Goal: Task Accomplishment & Management: Complete application form

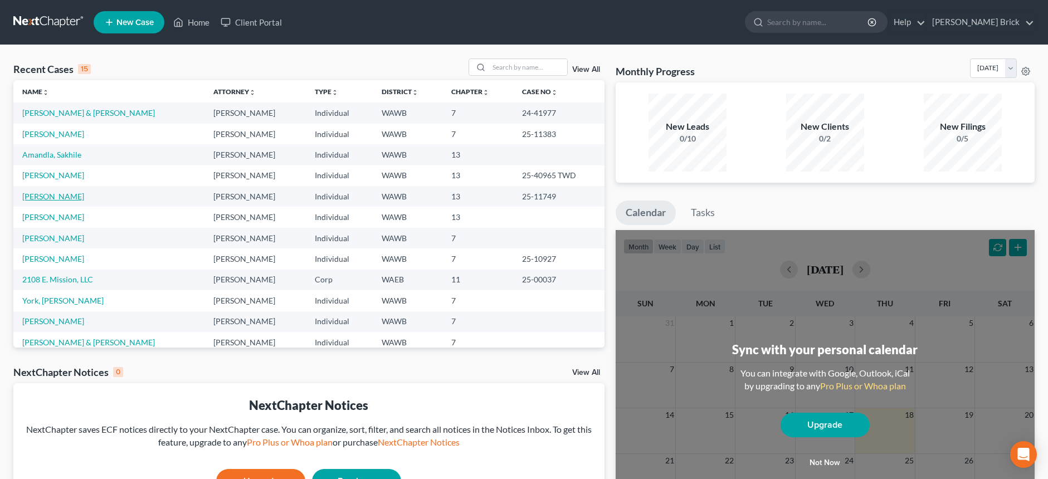
click at [59, 195] on link "[PERSON_NAME]" at bounding box center [53, 196] width 62 height 9
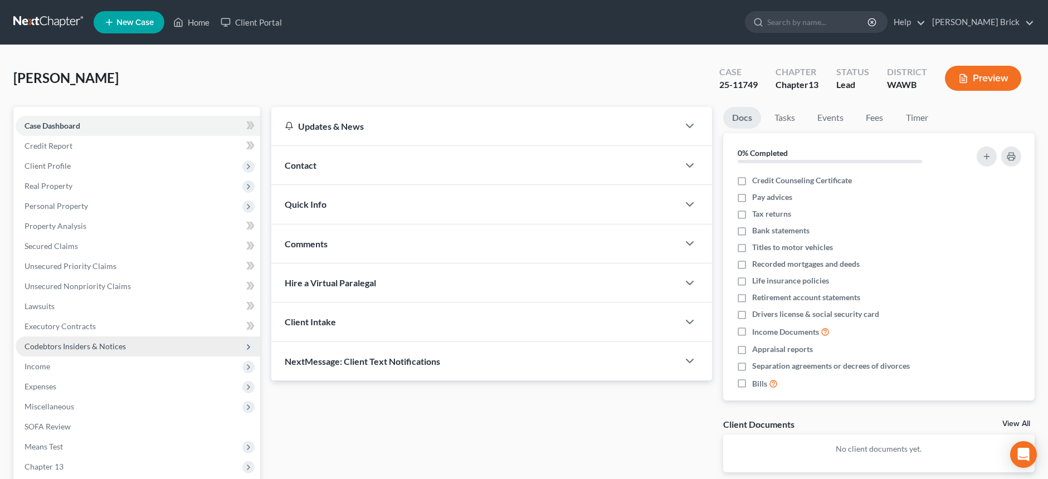
scroll to position [111, 0]
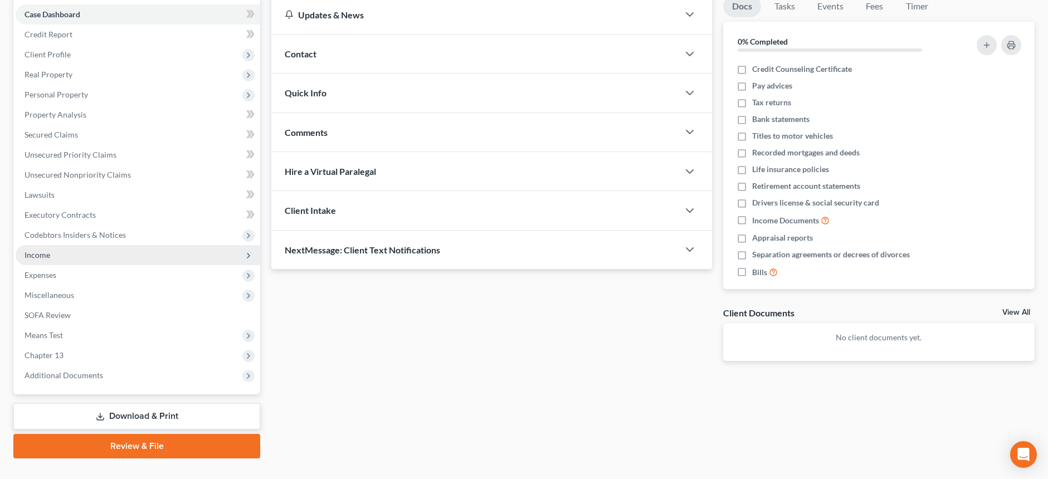
click at [40, 254] on span "Income" at bounding box center [38, 254] width 26 height 9
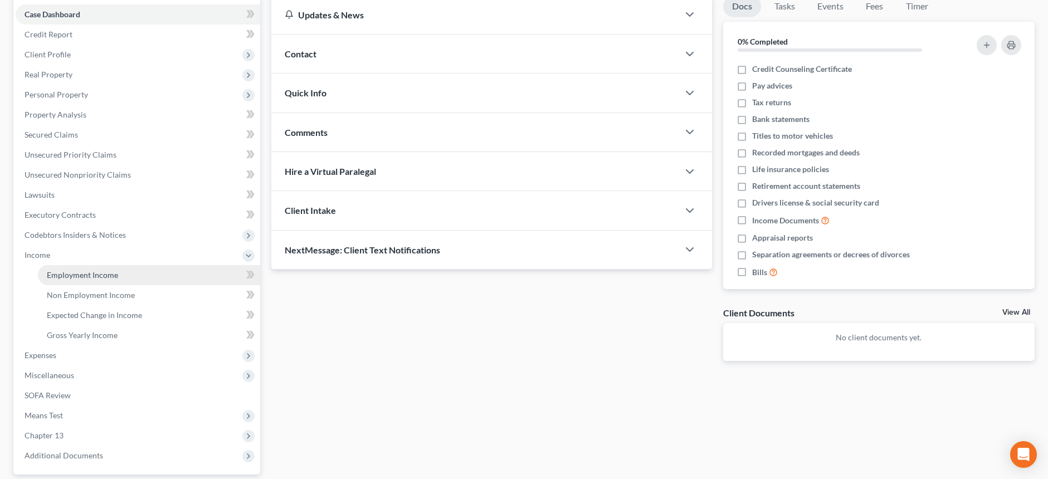
click at [85, 276] on span "Employment Income" at bounding box center [82, 274] width 71 height 9
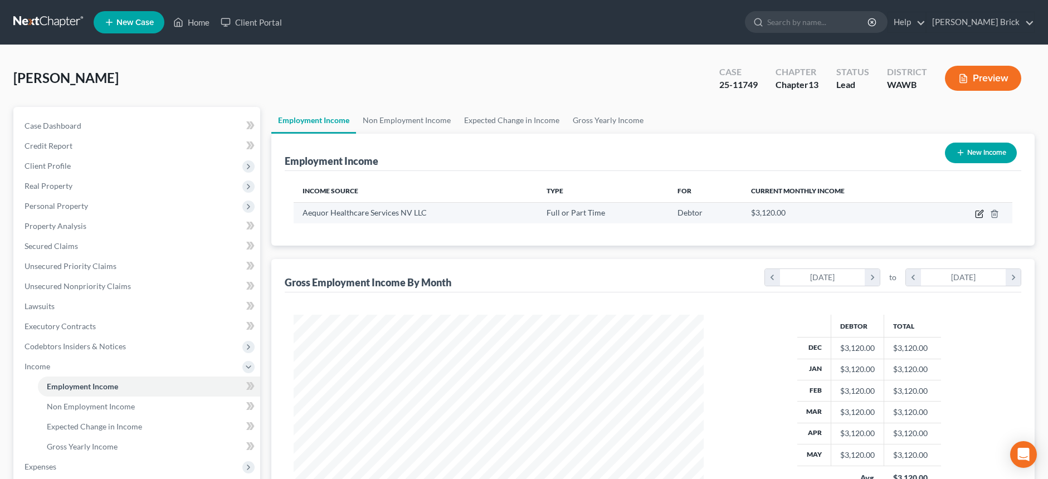
click at [978, 212] on icon "button" at bounding box center [979, 213] width 9 height 9
select select "0"
select select "33"
select select "3"
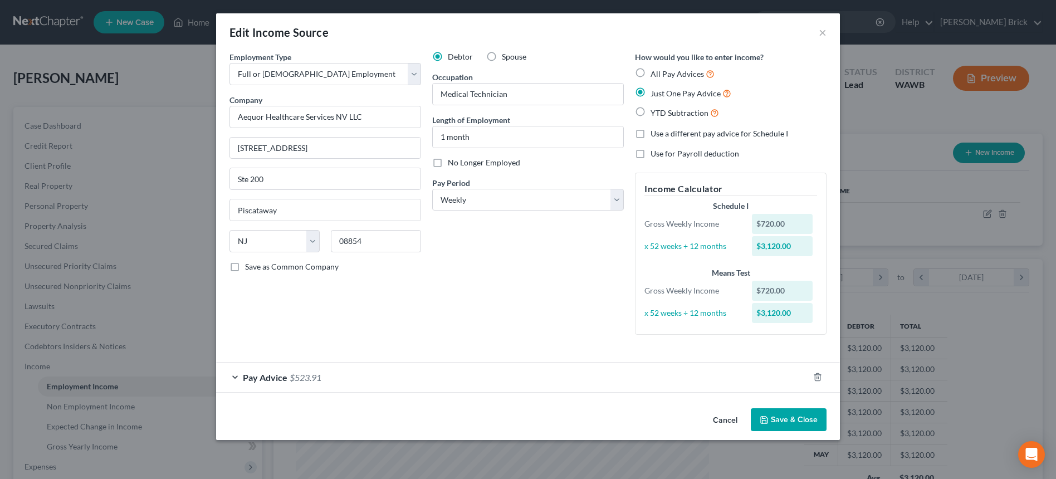
scroll to position [207, 436]
click at [290, 376] on span "$523.91" at bounding box center [306, 377] width 32 height 11
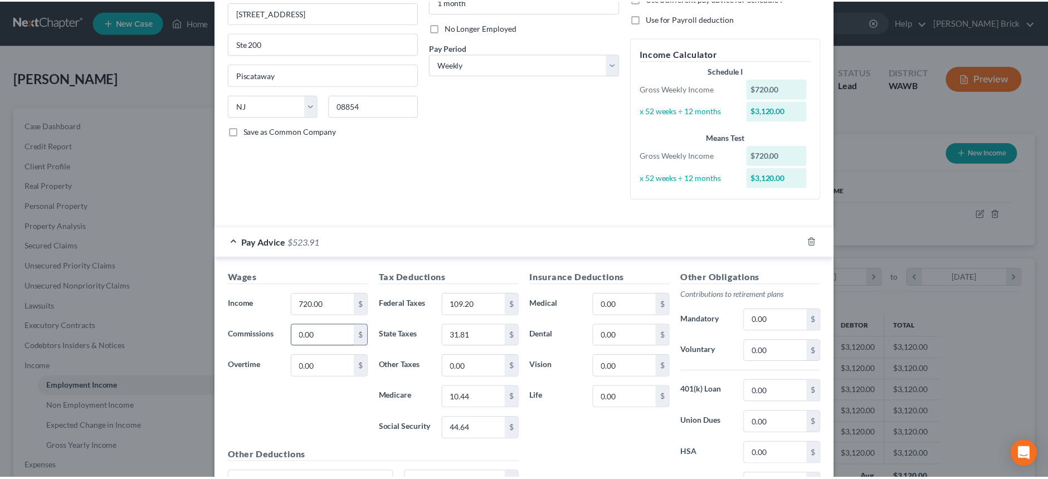
scroll to position [0, 0]
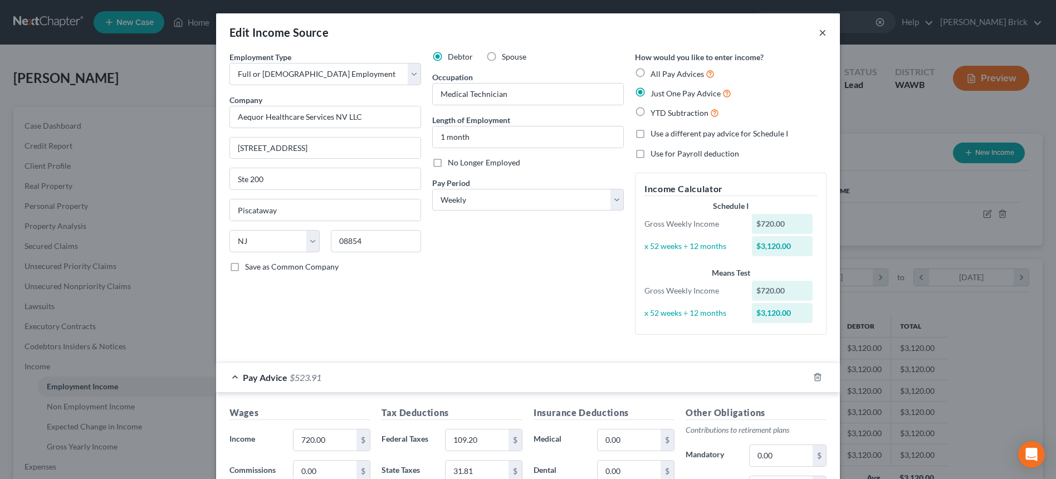
click at [819, 30] on button "×" at bounding box center [823, 32] width 8 height 13
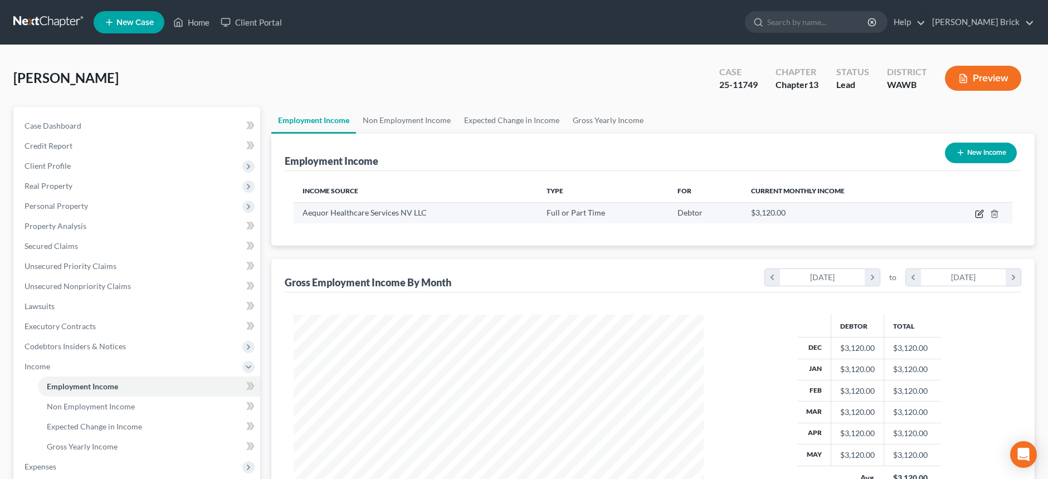
click at [979, 213] on icon "button" at bounding box center [980, 212] width 5 height 5
select select "0"
select select "33"
select select "3"
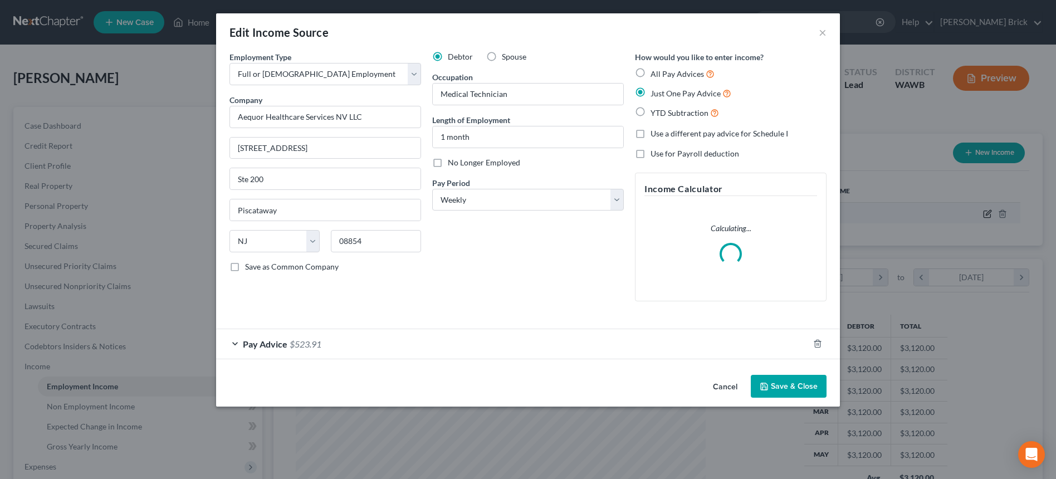
scroll to position [207, 436]
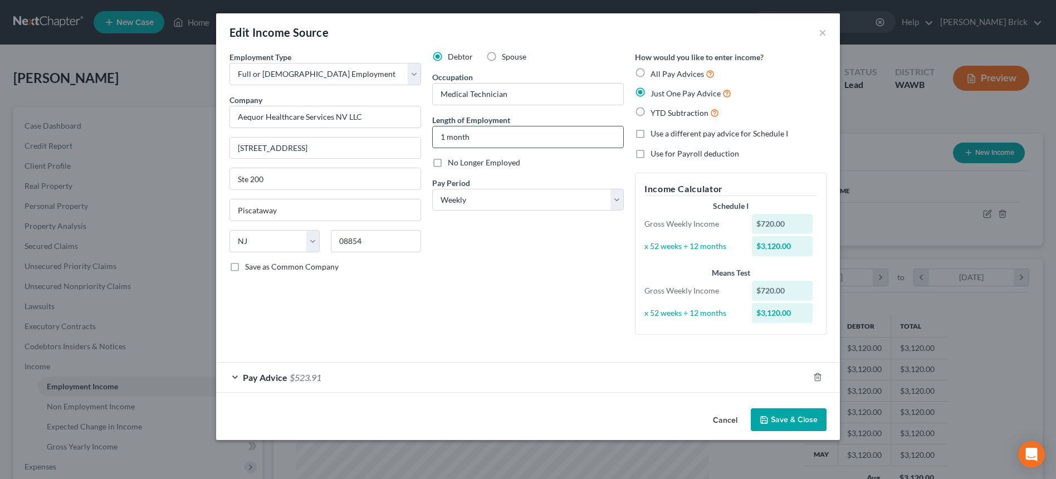
click at [486, 135] on input "1 month" at bounding box center [528, 136] width 191 height 21
type input "1"
type input "3 months"
click at [651, 71] on label "All Pay Advices" at bounding box center [683, 73] width 64 height 13
click at [655, 71] on input "All Pay Advices" at bounding box center [658, 70] width 7 height 7
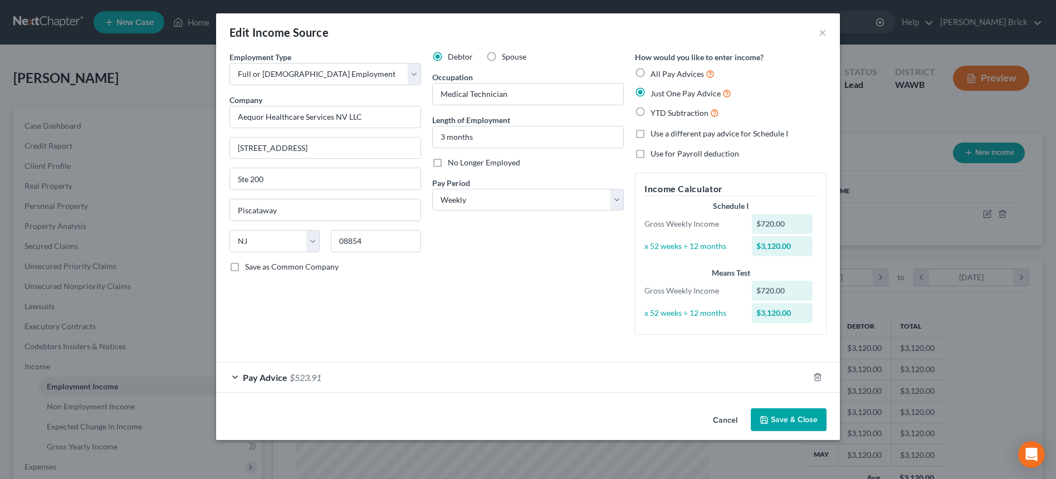
radio input "true"
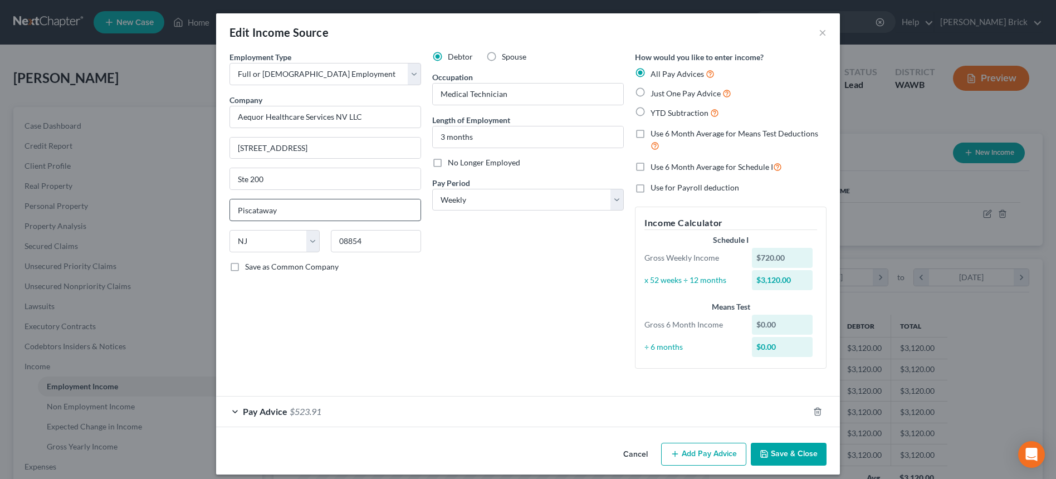
scroll to position [9, 0]
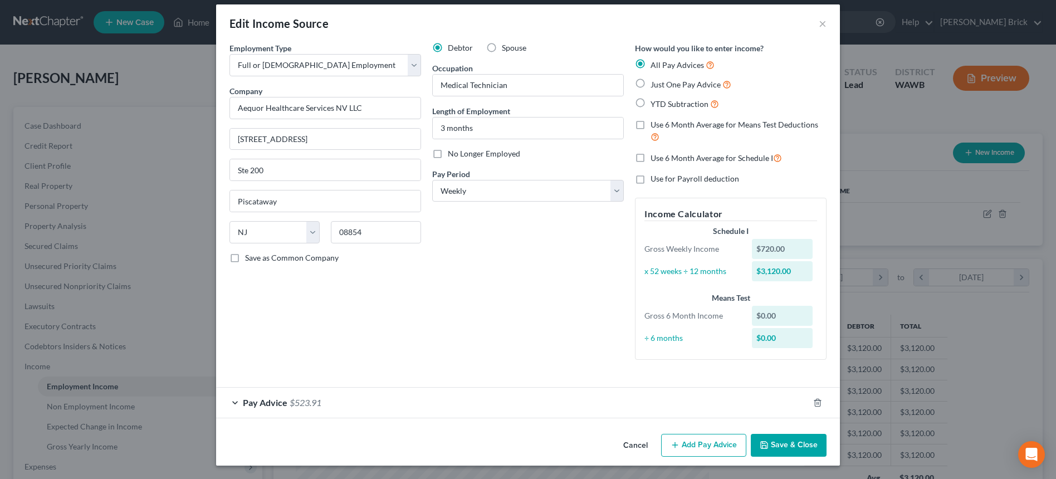
click at [702, 440] on button "Add Pay Advice" at bounding box center [703, 445] width 85 height 23
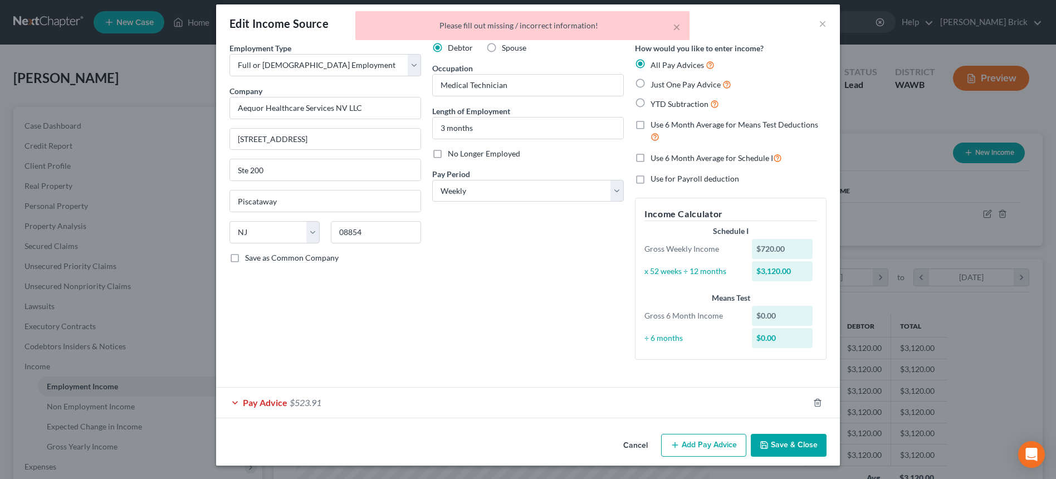
click at [451, 329] on div "Debtor Spouse Occupation Medical Technician Length of Employment 3 months No Lo…" at bounding box center [528, 205] width 203 height 326
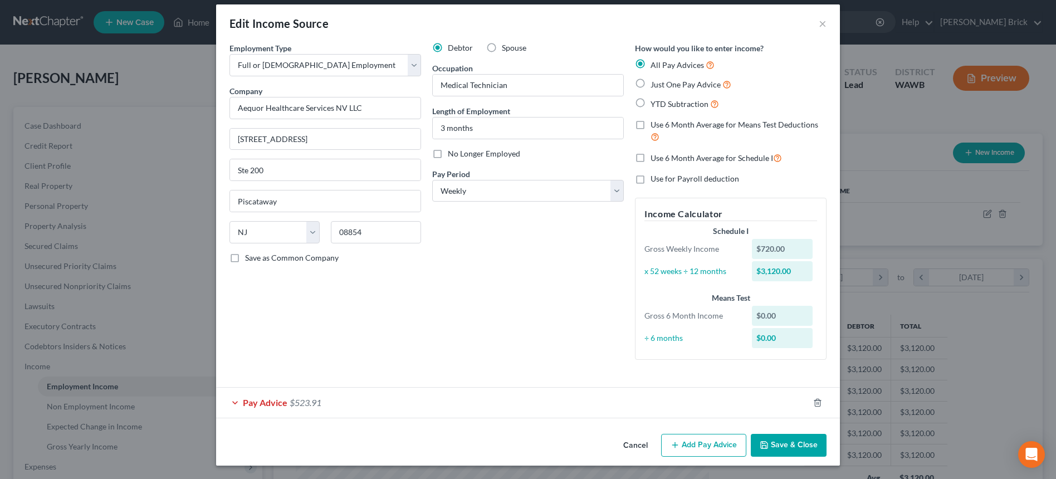
click at [434, 401] on div "Pay Advice $523.91" at bounding box center [512, 403] width 593 height 30
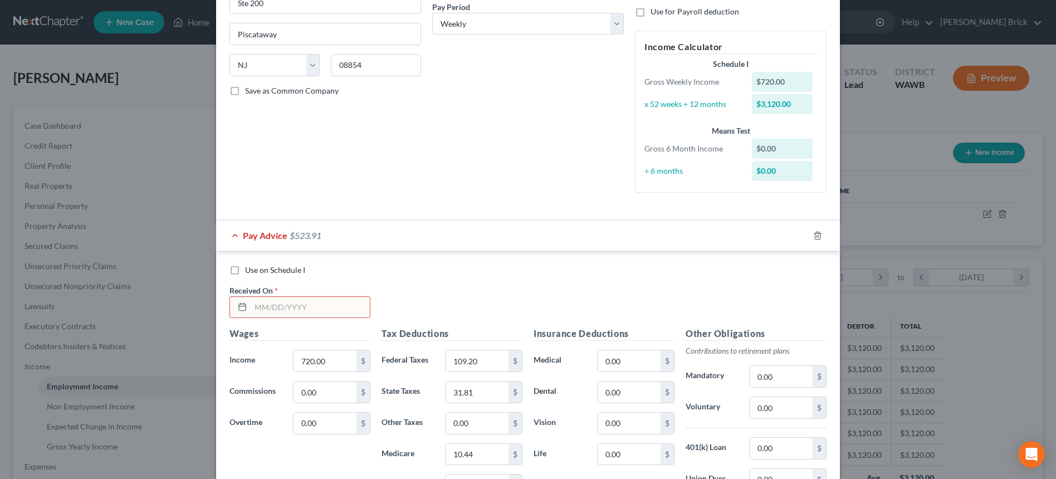
scroll to position [232, 0]
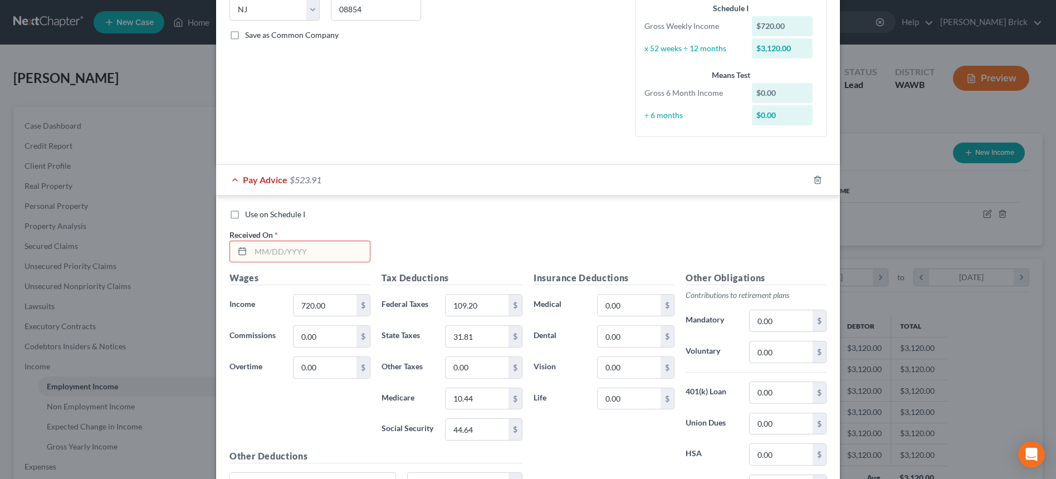
click at [309, 246] on input "text" at bounding box center [310, 251] width 119 height 21
type input "[DATE]"
click at [324, 306] on input "648" at bounding box center [325, 305] width 63 height 21
type input "648.00"
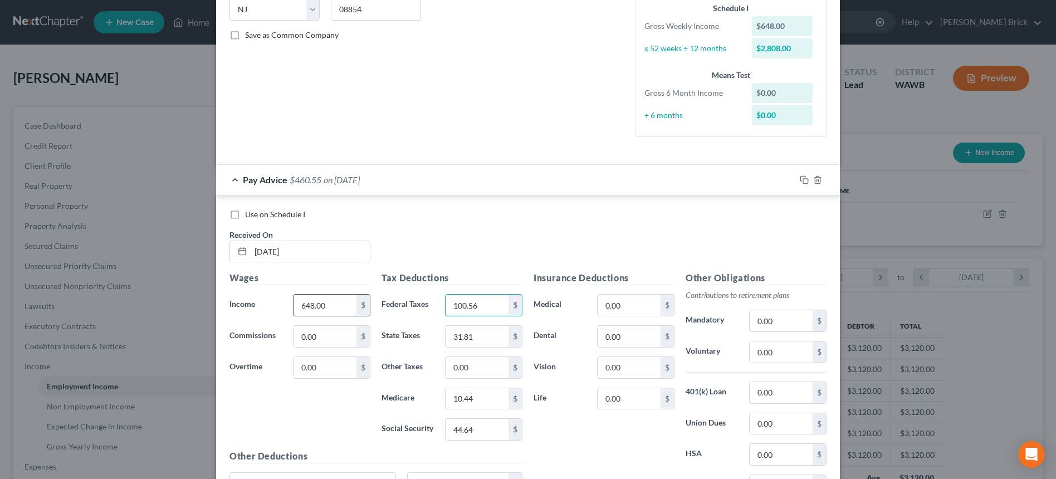
type input "100.56"
type input "27.27"
type input "9.40"
type input "40.18"
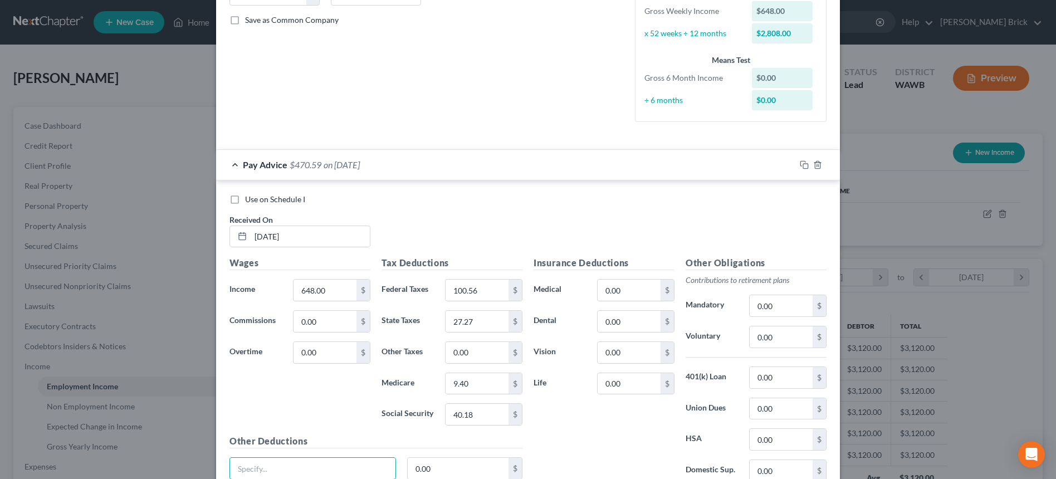
scroll to position [344, 0]
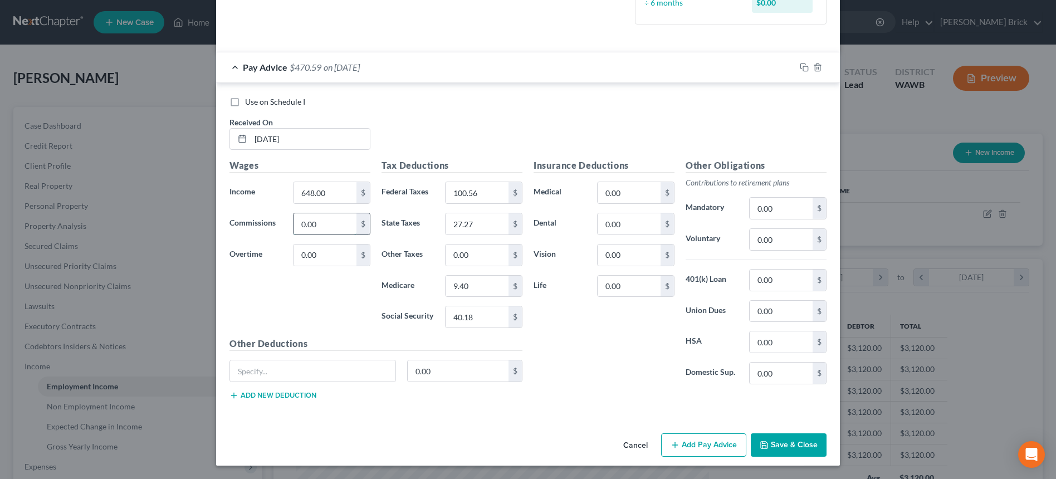
click at [328, 220] on input "0.00" at bounding box center [325, 223] width 63 height 21
type input "1,099.98"
click at [708, 446] on button "Add Pay Advice" at bounding box center [703, 444] width 85 height 23
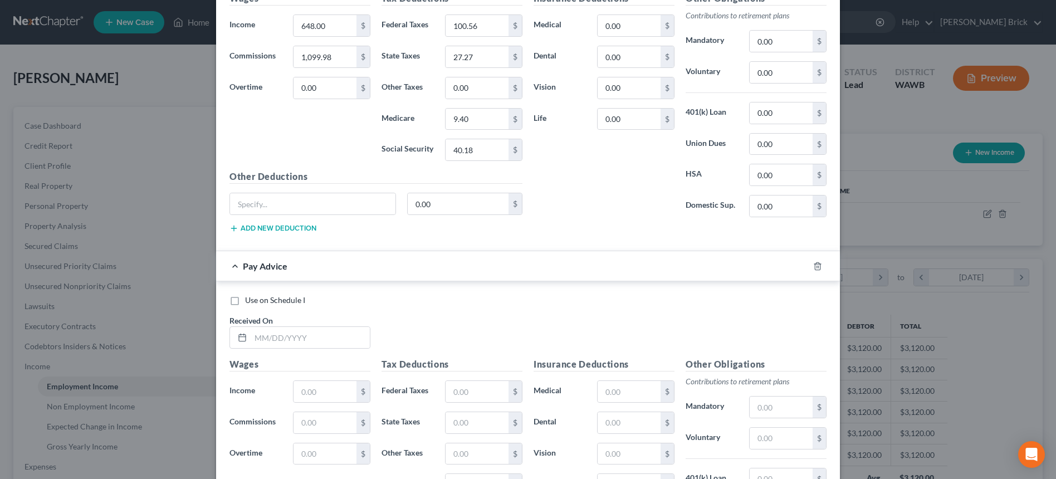
scroll to position [567, 0]
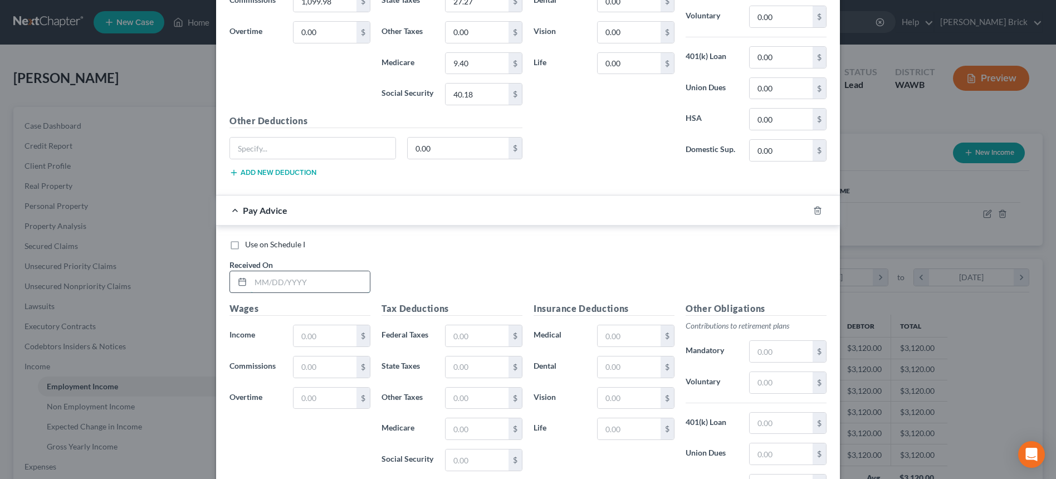
click at [308, 276] on input "text" at bounding box center [310, 281] width 119 height 21
type input "[DATE]"
type input "720.00"
click at [320, 365] on input "text" at bounding box center [325, 367] width 63 height 21
type input "1,099.98"
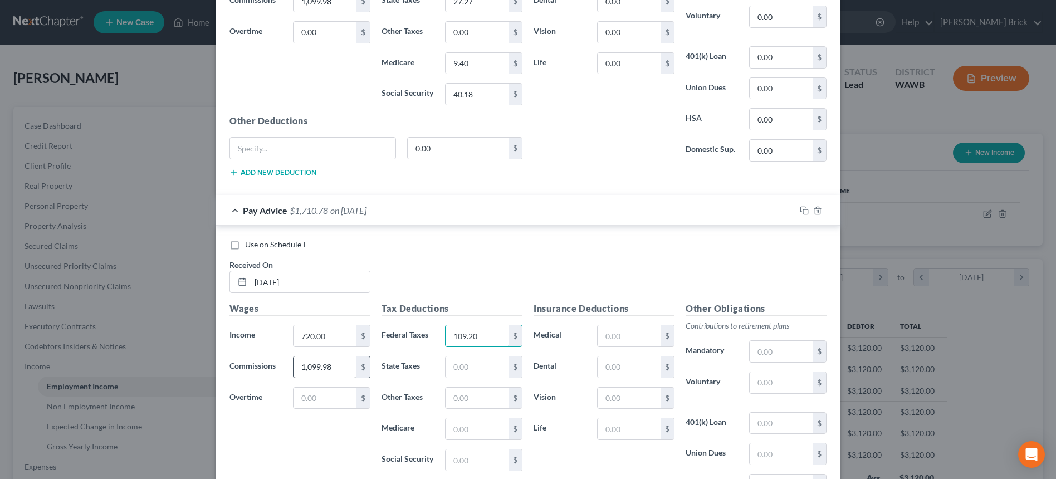
type input "109.20"
type input "31.81"
type input "10.44"
type input "44.64"
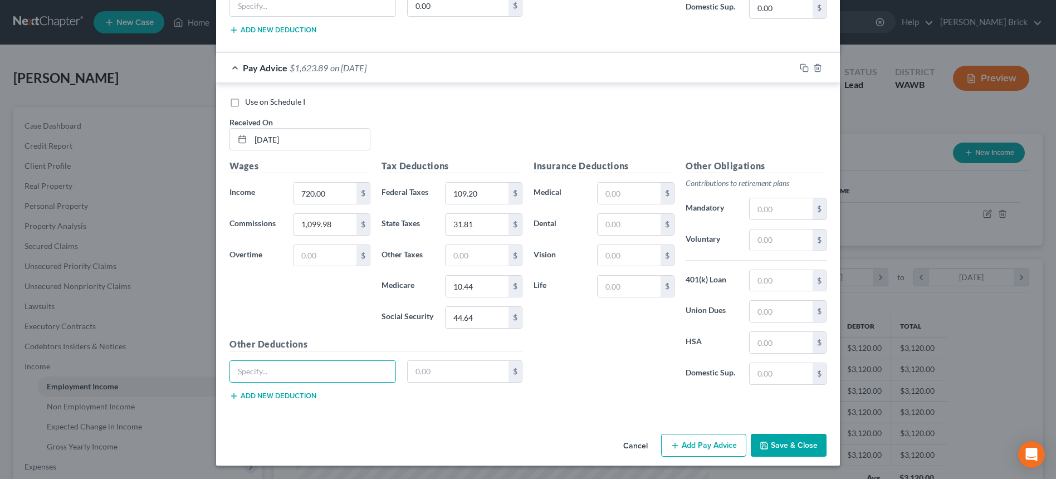
click at [706, 450] on button "Add Pay Advice" at bounding box center [703, 445] width 85 height 23
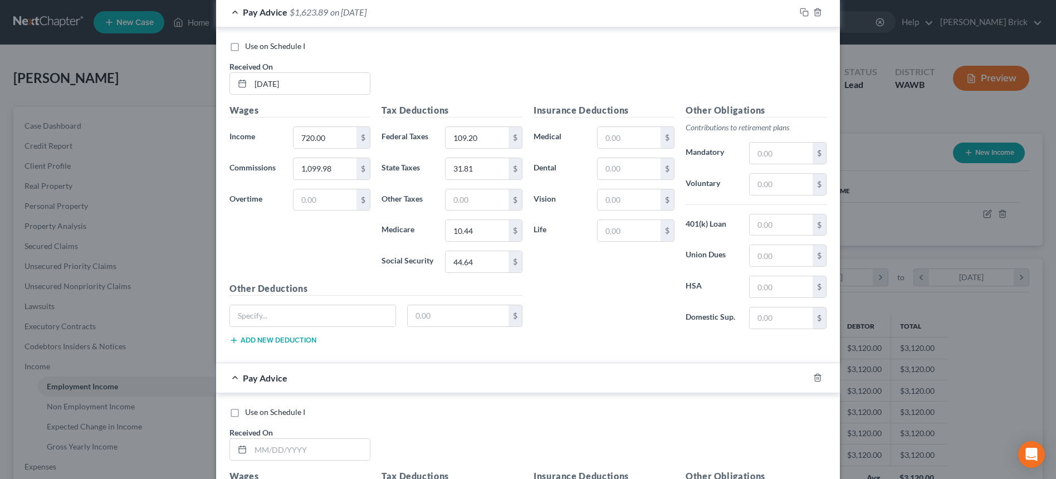
scroll to position [933, 0]
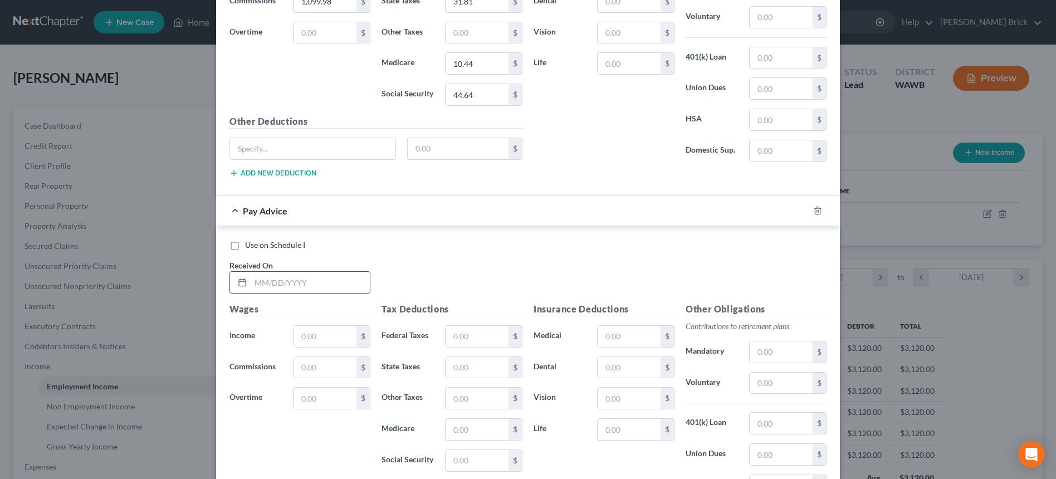
click at [309, 284] on input "text" at bounding box center [310, 282] width 119 height 21
type input "[DATE]"
type input "720.00"
type input "1,099.98"
click at [488, 330] on input "text" at bounding box center [477, 336] width 63 height 21
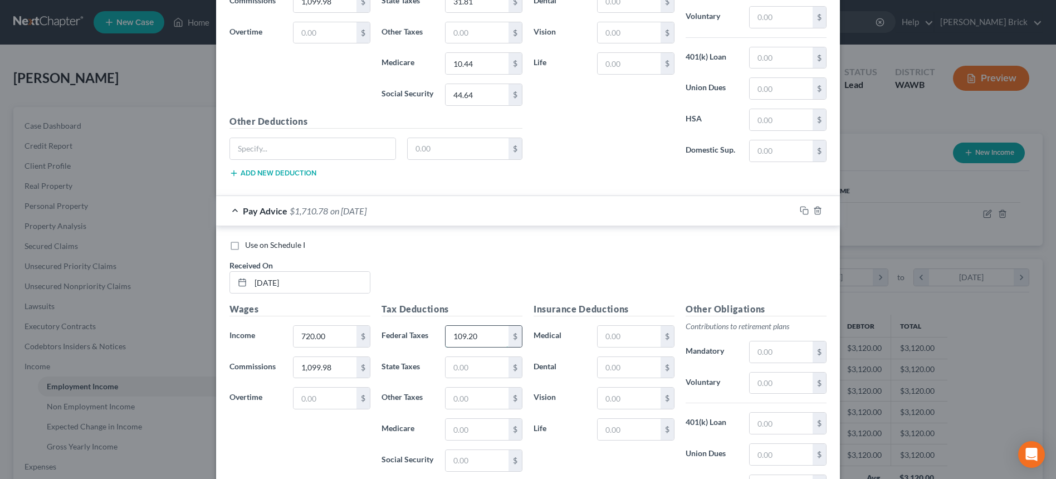
type input "109.20"
type input "31.81"
type input "10.44"
type input "44.64"
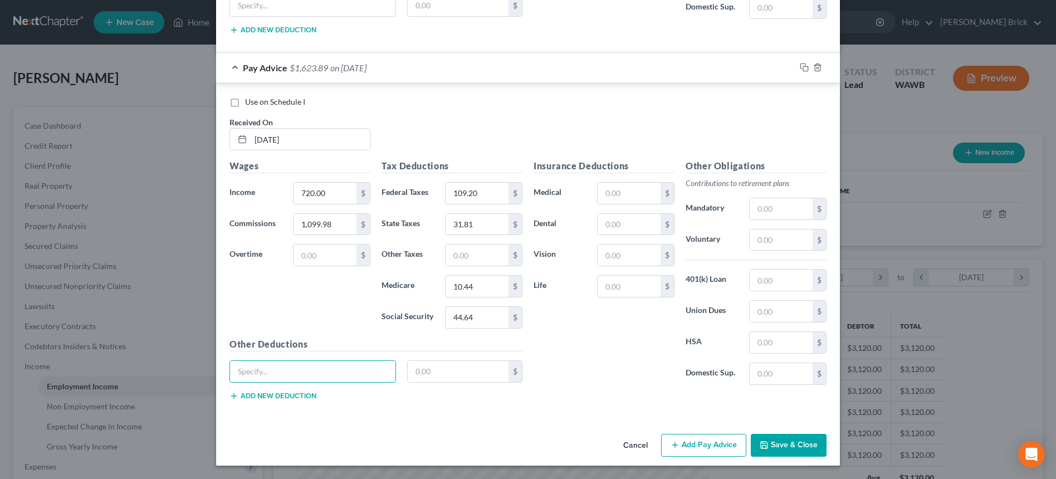
click at [709, 444] on button "Add Pay Advice" at bounding box center [703, 445] width 85 height 23
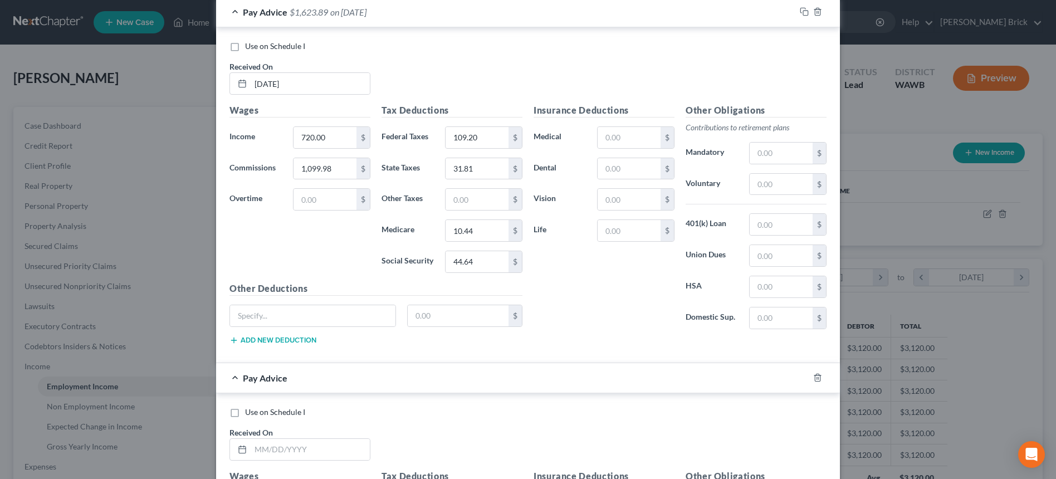
scroll to position [1187, 0]
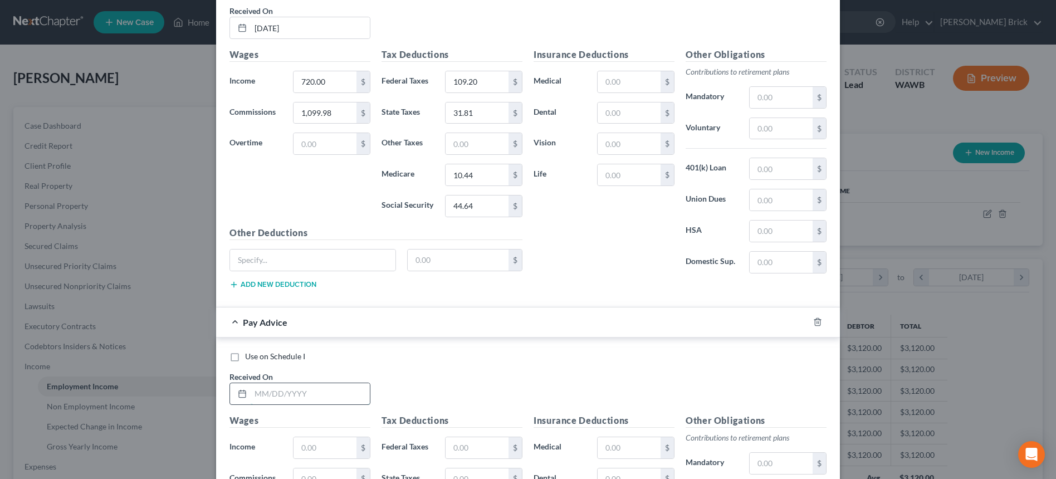
click at [276, 394] on input "text" at bounding box center [310, 393] width 119 height 21
type input "[DATE]"
type input "720.00"
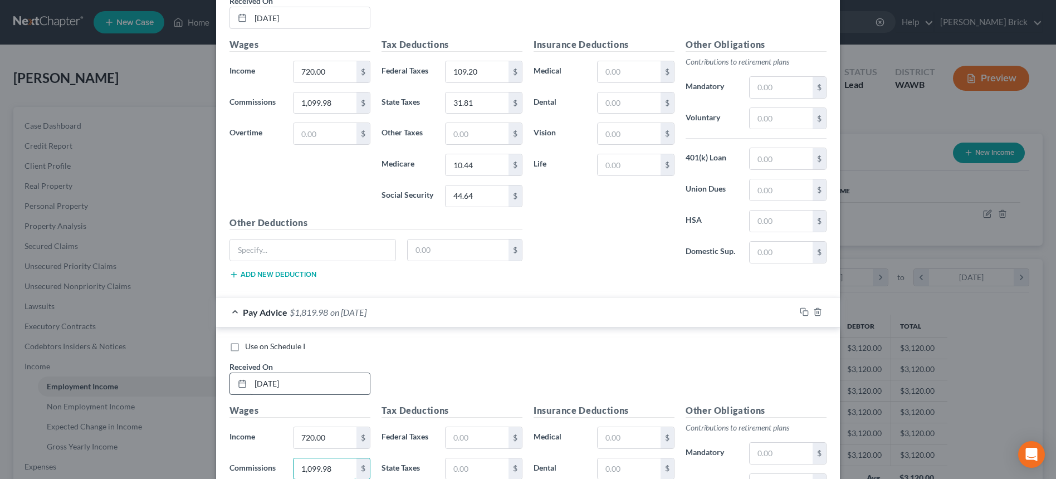
type input "1,099.98"
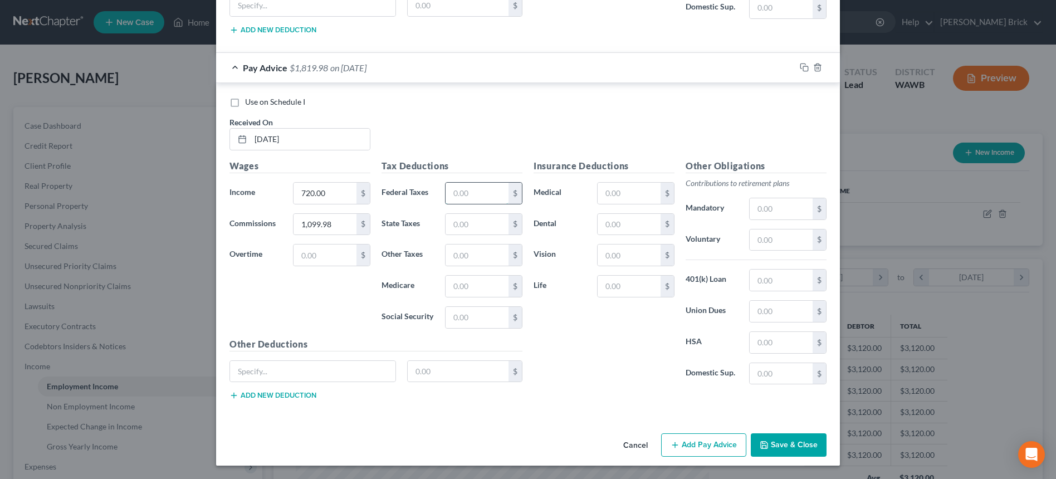
click at [490, 189] on input "text" at bounding box center [477, 193] width 63 height 21
type input "109.20"
type input "31.81"
type input "10.44"
click at [477, 323] on input "text" at bounding box center [477, 317] width 63 height 21
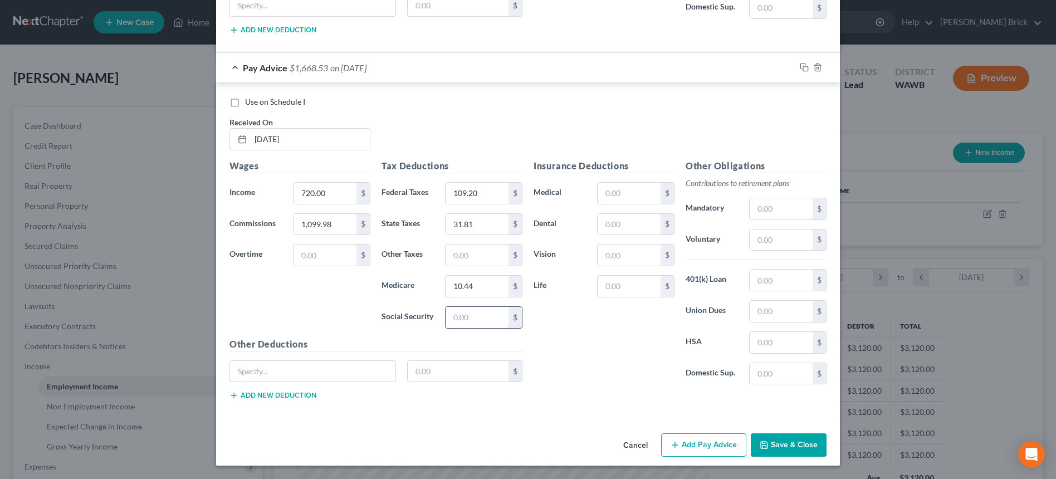
type input "44.64"
click at [699, 442] on button "Add Pay Advice" at bounding box center [703, 444] width 85 height 23
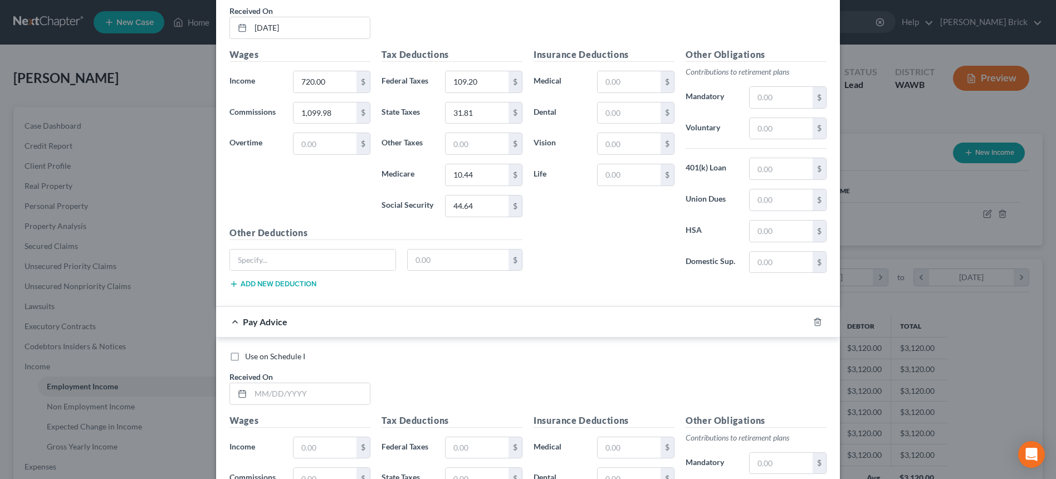
scroll to position [1609, 0]
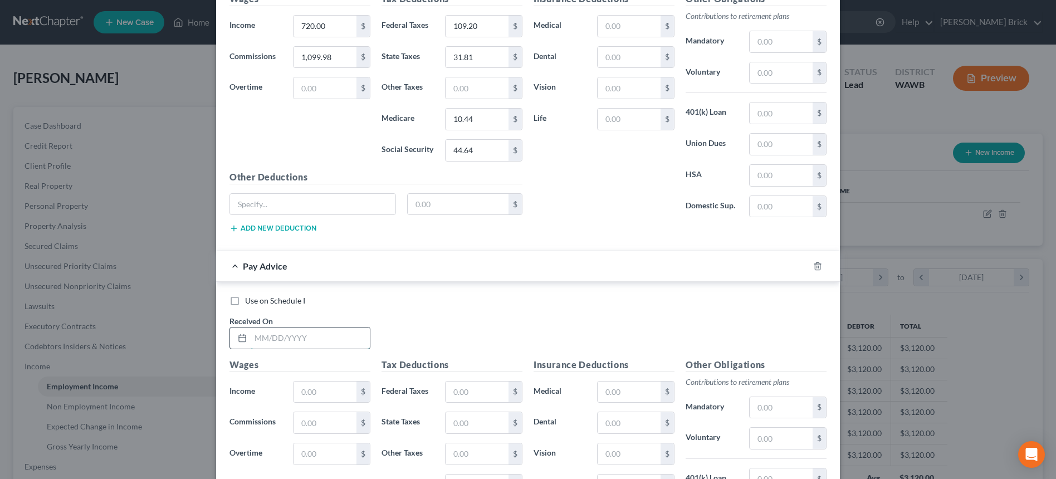
click at [309, 335] on input "text" at bounding box center [310, 338] width 119 height 21
type input "[DATE]"
type input "720.00"
type input "1,099.98"
click at [466, 388] on input "text" at bounding box center [477, 392] width 63 height 21
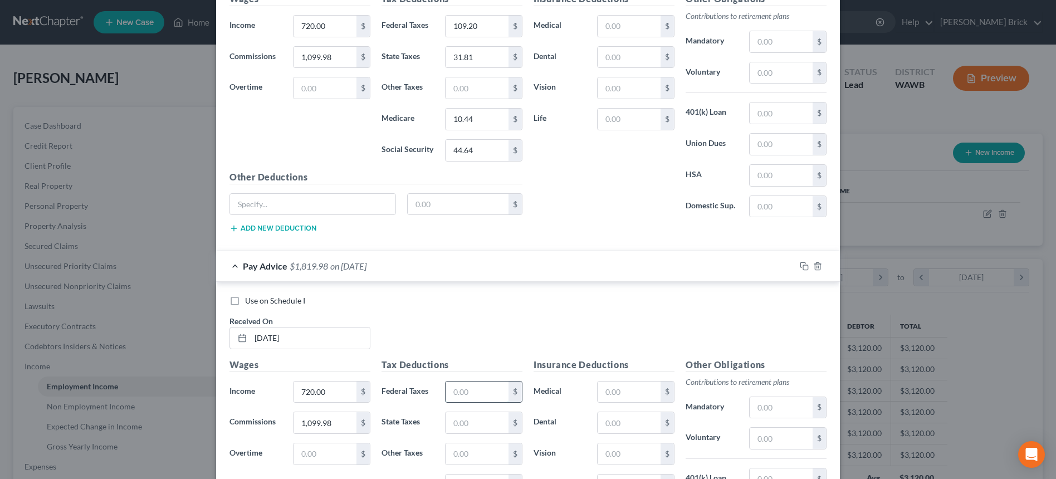
type input "109.20"
click at [475, 424] on input "text" at bounding box center [477, 422] width 63 height 21
type input "31.81"
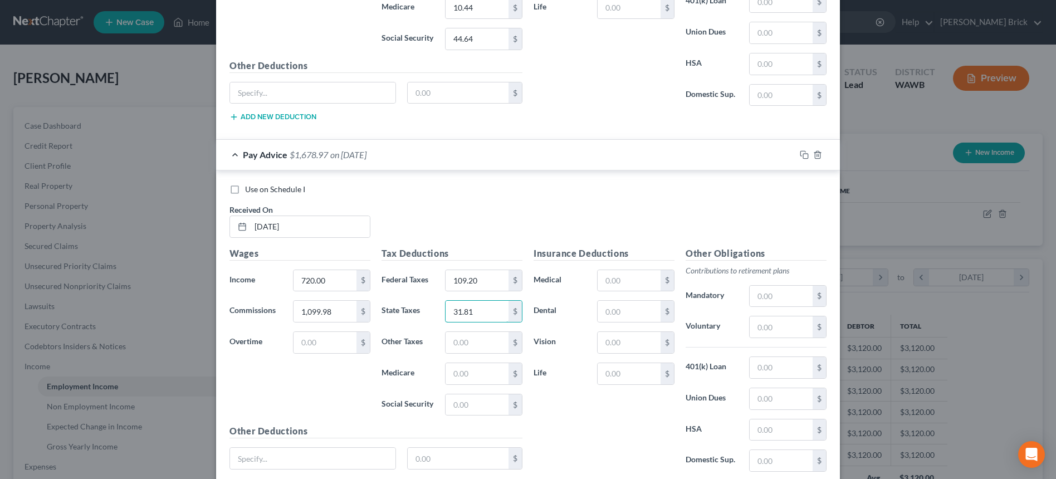
scroll to position [1776, 0]
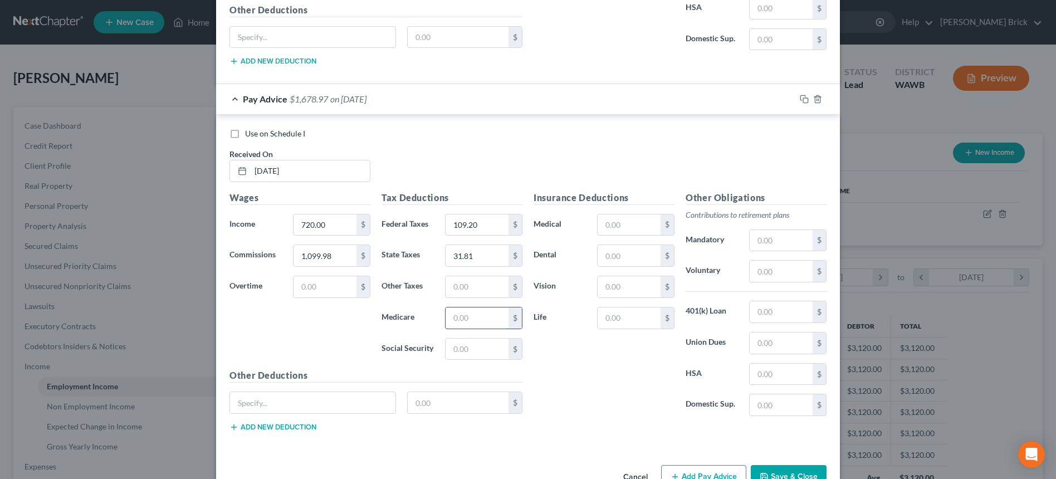
click at [467, 319] on input "text" at bounding box center [477, 318] width 63 height 21
type input "10.44"
click at [469, 345] on input "text" at bounding box center [477, 349] width 63 height 21
type input "44.64"
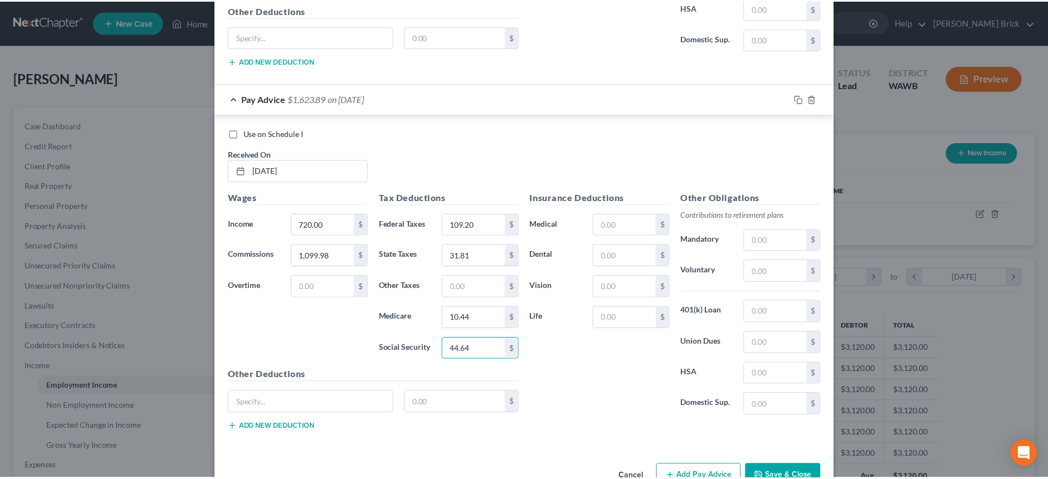
scroll to position [1808, 0]
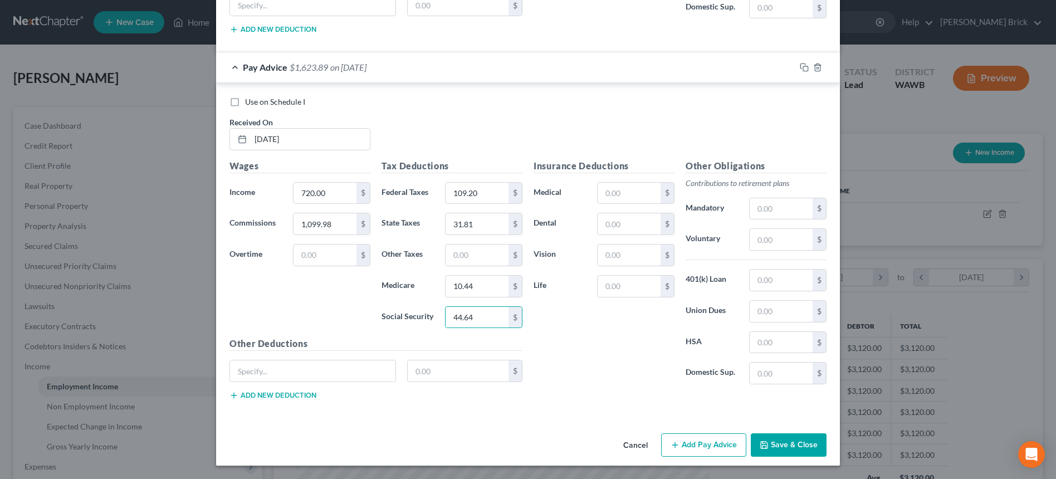
click at [782, 442] on button "Save & Close" at bounding box center [789, 444] width 76 height 23
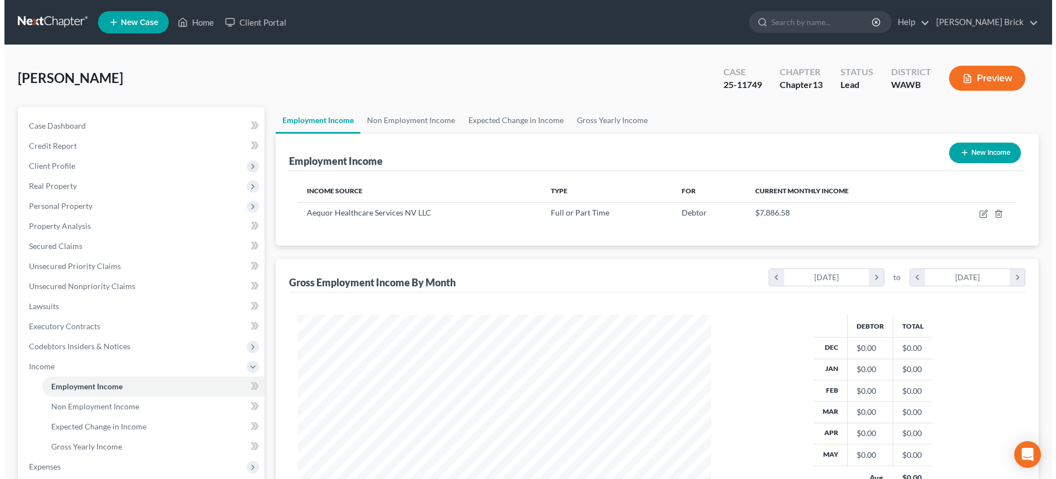
scroll to position [556926, 556698]
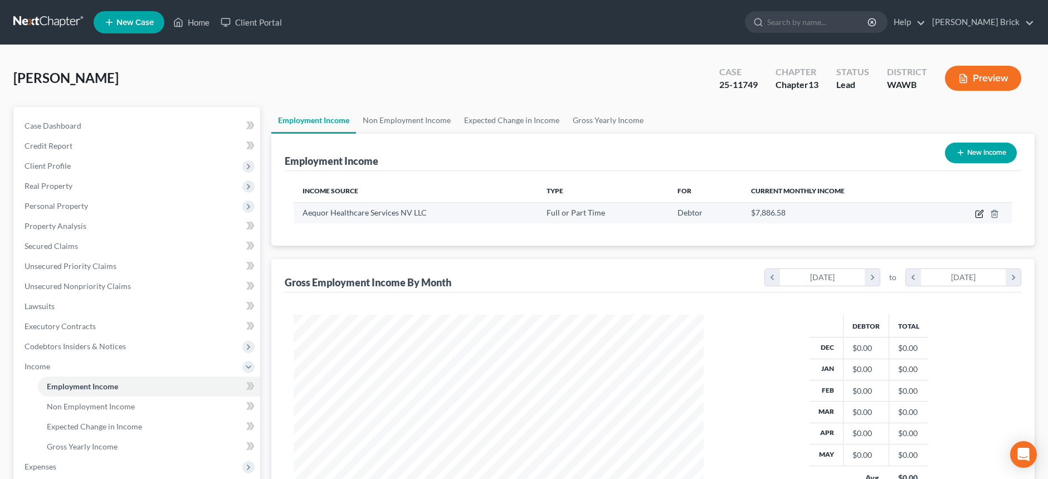
click at [978, 212] on icon "button" at bounding box center [979, 213] width 9 height 9
select select "0"
select select "33"
select select "3"
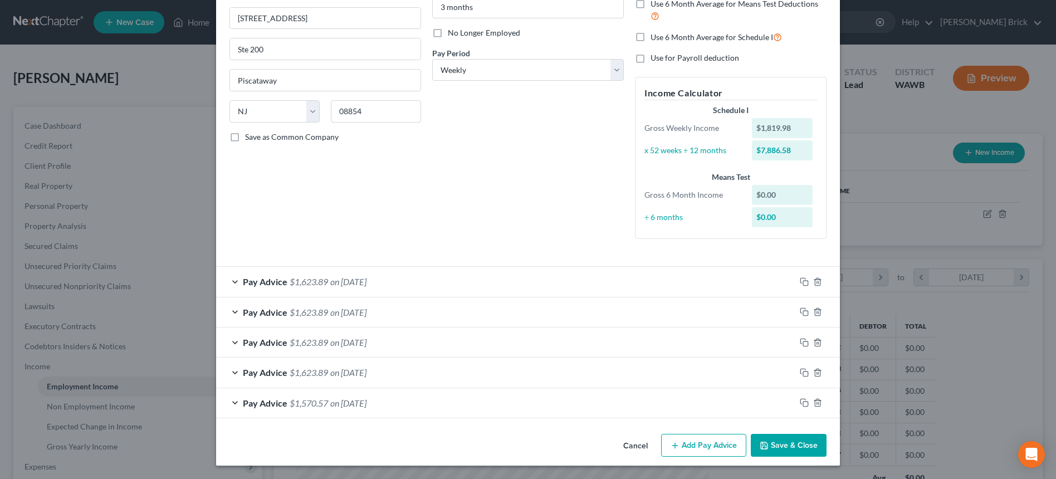
scroll to position [0, 0]
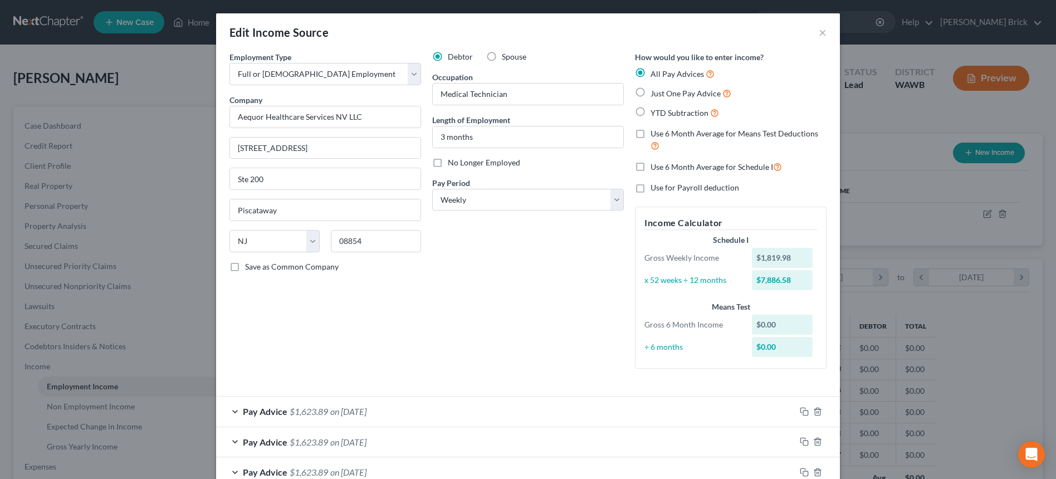
click at [651, 134] on label "Use 6 Month Average for Means Test Deductions" at bounding box center [739, 140] width 176 height 24
click at [655, 134] on input "Use 6 Month Average for Means Test Deductions" at bounding box center [658, 131] width 7 height 7
checkbox input "true"
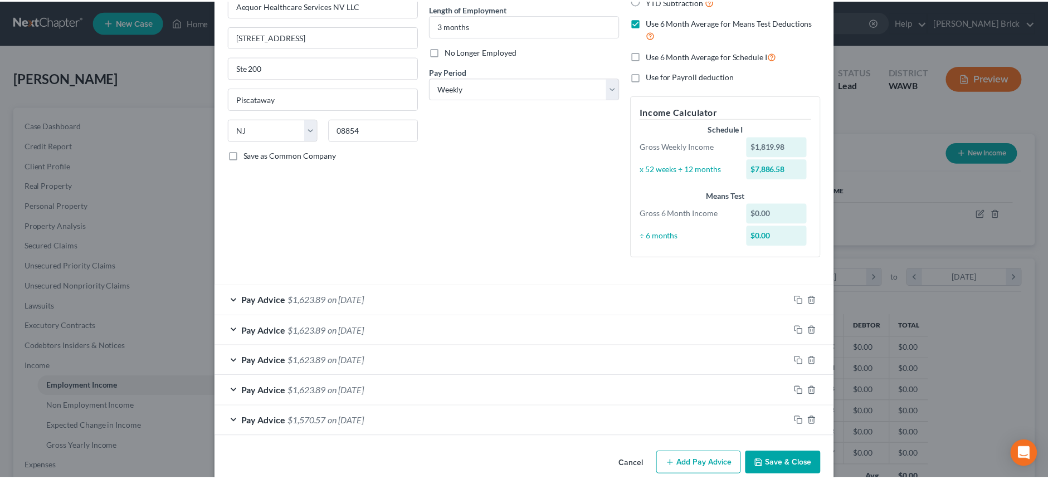
scroll to position [130, 0]
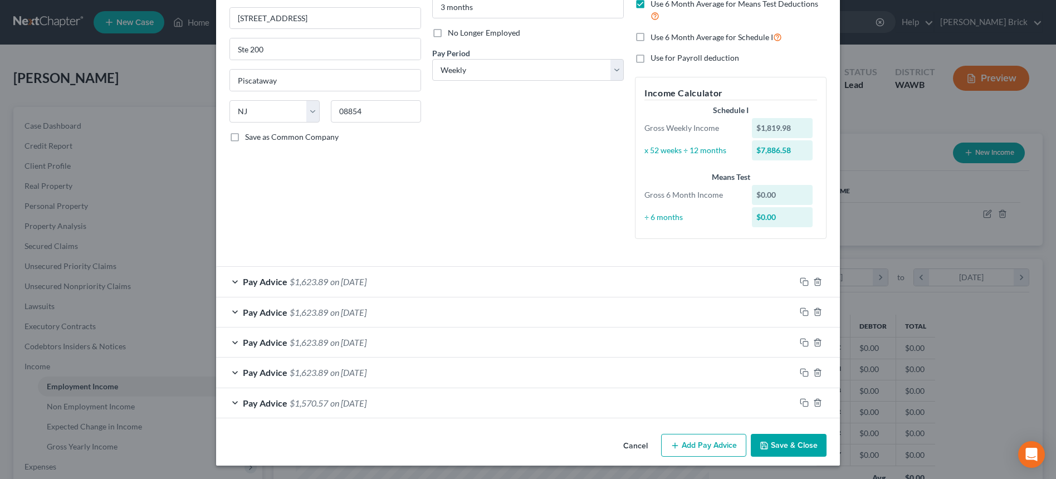
click at [783, 440] on button "Save & Close" at bounding box center [789, 445] width 76 height 23
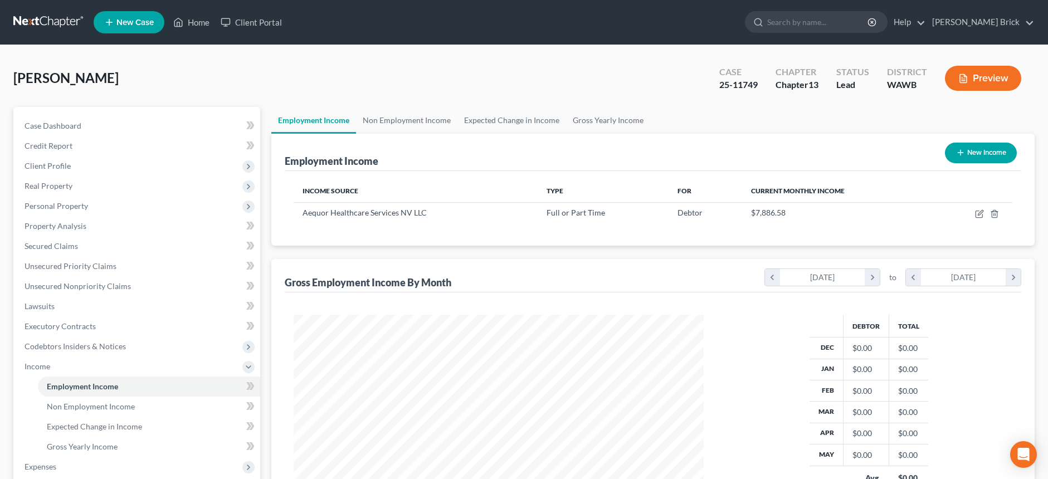
scroll to position [167, 0]
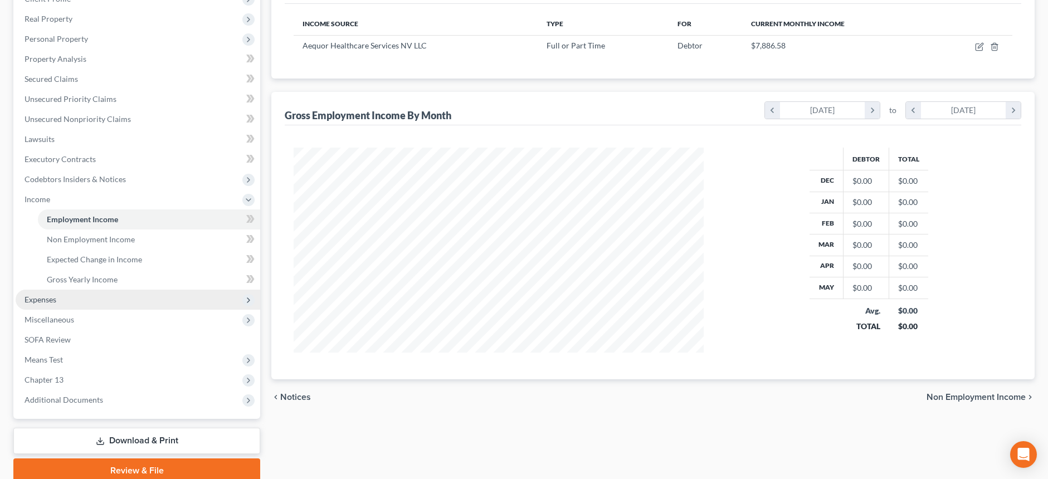
click at [43, 296] on span "Expenses" at bounding box center [41, 299] width 32 height 9
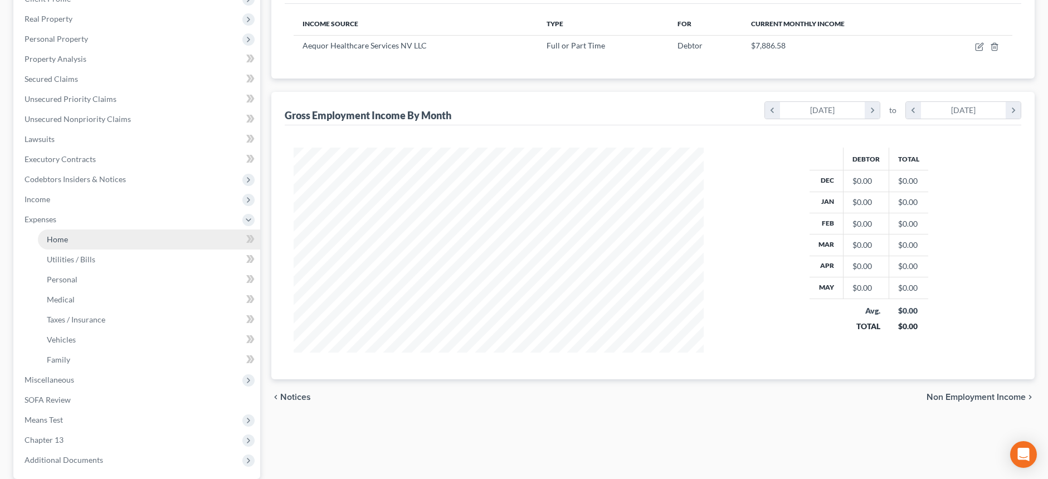
click at [69, 241] on link "Home" at bounding box center [149, 240] width 222 height 20
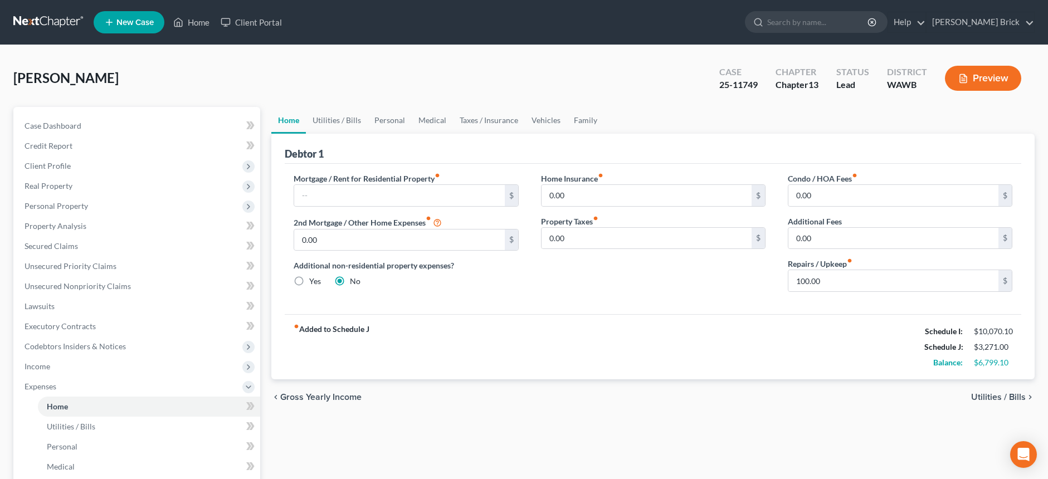
click at [987, 395] on span "Utilities / Bills" at bounding box center [998, 397] width 55 height 9
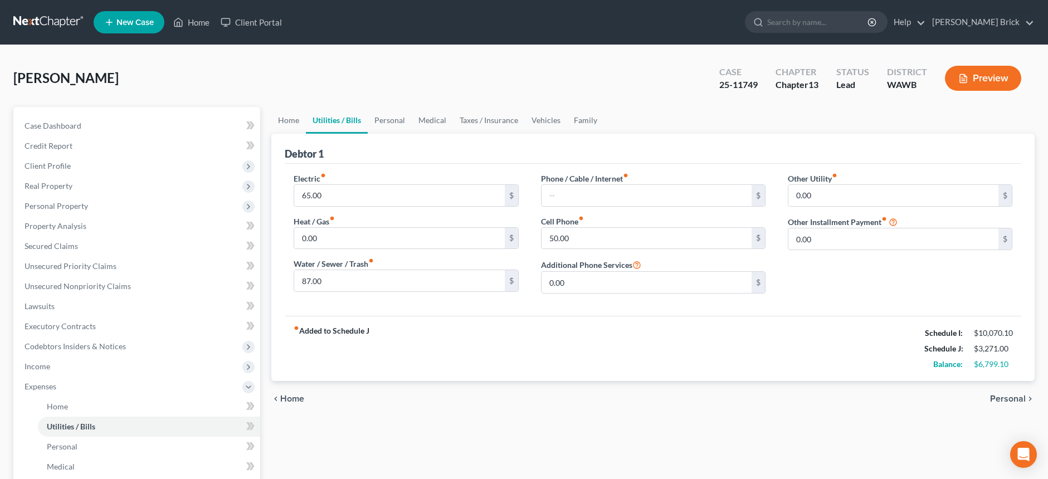
click at [1006, 397] on span "Personal" at bounding box center [1008, 398] width 36 height 9
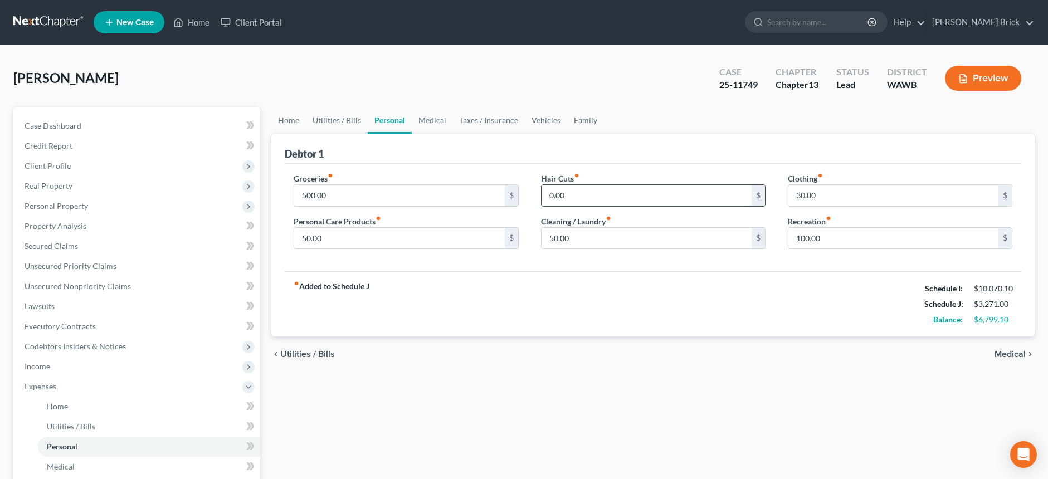
click at [593, 192] on input "0.00" at bounding box center [647, 195] width 210 height 21
type input "15.00"
click at [837, 234] on input "100.00" at bounding box center [893, 238] width 210 height 21
type input "150.00"
click at [1008, 353] on span "Medical" at bounding box center [1009, 354] width 31 height 9
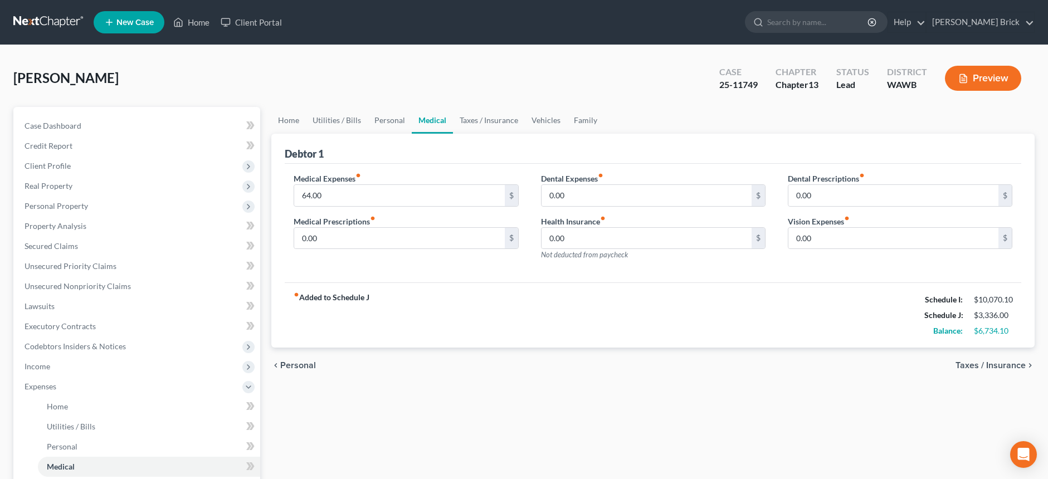
click at [1003, 363] on span "Taxes / Insurance" at bounding box center [990, 365] width 70 height 9
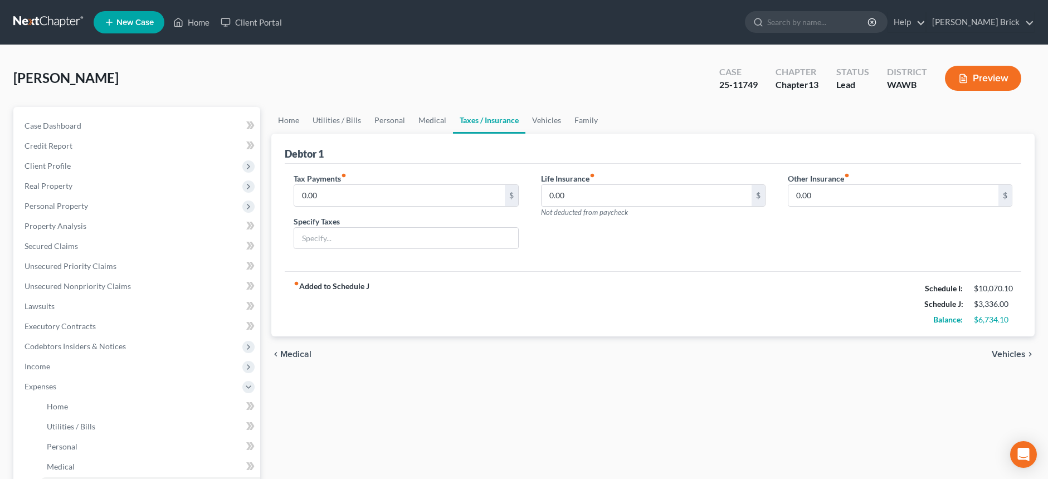
click at [1007, 354] on span "Vehicles" at bounding box center [1009, 354] width 34 height 9
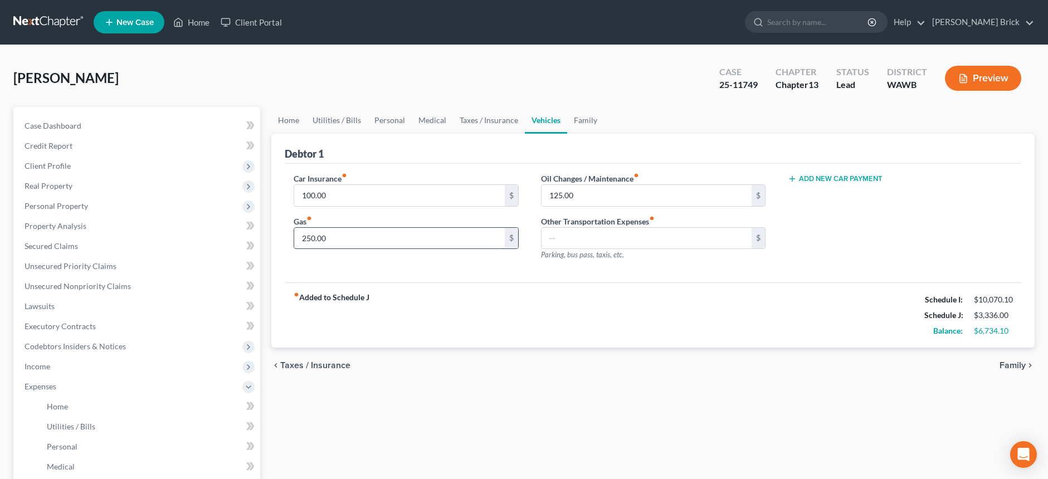
click at [368, 233] on input "250.00" at bounding box center [399, 238] width 210 height 21
type input "425.00"
click at [1008, 363] on span "Family" at bounding box center [1012, 365] width 26 height 9
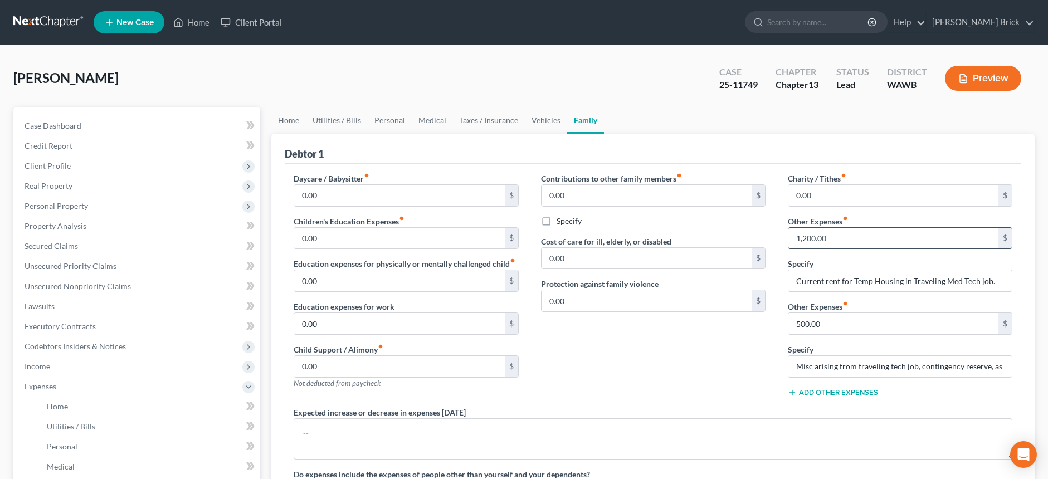
click at [846, 237] on input "1,200.00" at bounding box center [893, 238] width 210 height 21
type input "1,000.00"
click at [836, 237] on input "1,000.00" at bounding box center [893, 238] width 210 height 21
type input "1,250.00"
click at [862, 282] on input "Current rent for Temp Housing in Traveling Med Tech job." at bounding box center [899, 280] width 223 height 21
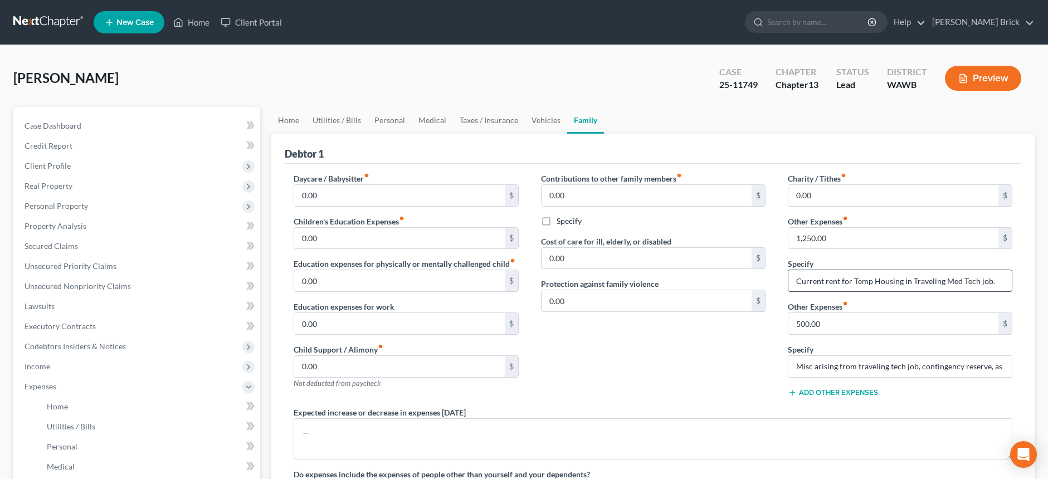
click at [795, 282] on input "Current rent for Temp Housing in Traveling Med Tech job." at bounding box center [899, 280] width 223 height 21
type input "."
type input "Rent plus misc housing expenses MI reassignment [DATE]"
type input "300.00"
type input "m"
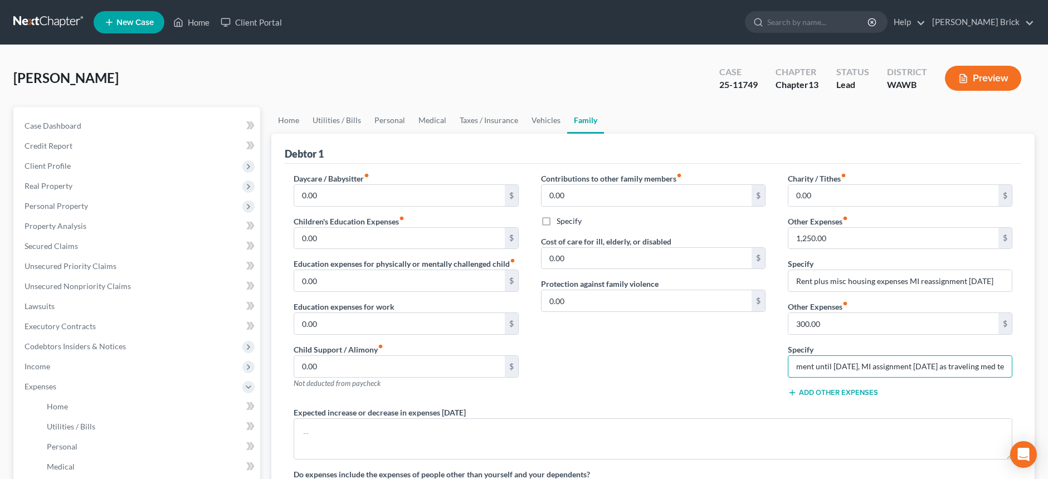
scroll to position [274, 0]
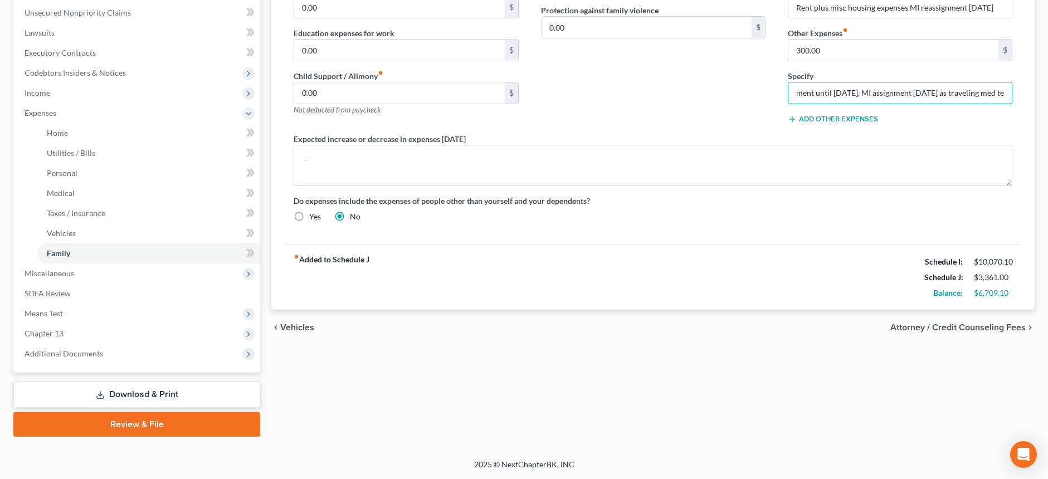
type input "Travel and misc expenses related to ME assignment until [DATE], MI assignment […"
click at [948, 327] on span "Attorney / Credit Counseling Fees" at bounding box center [957, 327] width 135 height 9
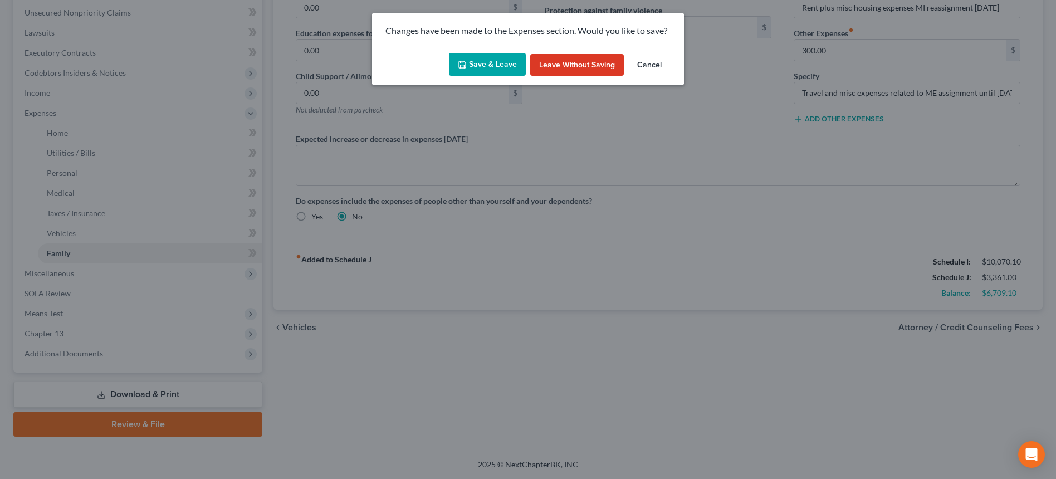
click at [502, 62] on button "Save & Leave" at bounding box center [487, 64] width 77 height 23
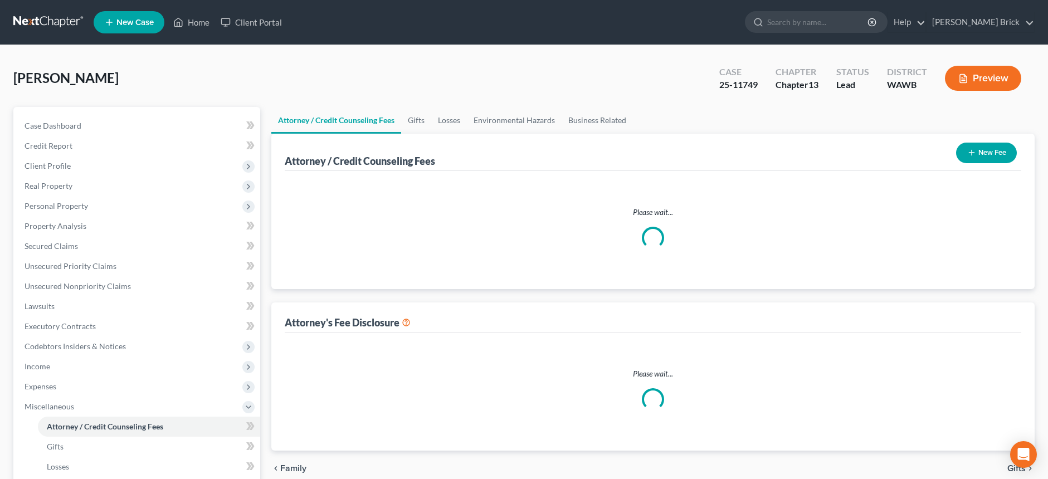
select select "0"
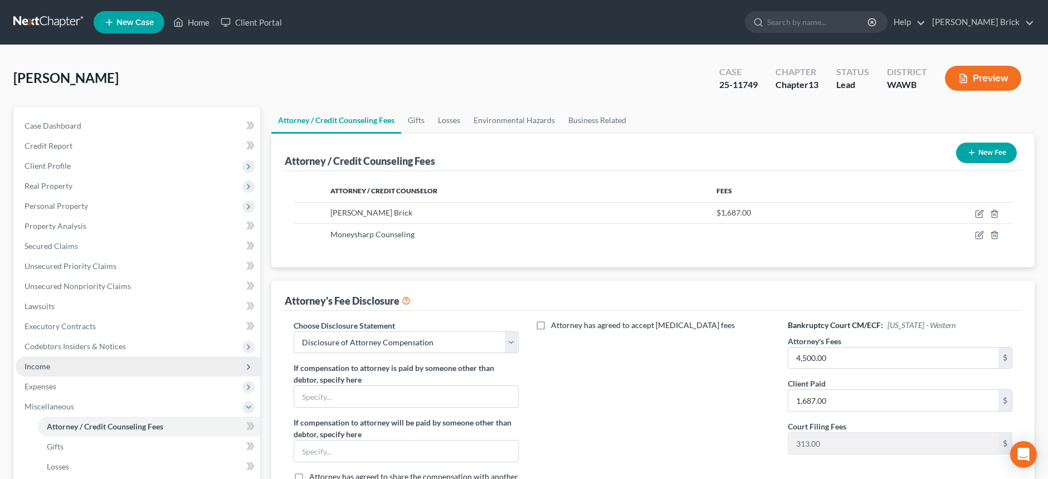
click at [41, 363] on span "Income" at bounding box center [38, 366] width 26 height 9
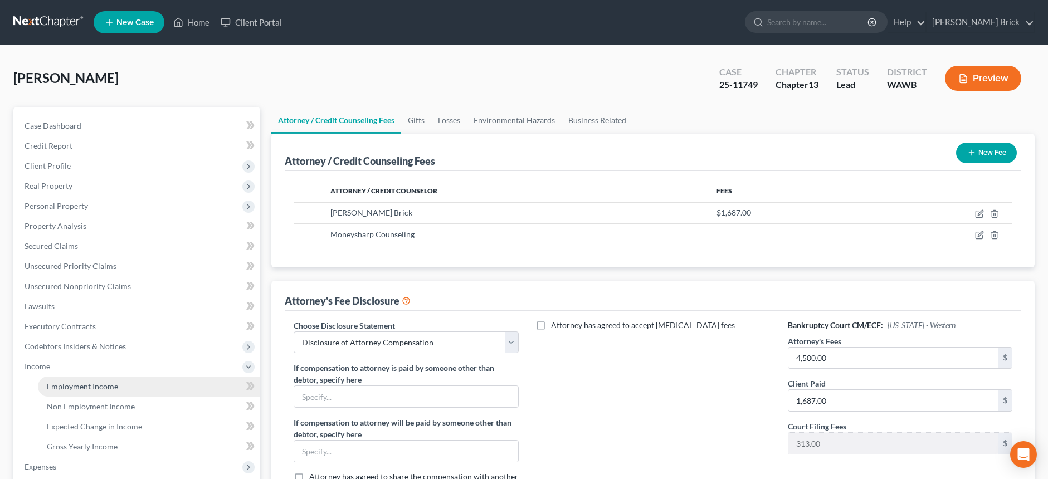
click at [77, 385] on span "Employment Income" at bounding box center [82, 386] width 71 height 9
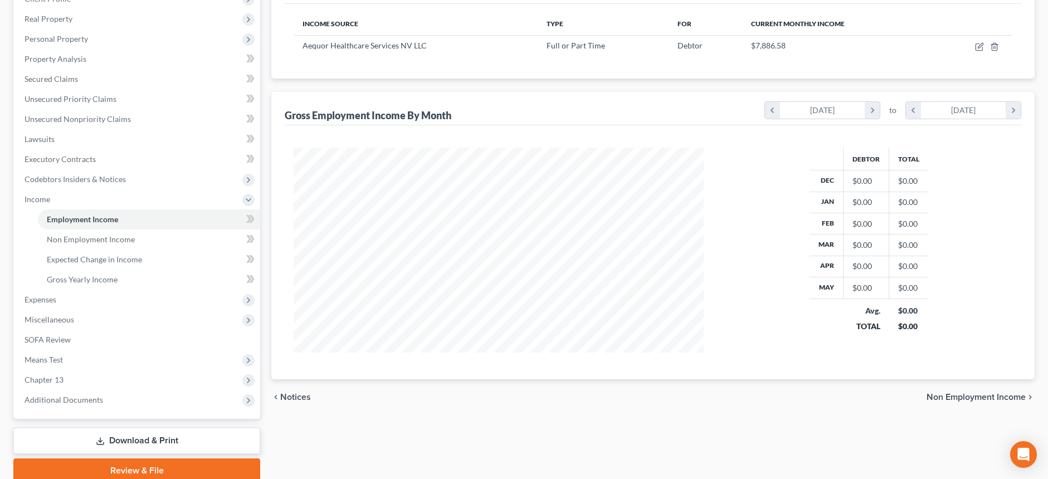
scroll to position [111, 0]
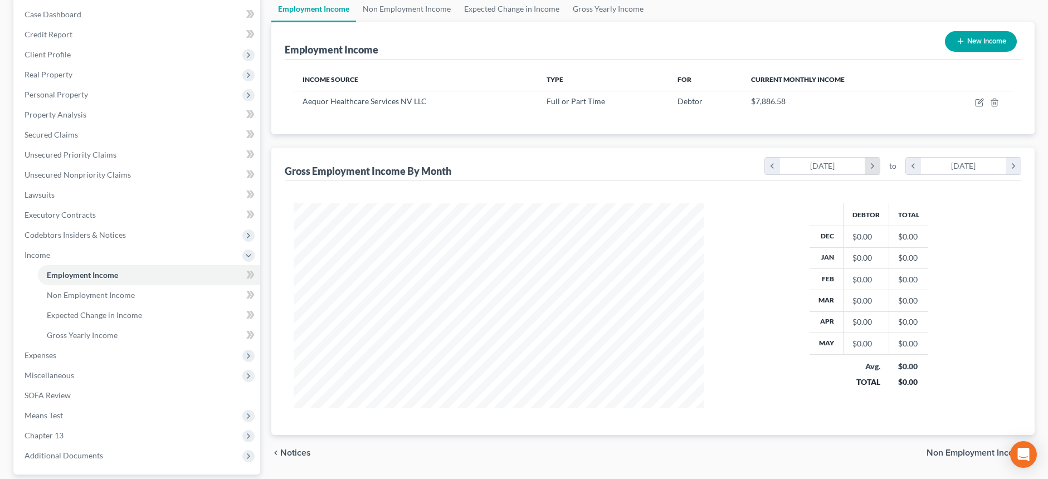
click at [871, 164] on icon "chevron_right" at bounding box center [872, 166] width 15 height 17
click at [871, 163] on icon "chevron_right" at bounding box center [872, 166] width 15 height 17
click at [871, 162] on icon "chevron_right" at bounding box center [872, 166] width 15 height 17
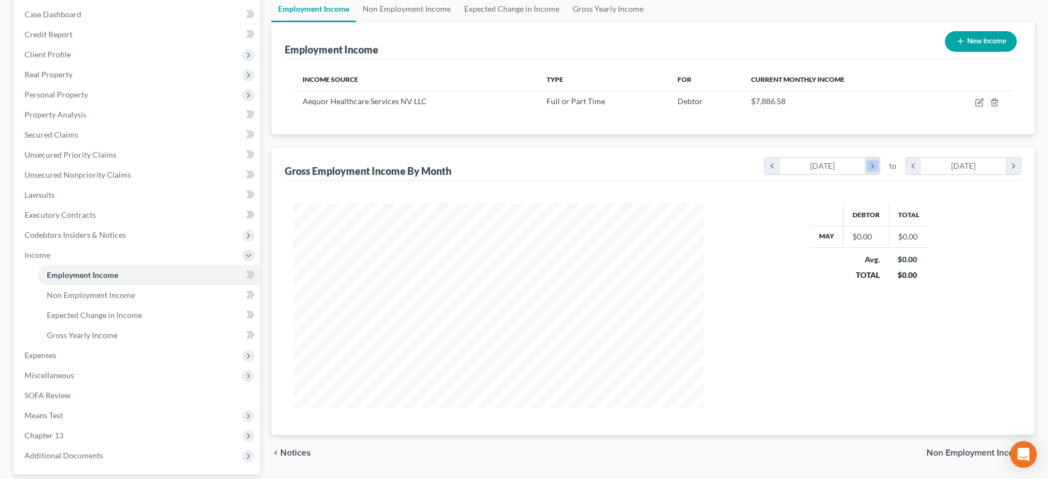
click at [871, 162] on icon "chevron_right" at bounding box center [872, 166] width 15 height 17
click at [1012, 164] on icon "chevron_right" at bounding box center [1013, 166] width 15 height 17
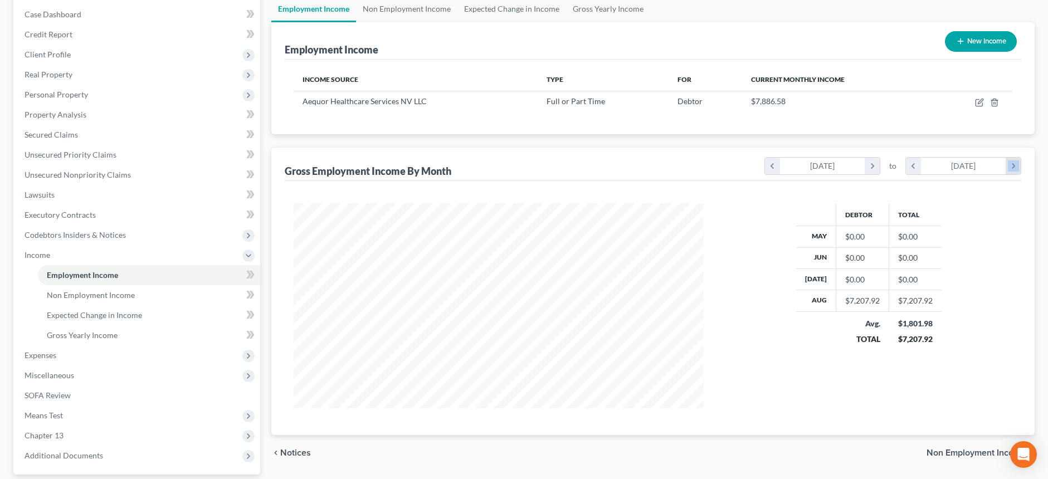
click at [1012, 164] on icon "chevron_right" at bounding box center [1013, 166] width 15 height 17
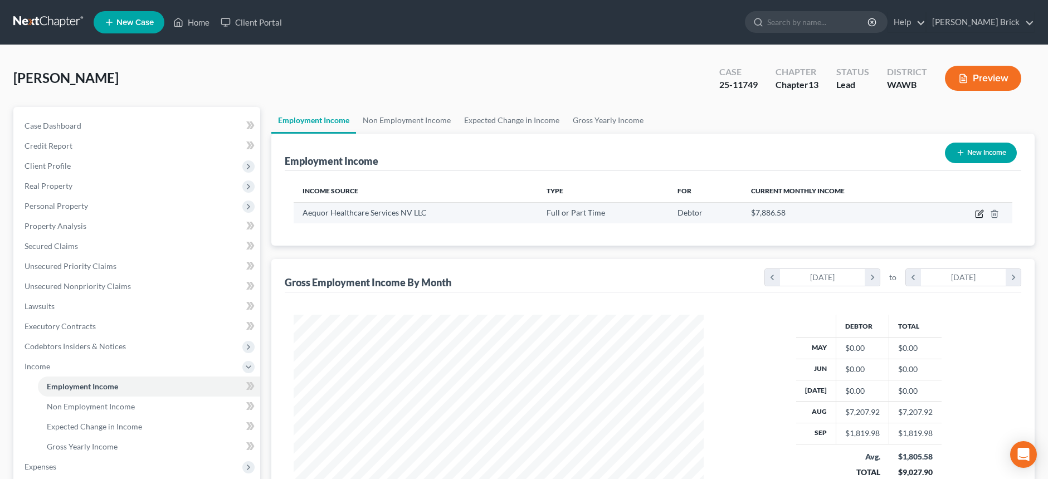
click at [979, 214] on icon "button" at bounding box center [979, 213] width 9 height 9
select select "0"
select select "33"
select select "3"
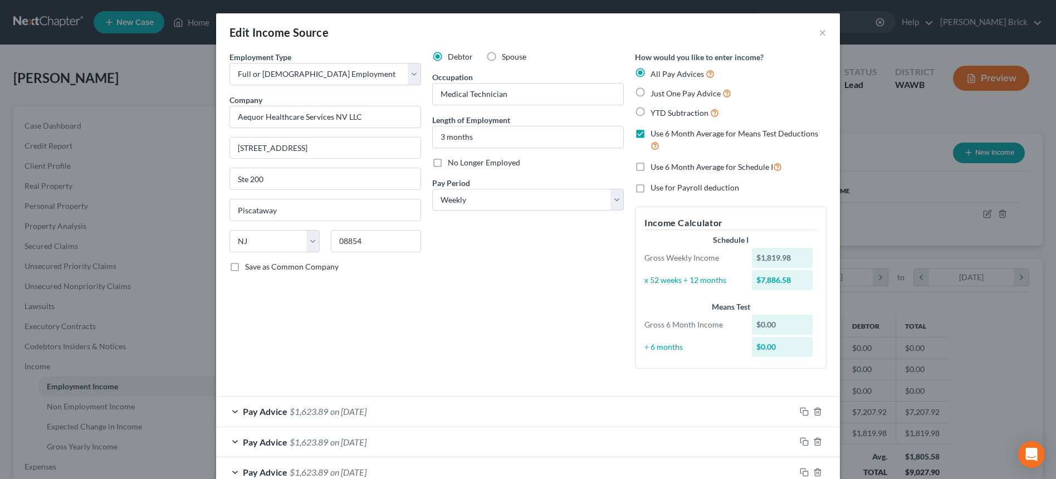
click at [651, 91] on label "Just One Pay Advice" at bounding box center [691, 93] width 81 height 13
click at [655, 91] on input "Just One Pay Advice" at bounding box center [658, 90] width 7 height 7
radio input "true"
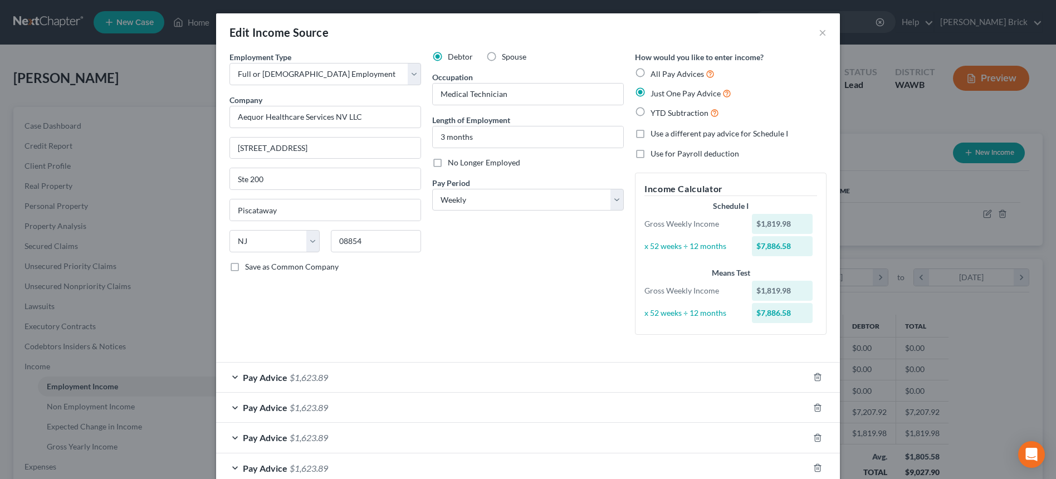
scroll to position [96, 0]
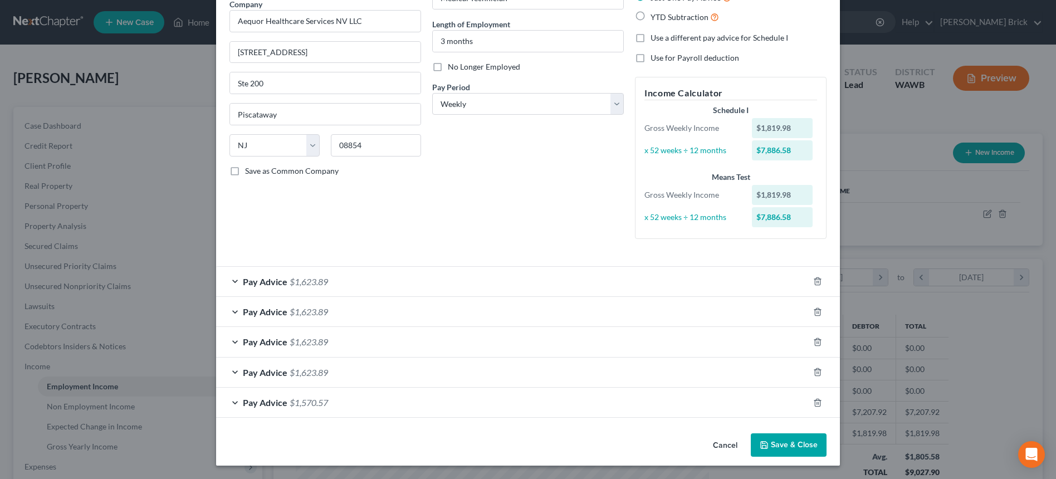
click at [365, 280] on div "Pay Advice $1,623.89" at bounding box center [512, 282] width 593 height 30
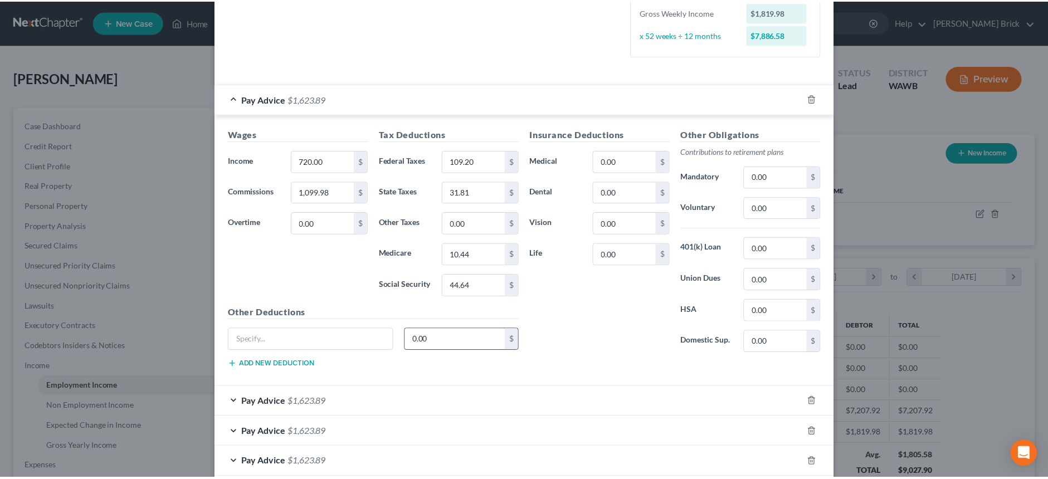
scroll to position [368, 0]
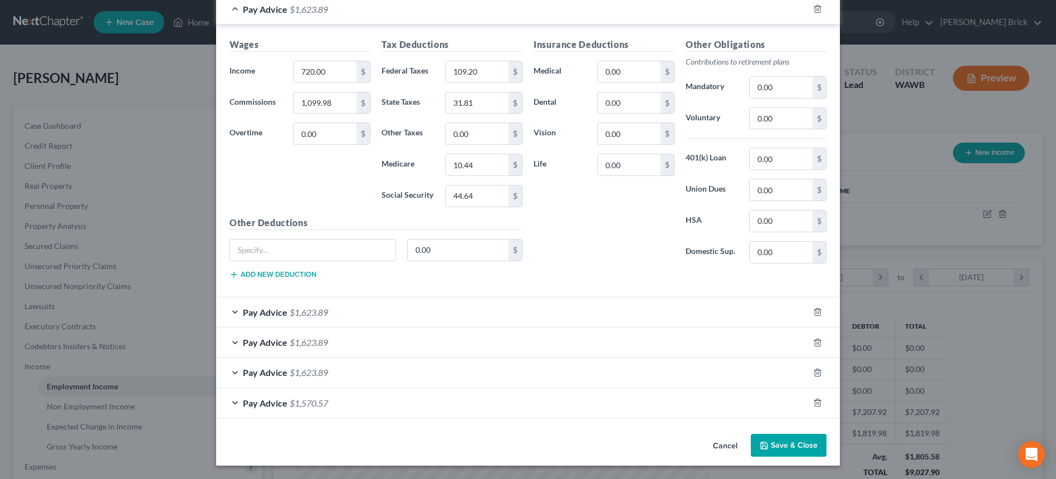
click at [787, 438] on button "Save & Close" at bounding box center [789, 445] width 76 height 23
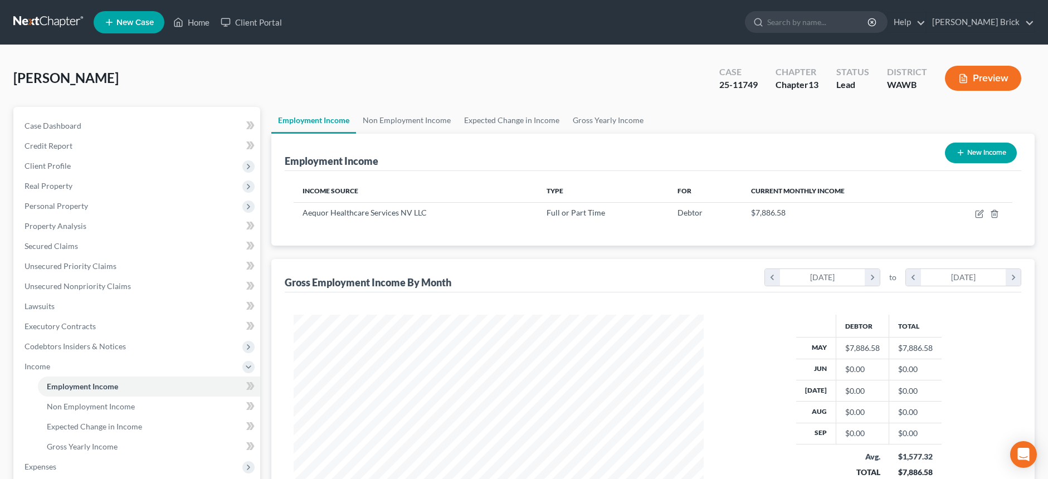
scroll to position [167, 0]
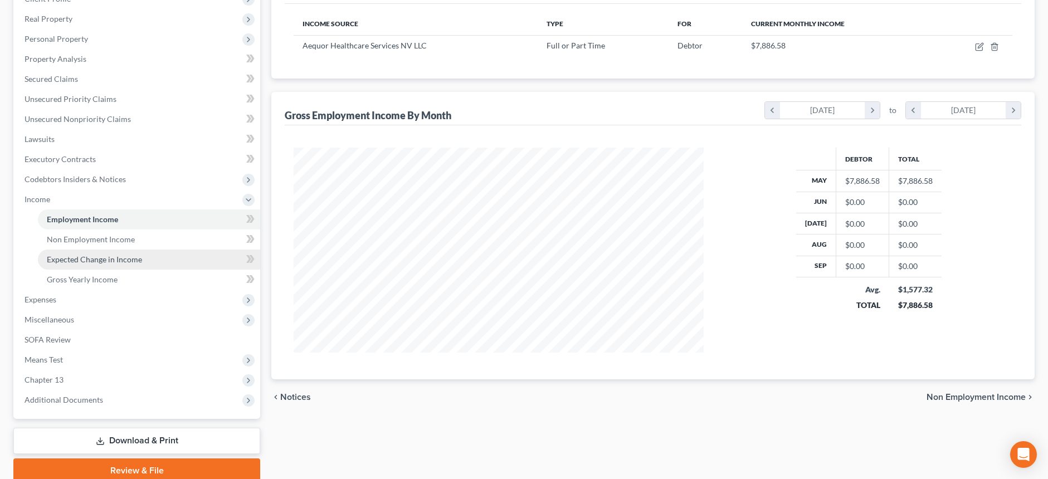
click at [97, 257] on span "Expected Change in Income" at bounding box center [94, 259] width 95 height 9
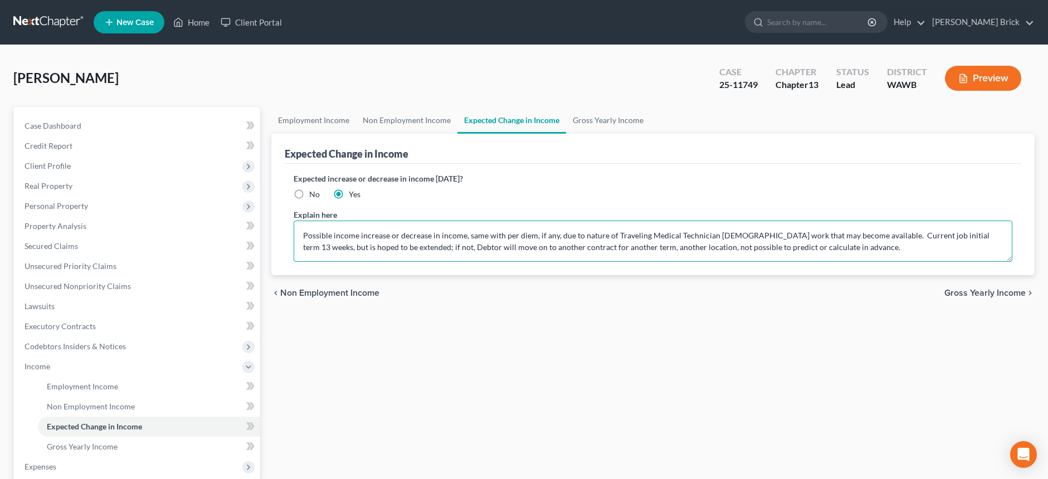
click at [303, 231] on textarea "Possible income increase or decrease in income, same with per diem, if any, due…" at bounding box center [653, 241] width 719 height 41
type textarea "New assignment in [GEOGRAPHIC_DATA] for 13 weeks as of [DATE], income the same …"
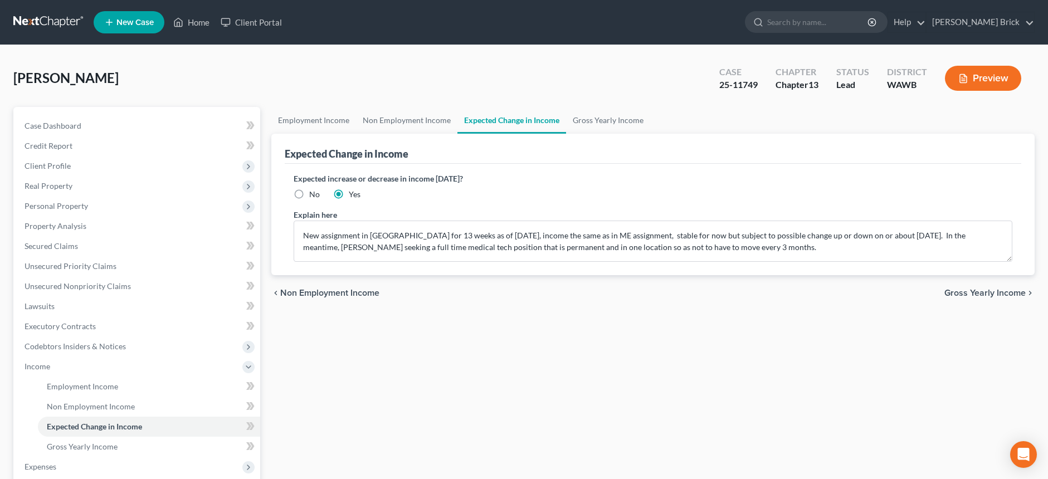
click at [986, 292] on span "Gross Yearly Income" at bounding box center [984, 293] width 81 height 9
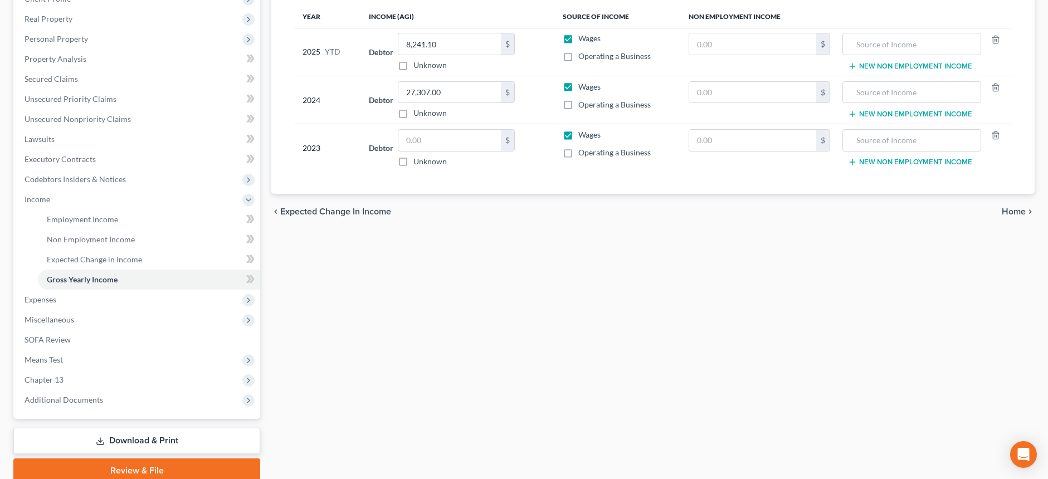
scroll to position [213, 0]
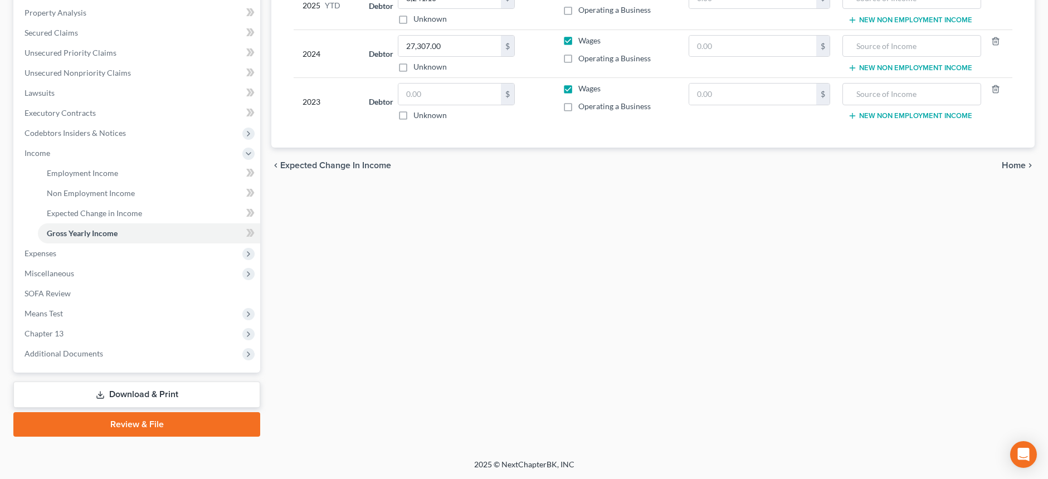
click at [144, 391] on link "Download & Print" at bounding box center [136, 395] width 247 height 26
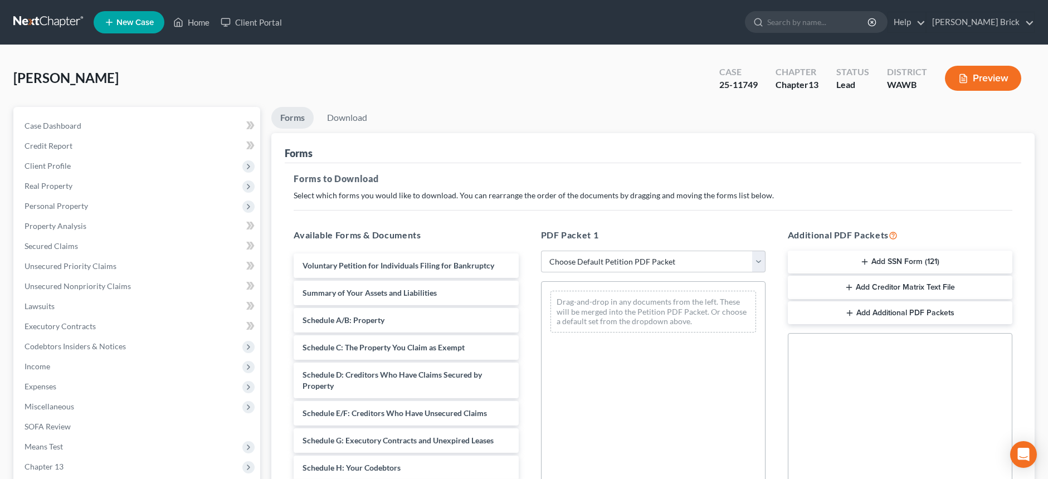
scroll to position [167, 0]
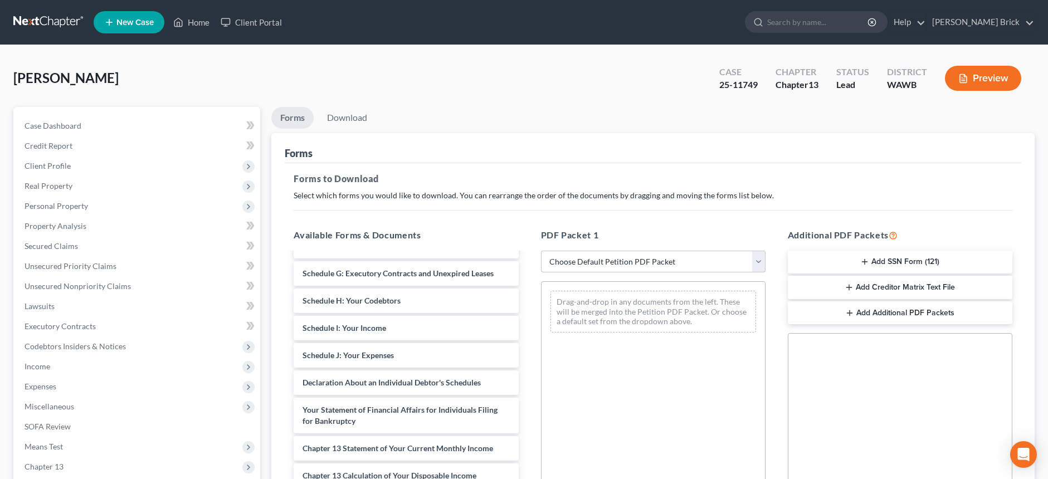
click at [758, 259] on select "Choose Default Petition PDF Packet Complete Bankruptcy Petition (all forms and …" at bounding box center [653, 262] width 225 height 22
select select "2"
click at [541, 251] on select "Choose Default Petition PDF Packet Complete Bankruptcy Petition (all forms and …" at bounding box center [653, 262] width 225 height 22
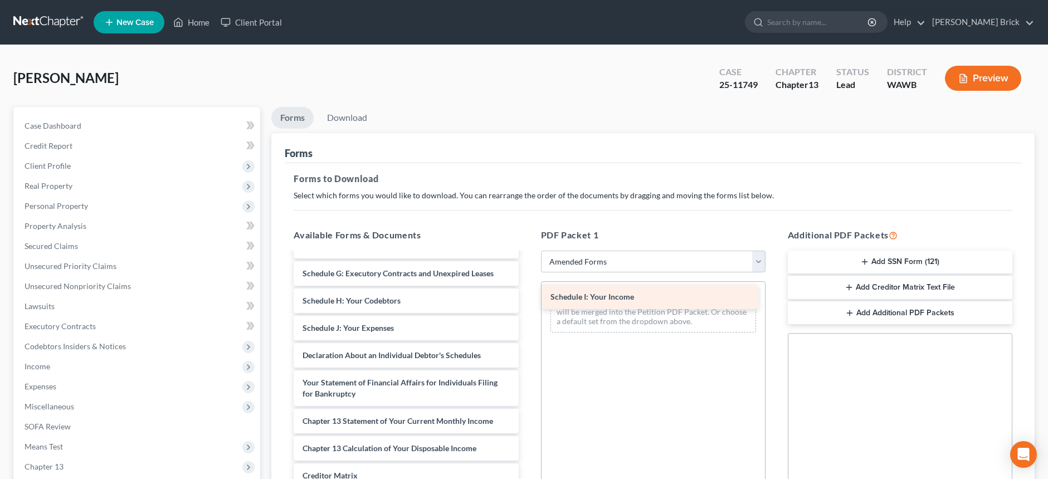
drag, startPoint x: 381, startPoint y: 323, endPoint x: 628, endPoint y: 292, distance: 249.9
click at [527, 292] on div "Schedule I: Your Income Voluntary Petition for Individuals Filing for Bankruptc…" at bounding box center [406, 333] width 242 height 495
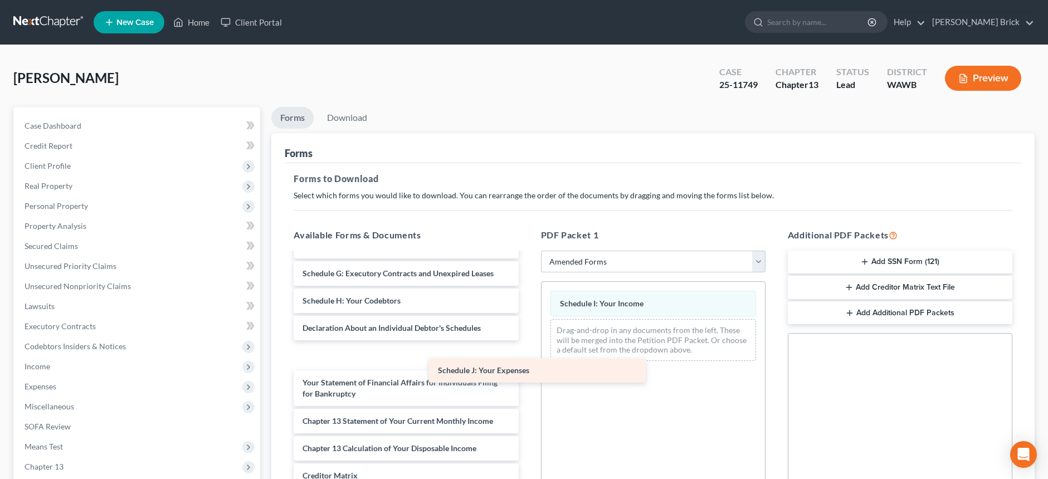
scroll to position [167, 0]
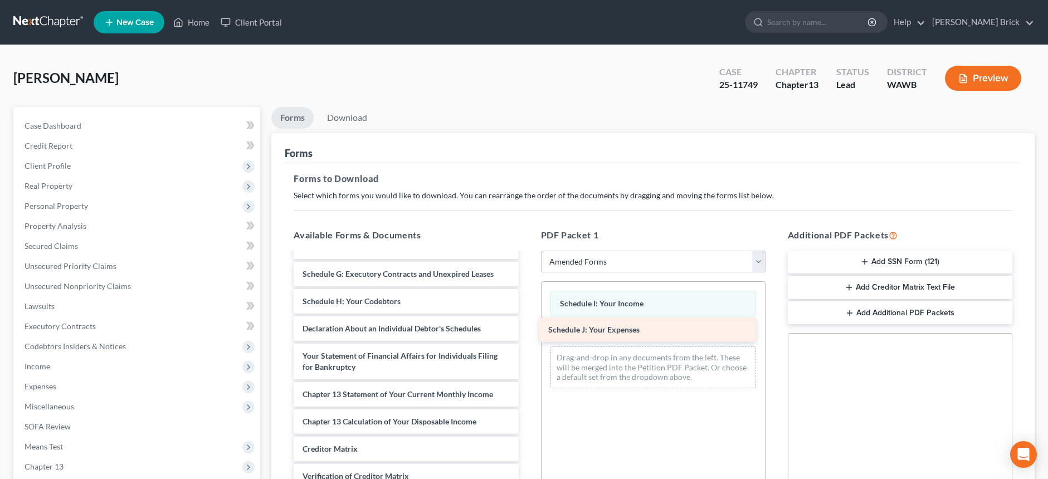
drag, startPoint x: 368, startPoint y: 325, endPoint x: 613, endPoint y: 326, distance: 245.7
click at [527, 326] on div "Schedule J: Your Expenses Voluntary Petition for Individuals Filing for Bankrup…" at bounding box center [406, 320] width 242 height 467
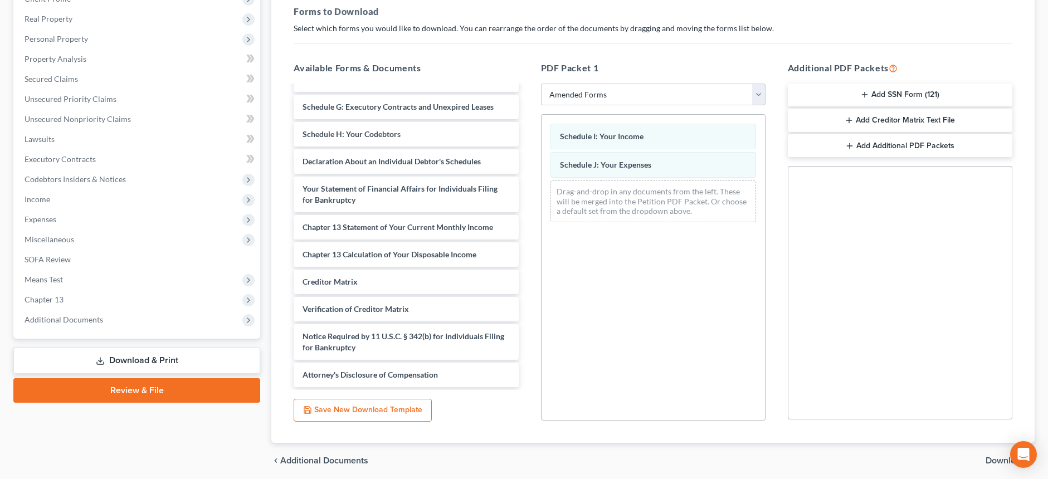
scroll to position [209, 0]
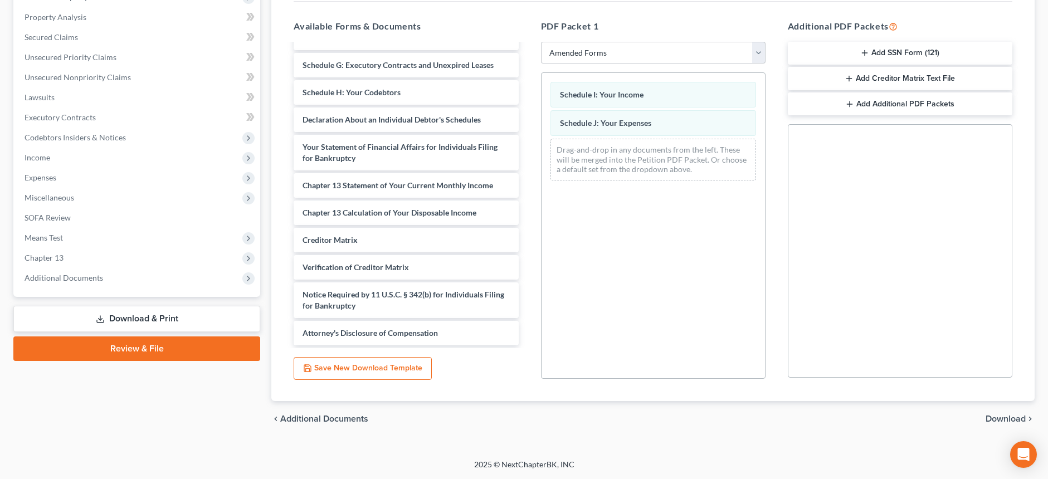
click at [1001, 417] on span "Download" at bounding box center [1006, 419] width 40 height 9
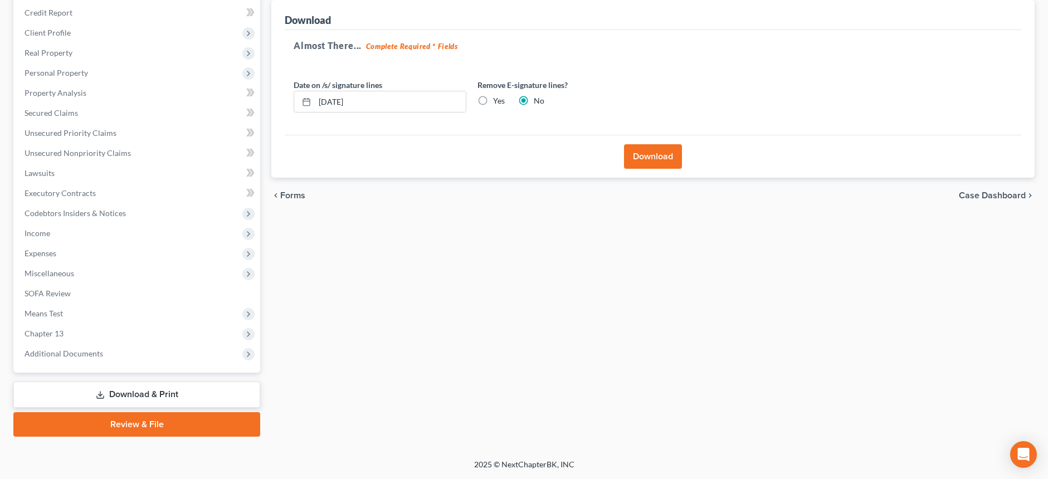
scroll to position [133, 0]
click at [649, 150] on button "Download" at bounding box center [653, 156] width 58 height 25
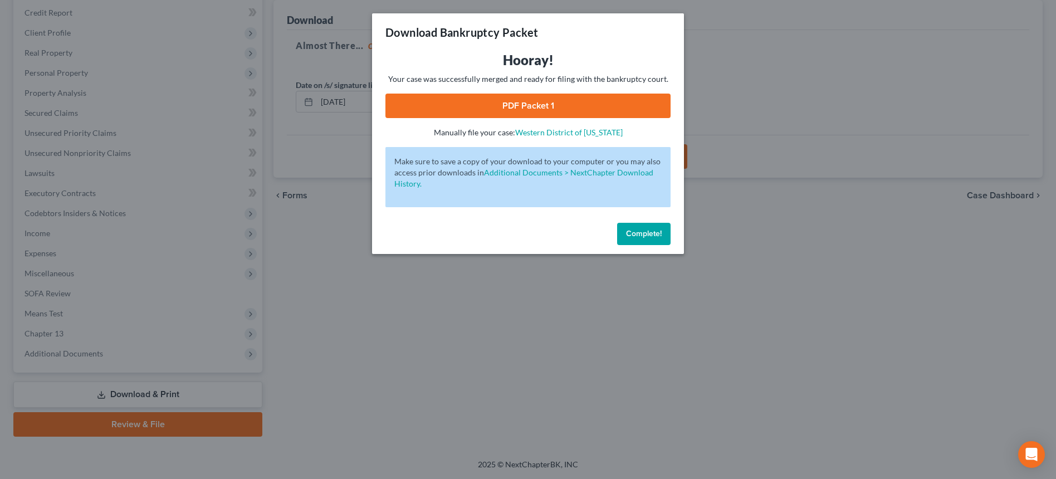
click at [521, 105] on link "PDF Packet 1" at bounding box center [528, 106] width 285 height 25
click at [638, 229] on span "Complete!" at bounding box center [644, 233] width 36 height 9
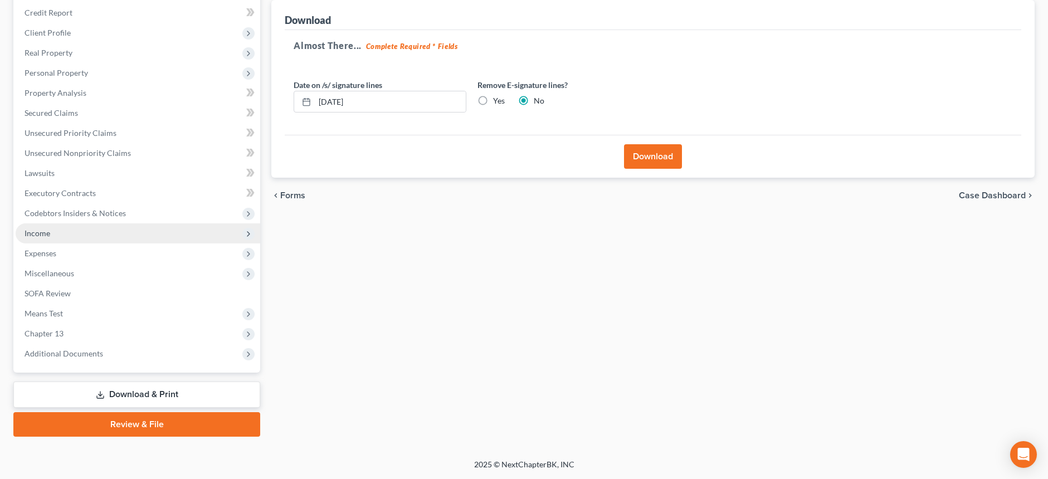
click at [45, 231] on span "Income" at bounding box center [38, 232] width 26 height 9
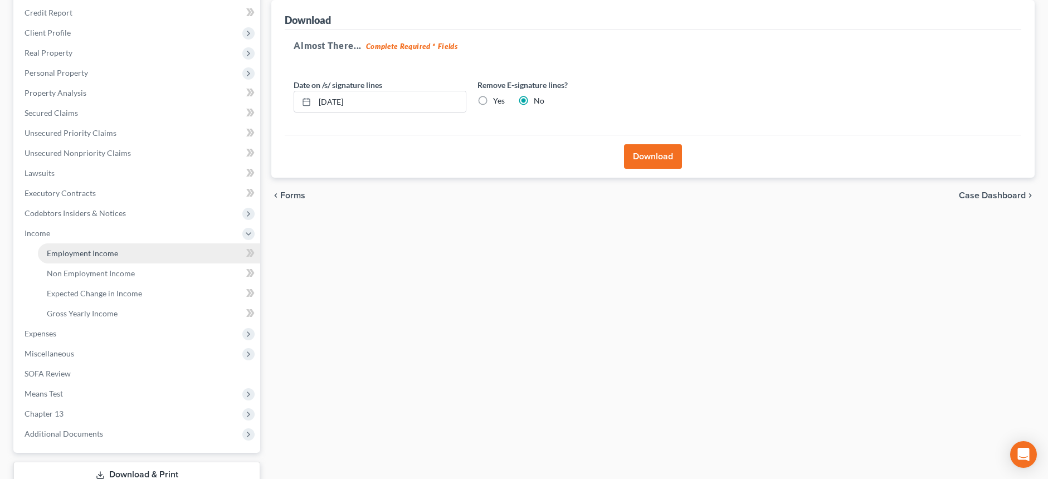
click at [82, 252] on span "Employment Income" at bounding box center [82, 252] width 71 height 9
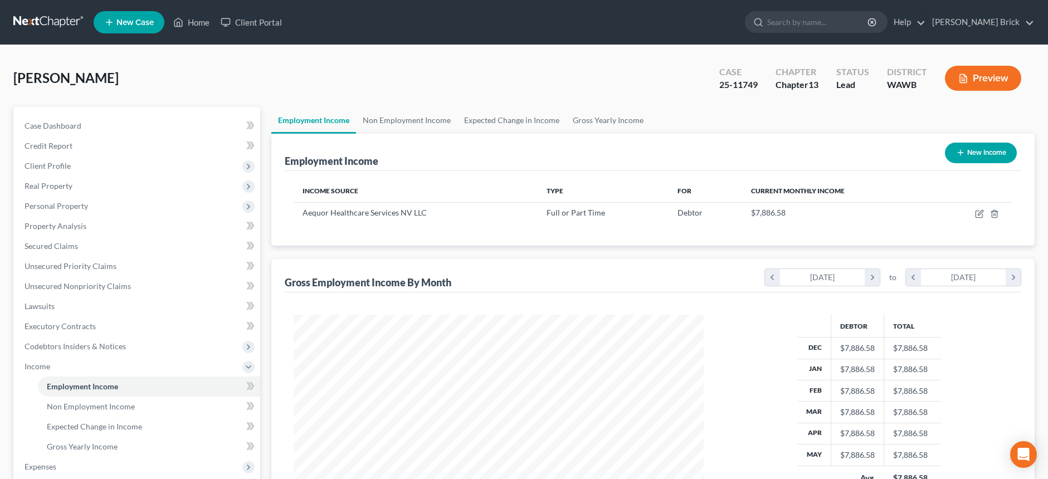
scroll to position [213, 0]
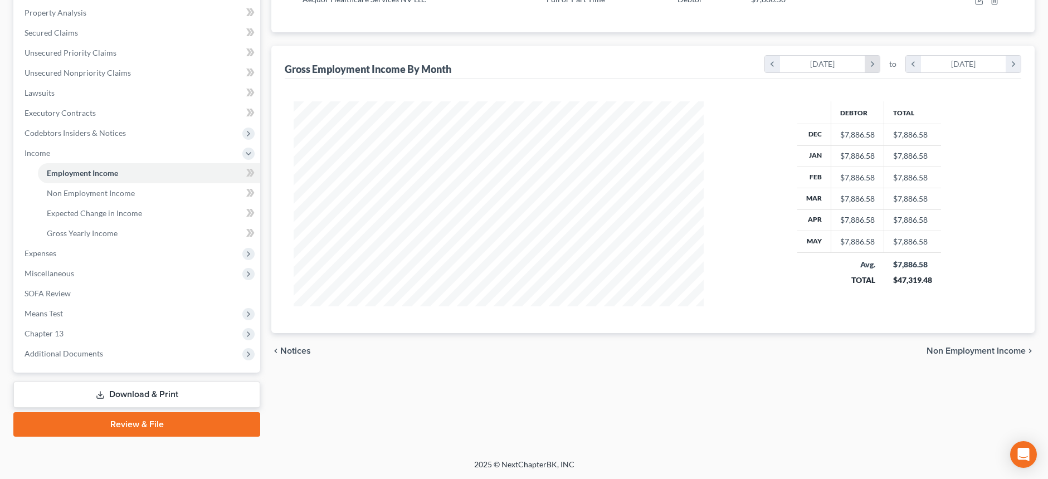
click at [869, 61] on icon "chevron_right" at bounding box center [872, 64] width 15 height 17
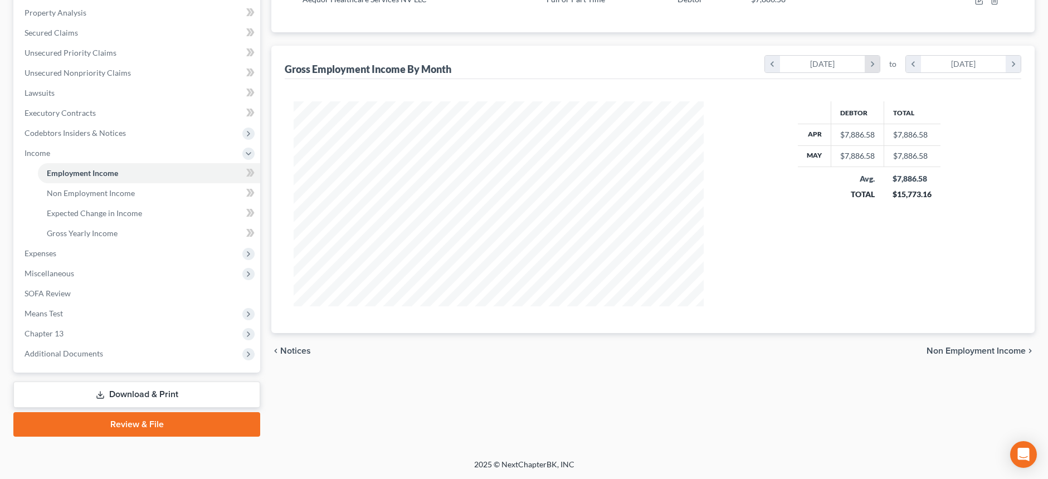
click at [869, 61] on icon "chevron_right" at bounding box center [872, 64] width 15 height 17
click at [1016, 62] on icon "chevron_right" at bounding box center [1013, 64] width 15 height 17
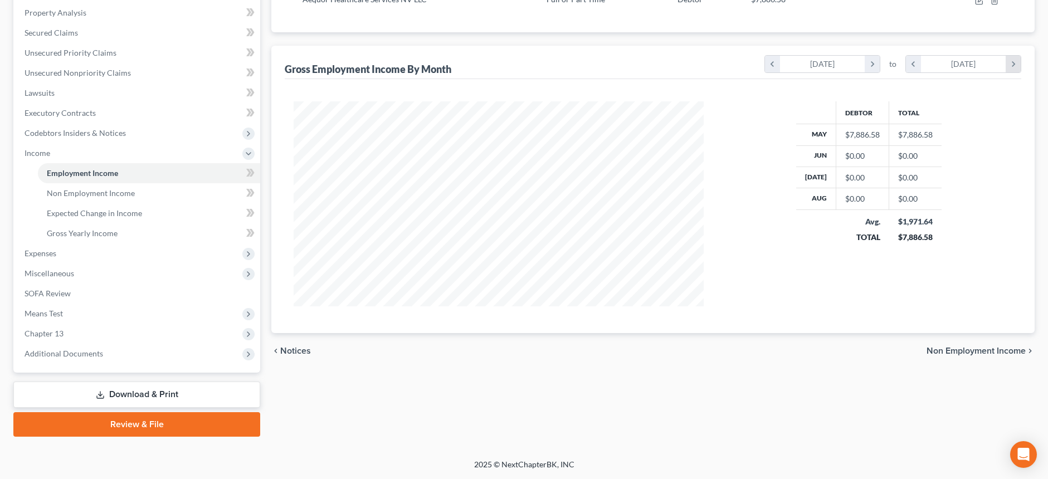
click at [1016, 62] on icon "chevron_right" at bounding box center [1013, 64] width 15 height 17
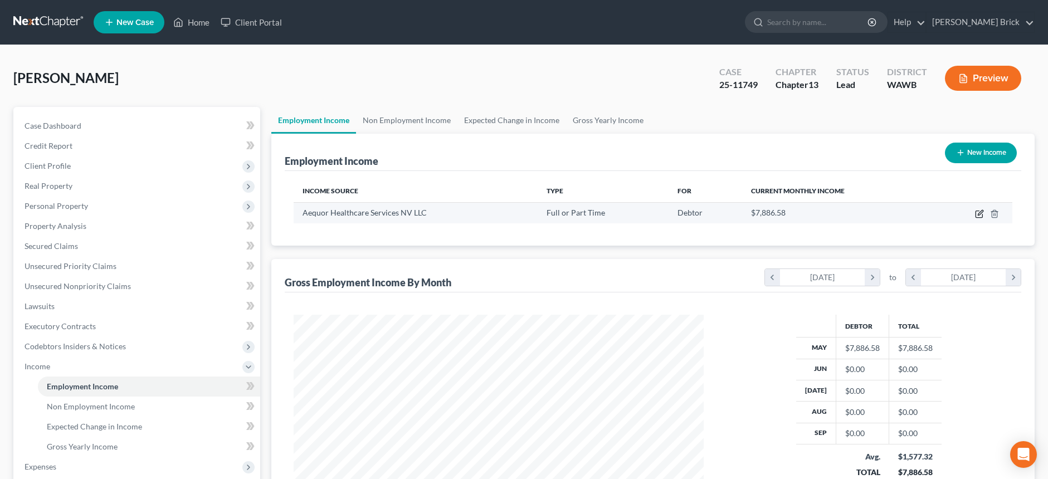
click at [977, 211] on icon "button" at bounding box center [979, 214] width 7 height 7
select select "0"
select select "33"
select select "3"
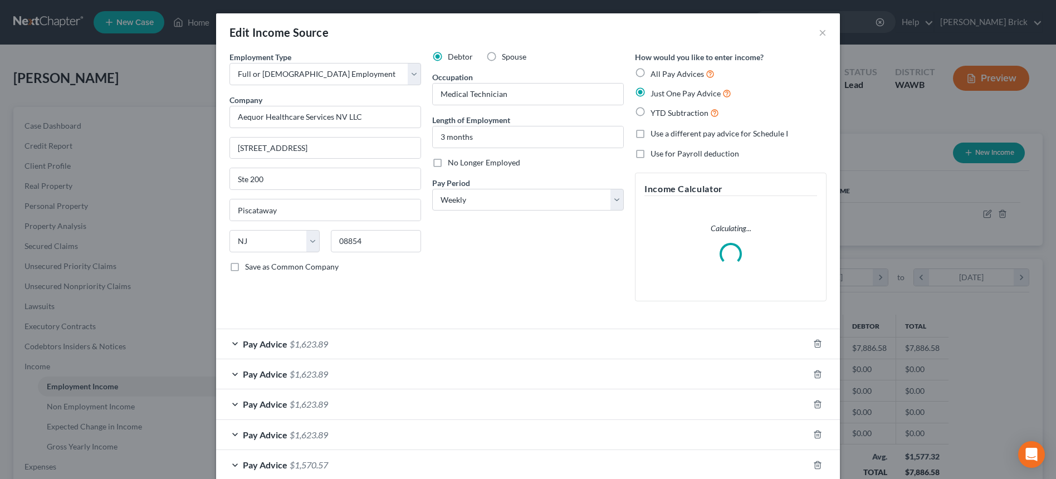
scroll to position [62, 0]
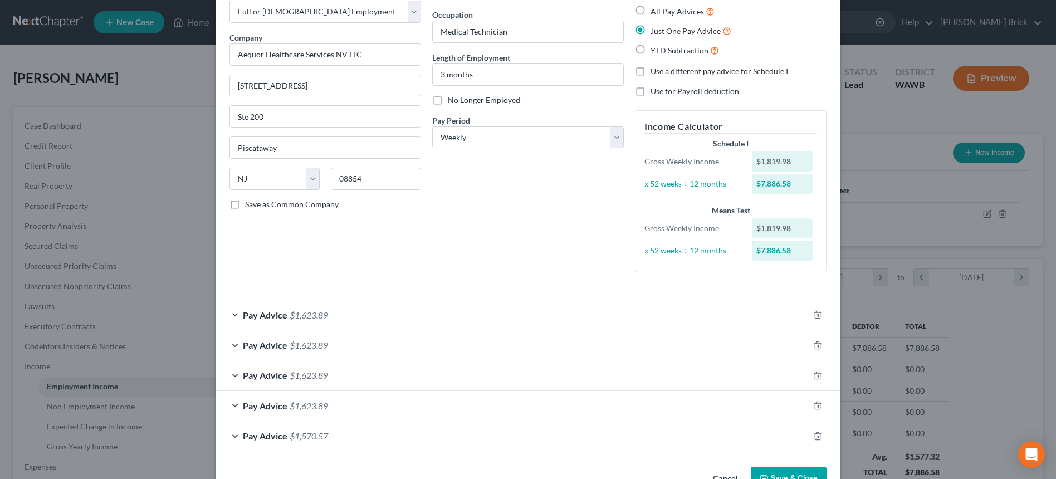
click at [295, 315] on span "$1,623.89" at bounding box center [309, 315] width 38 height 11
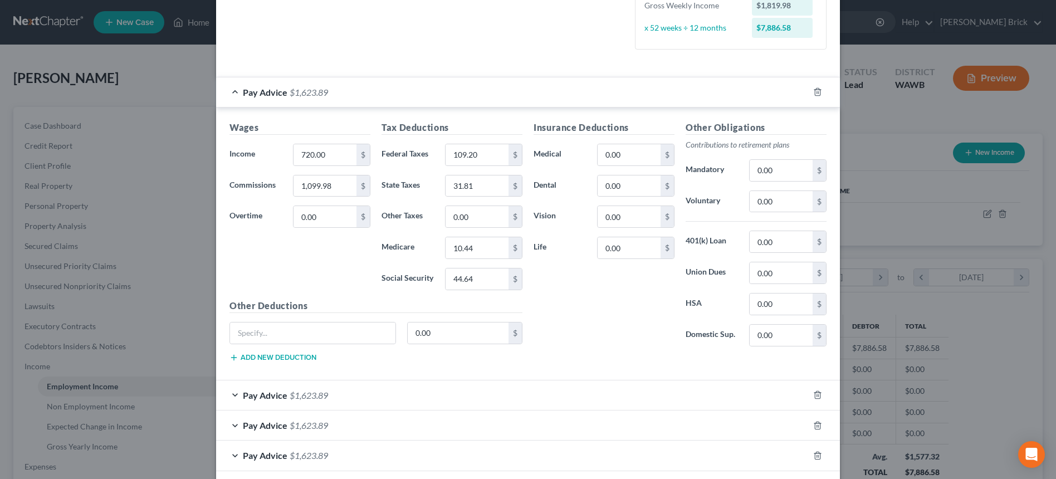
scroll to position [368, 0]
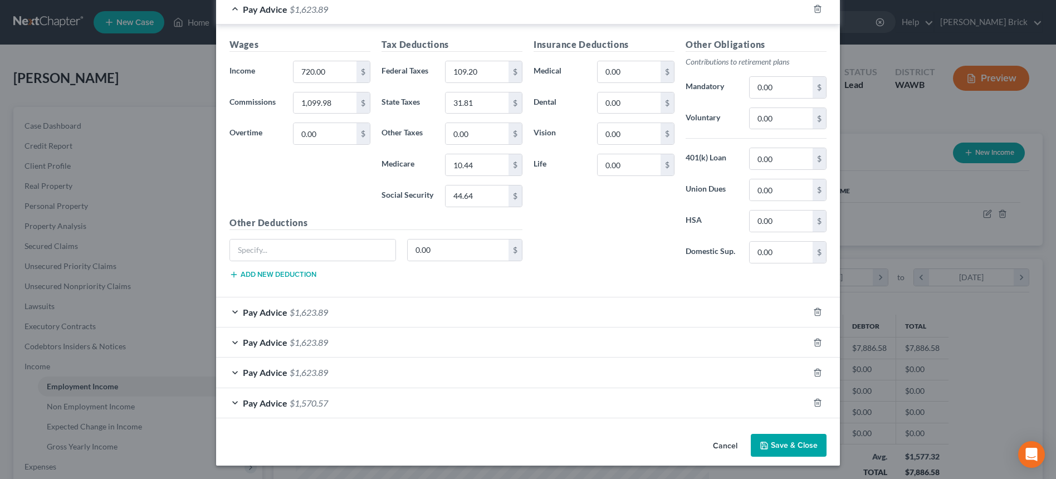
click at [627, 307] on div "Pay Advice $1,623.89" at bounding box center [512, 313] width 593 height 30
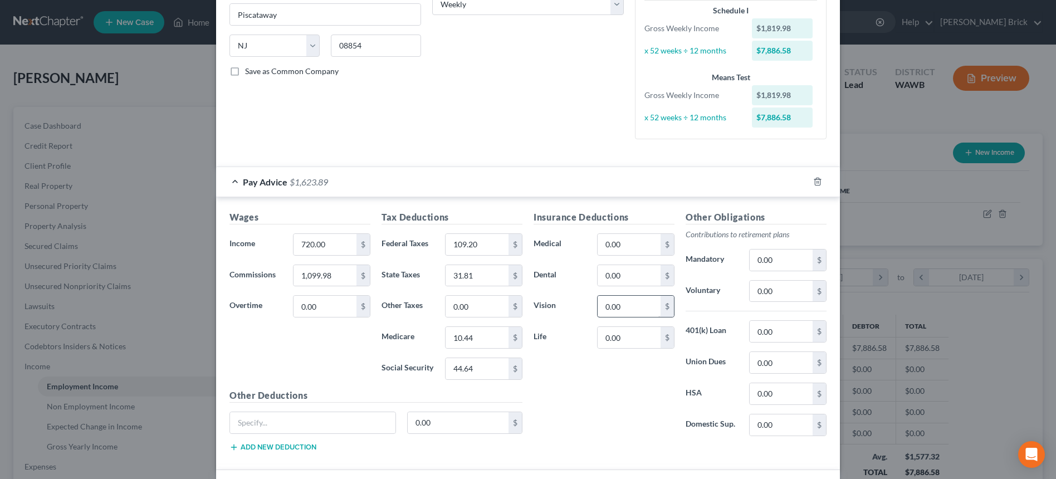
scroll to position [0, 0]
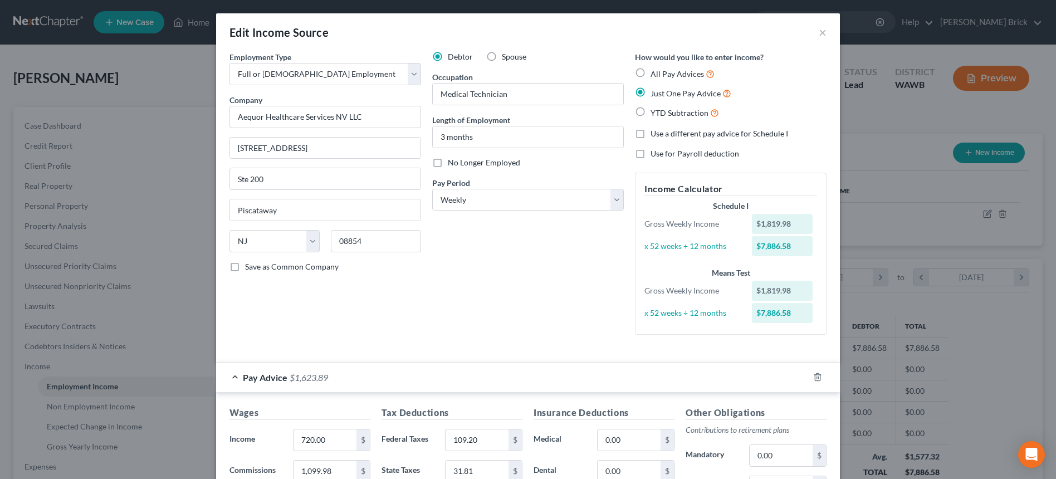
click at [651, 72] on label "All Pay Advices" at bounding box center [683, 73] width 64 height 13
click at [655, 72] on input "All Pay Advices" at bounding box center [658, 70] width 7 height 7
radio input "true"
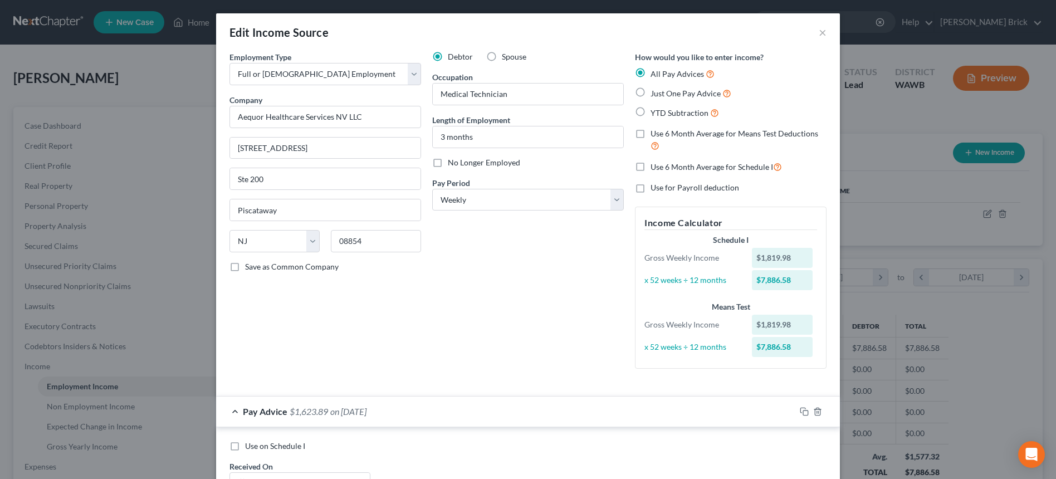
click at [651, 91] on label "Just One Pay Advice" at bounding box center [691, 93] width 81 height 13
click at [655, 91] on input "Just One Pay Advice" at bounding box center [658, 90] width 7 height 7
radio input "true"
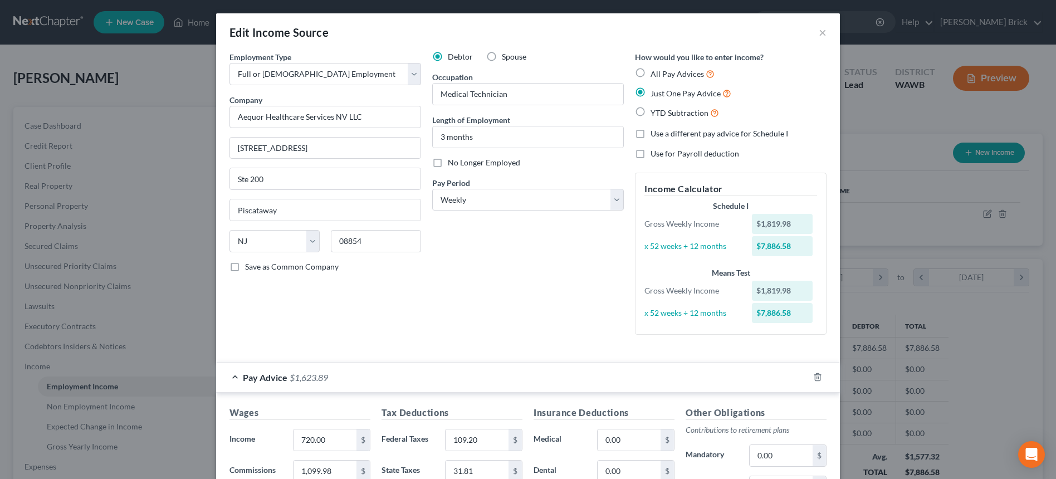
click at [651, 109] on label "YTD Subtraction" at bounding box center [685, 112] width 69 height 13
click at [655, 109] on input "YTD Subtraction" at bounding box center [658, 109] width 7 height 7
radio input "true"
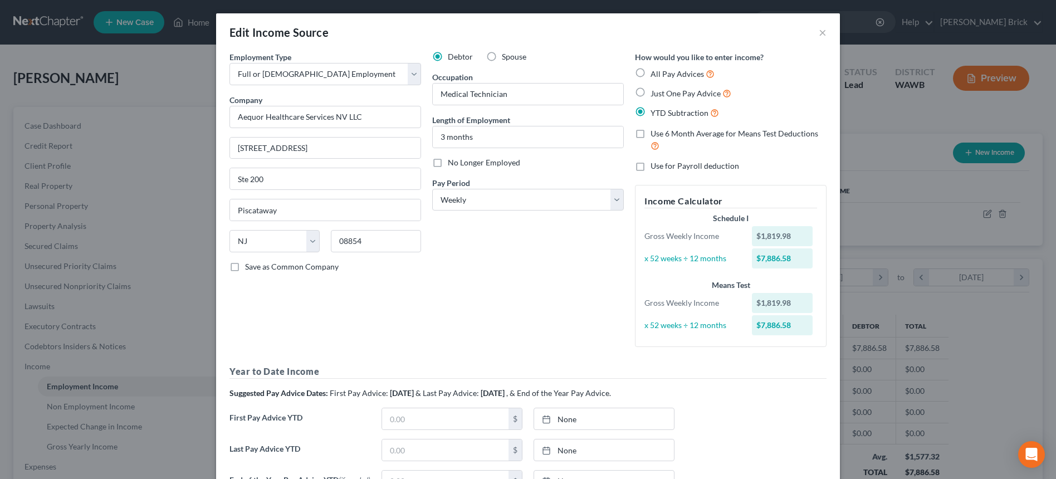
click at [651, 132] on label "Use 6 Month Average for Means Test Deductions" at bounding box center [739, 140] width 176 height 24
click at [655, 132] on input "Use 6 Month Average for Means Test Deductions" at bounding box center [658, 131] width 7 height 7
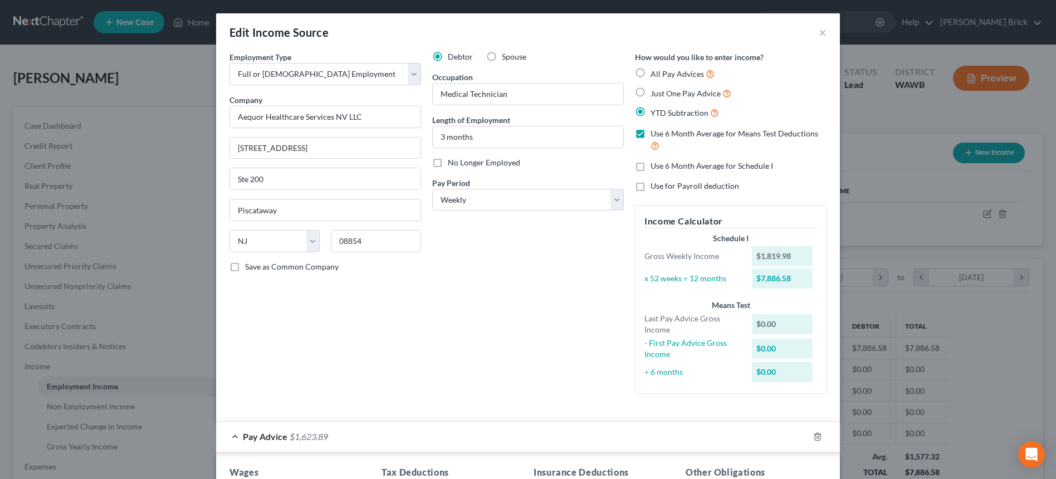
click at [651, 130] on label "Use 6 Month Average for Means Test Deductions" at bounding box center [739, 140] width 176 height 24
click at [655, 130] on input "Use 6 Month Average for Means Test Deductions" at bounding box center [658, 131] width 7 height 7
checkbox input "false"
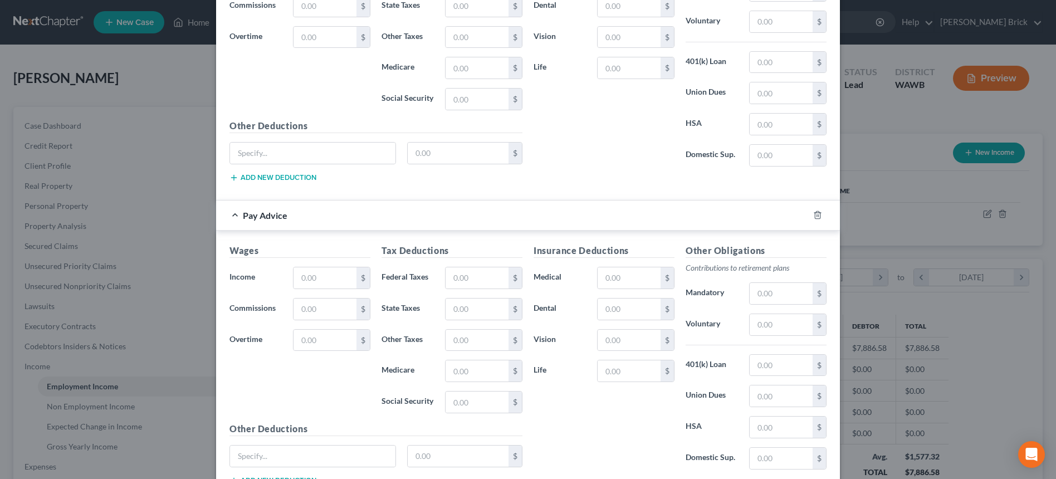
scroll to position [1425, 0]
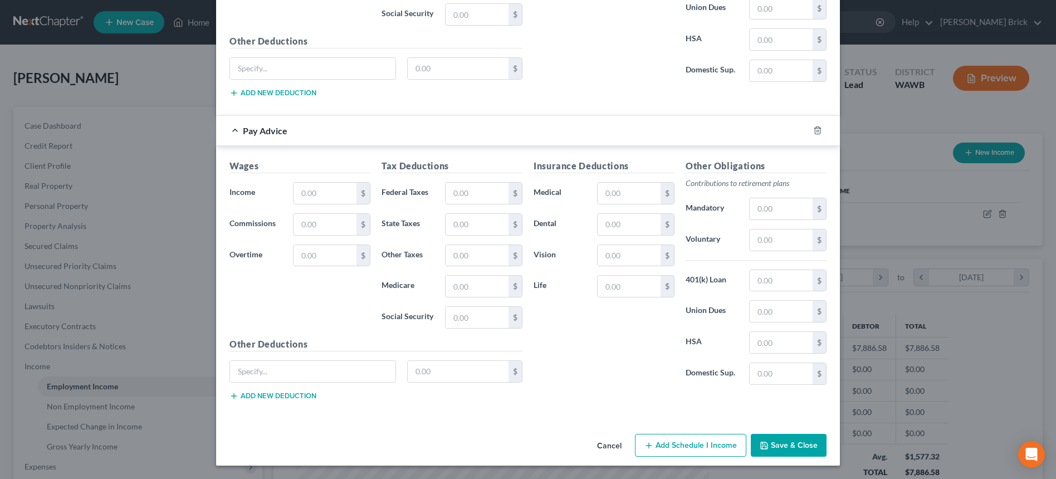
click at [790, 444] on button "Save & Close" at bounding box center [789, 445] width 76 height 23
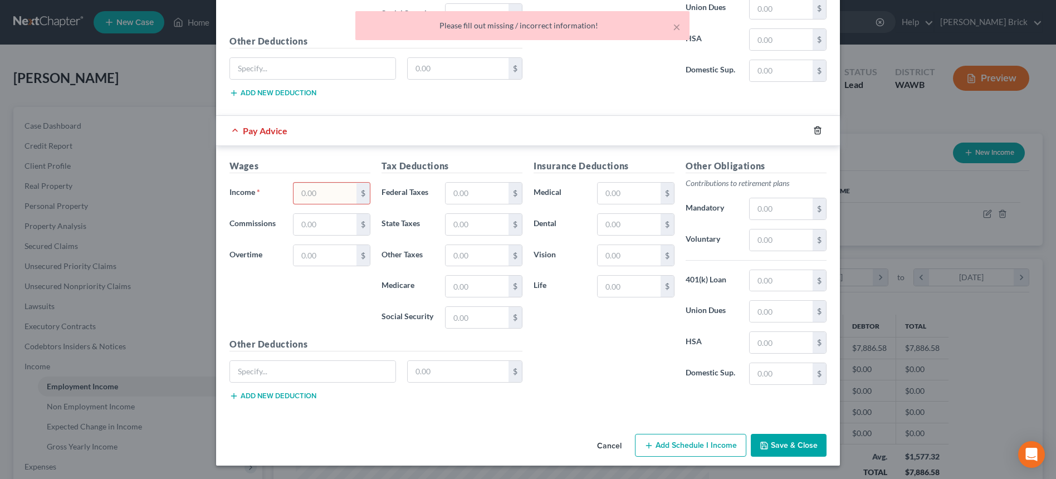
click at [815, 128] on polyline "button" at bounding box center [818, 128] width 7 height 0
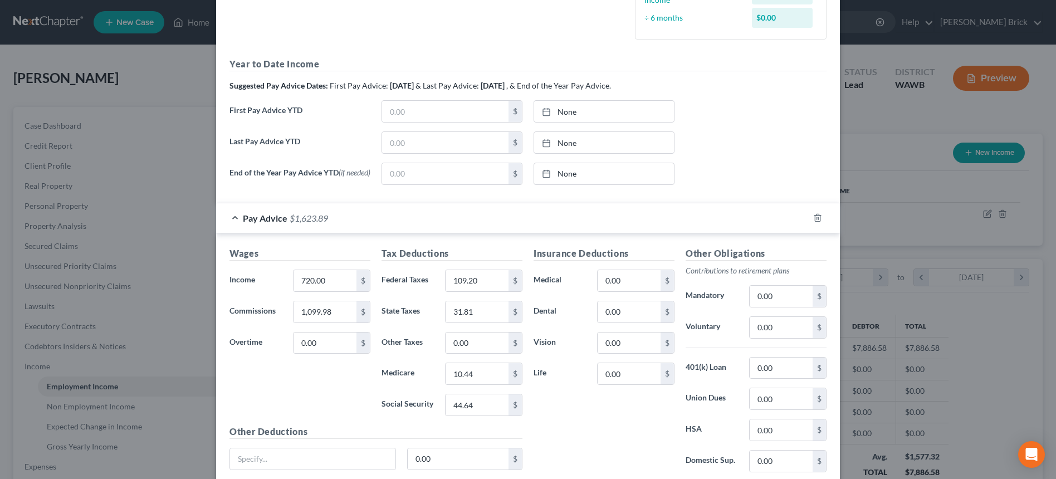
scroll to position [446, 0]
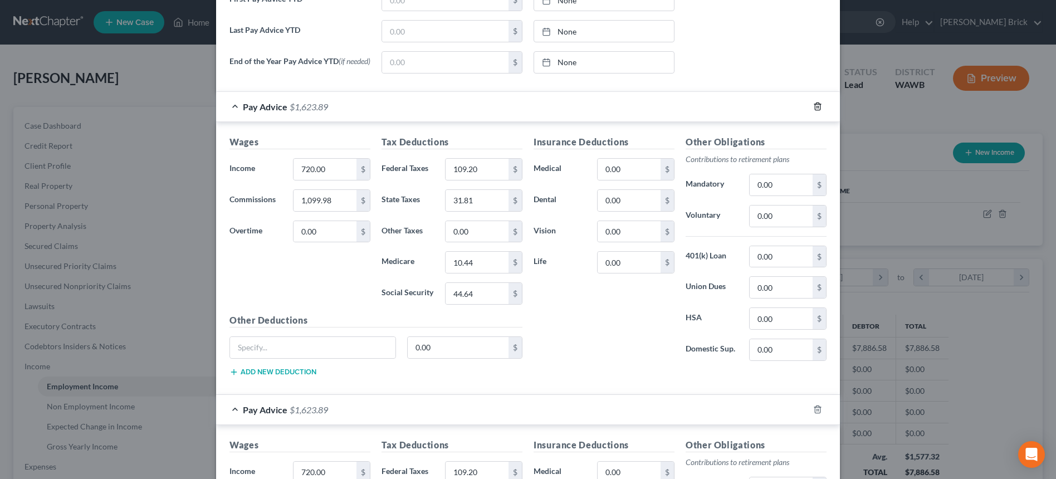
click at [813, 110] on icon "button" at bounding box center [817, 106] width 9 height 9
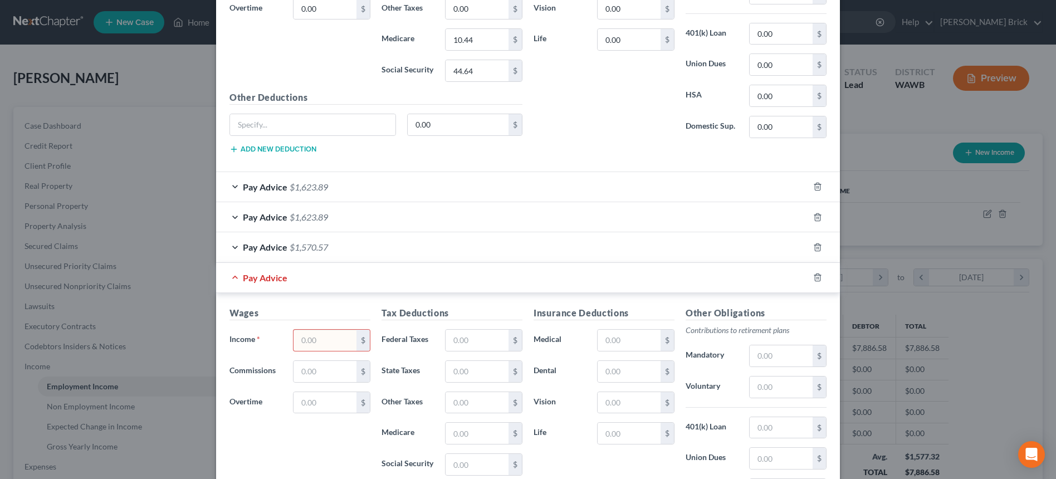
scroll to position [780, 0]
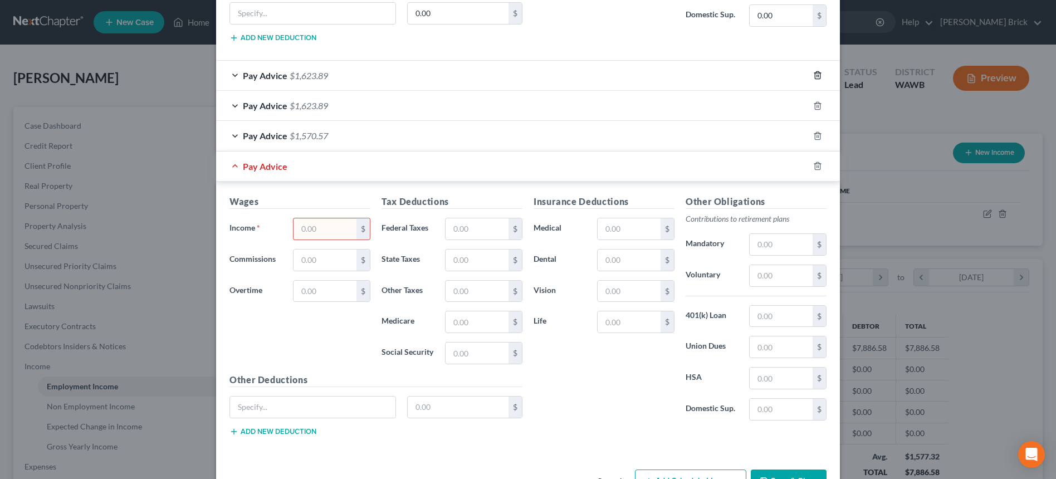
click at [815, 73] on polyline "button" at bounding box center [818, 73] width 7 height 0
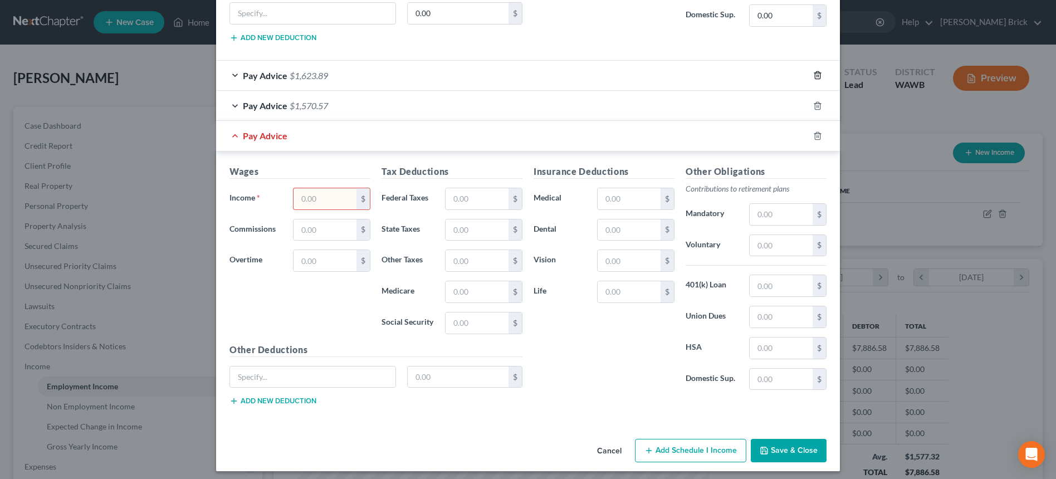
click at [815, 73] on polyline "button" at bounding box center [818, 73] width 7 height 0
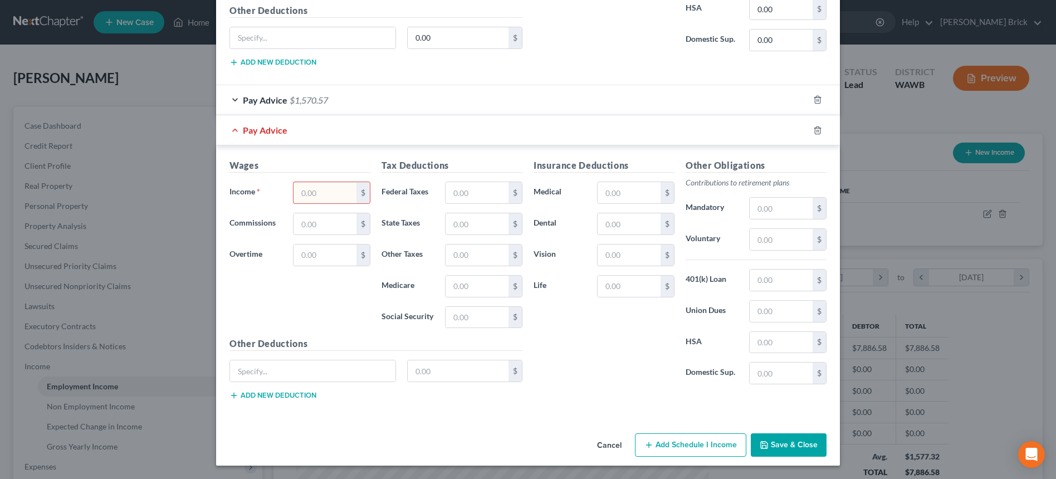
scroll to position [758, 0]
click at [815, 103] on icon "button" at bounding box center [817, 99] width 9 height 9
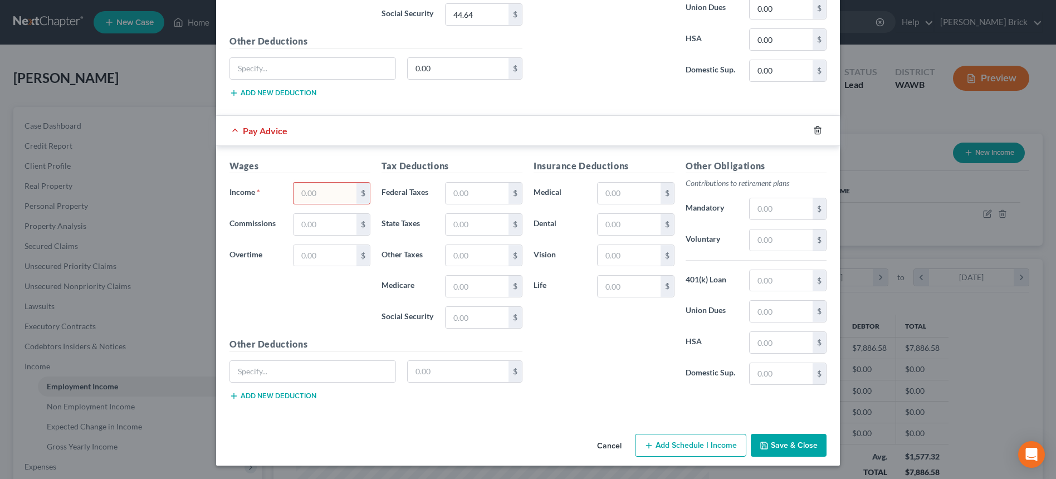
click at [813, 129] on icon "button" at bounding box center [817, 130] width 9 height 9
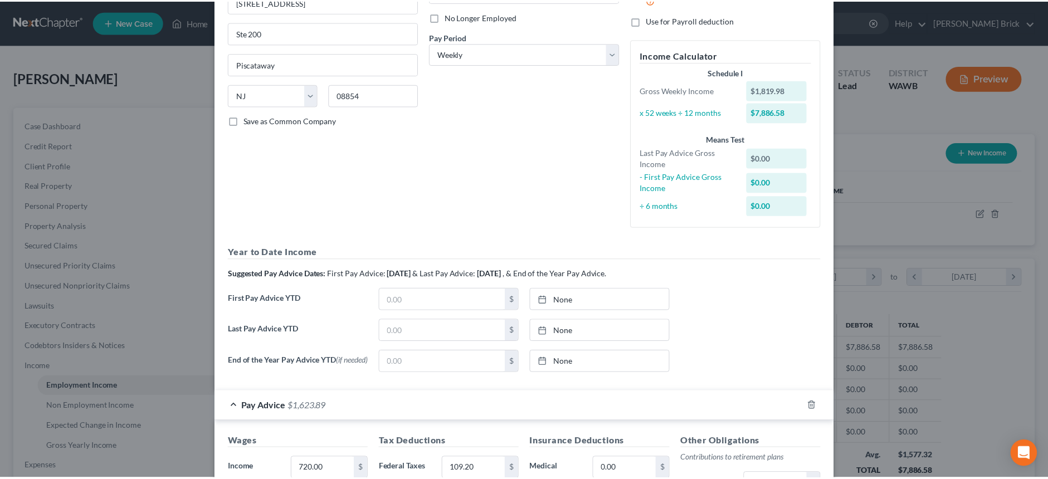
scroll to position [425, 0]
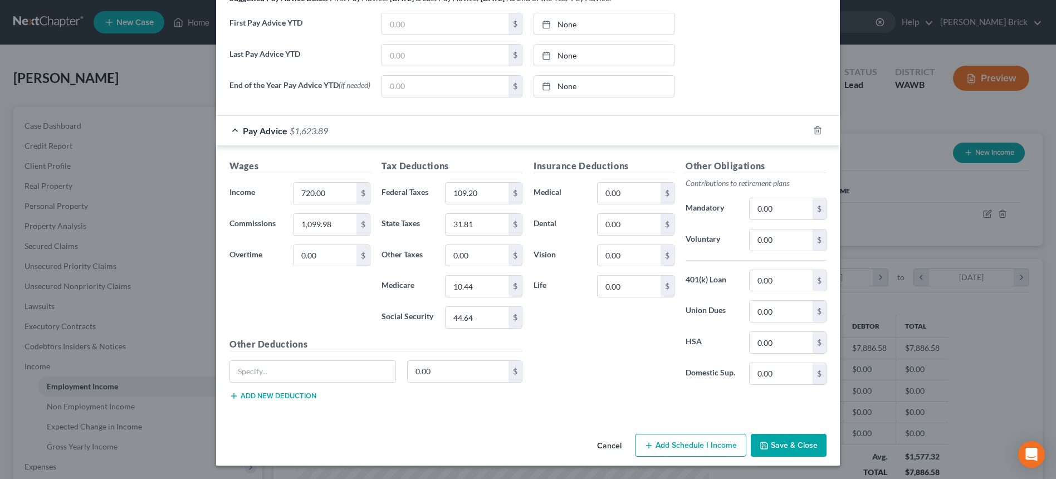
click at [784, 443] on button "Save & Close" at bounding box center [789, 445] width 76 height 23
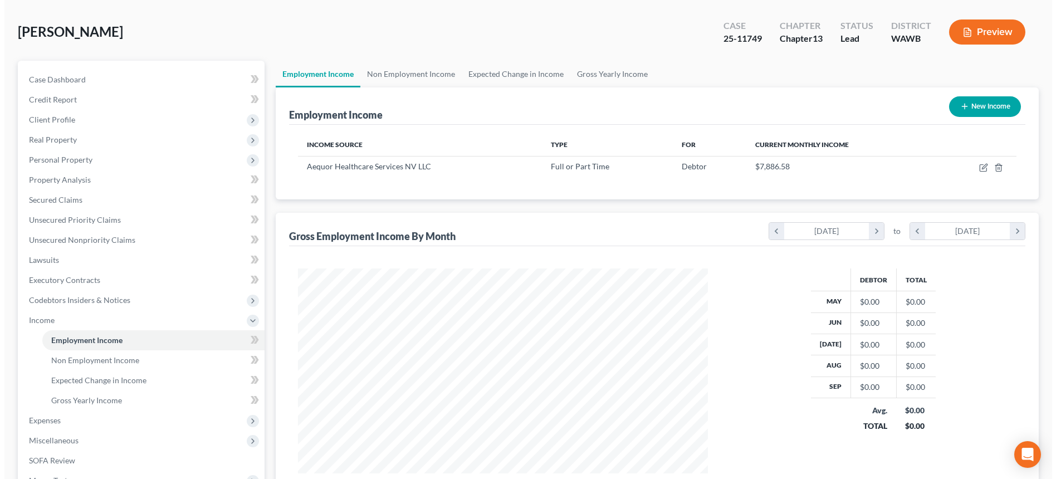
scroll to position [0, 0]
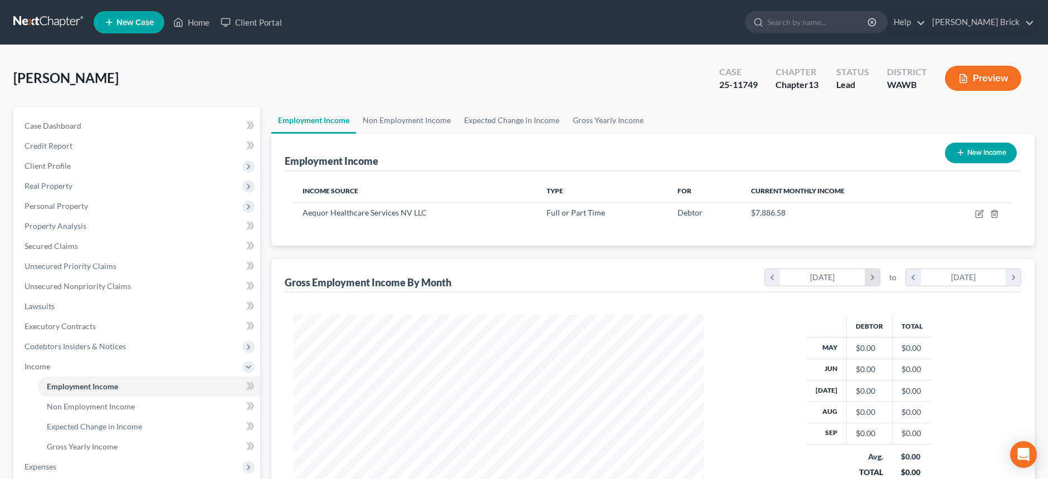
click at [872, 275] on icon "chevron_right" at bounding box center [872, 277] width 15 height 17
click at [872, 274] on icon "chevron_right" at bounding box center [872, 277] width 15 height 17
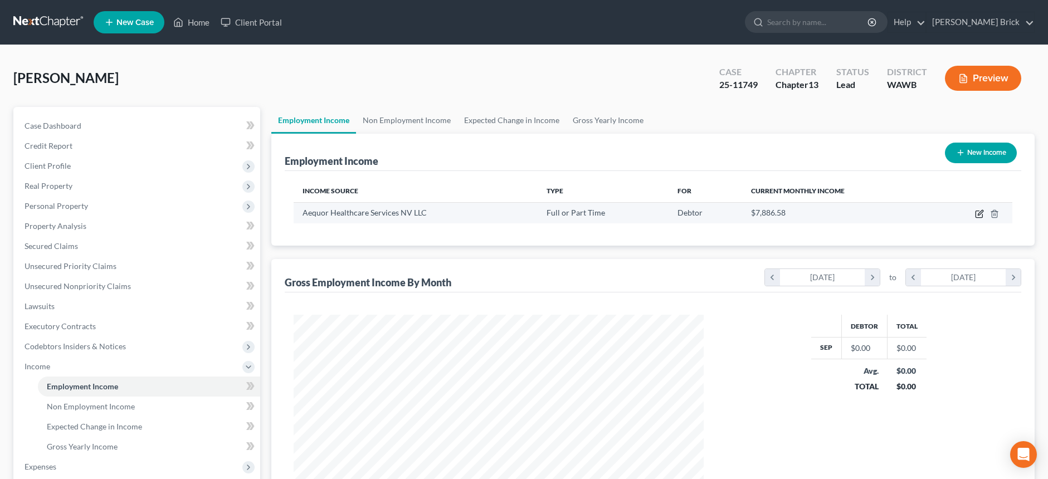
click at [979, 212] on icon "button" at bounding box center [979, 213] width 9 height 9
select select "0"
select select "33"
select select "3"
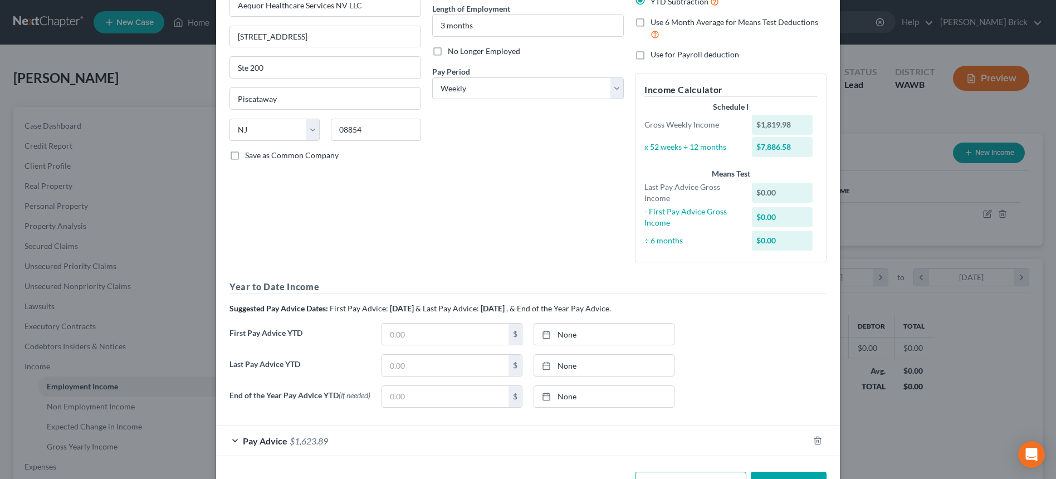
scroll to position [152, 0]
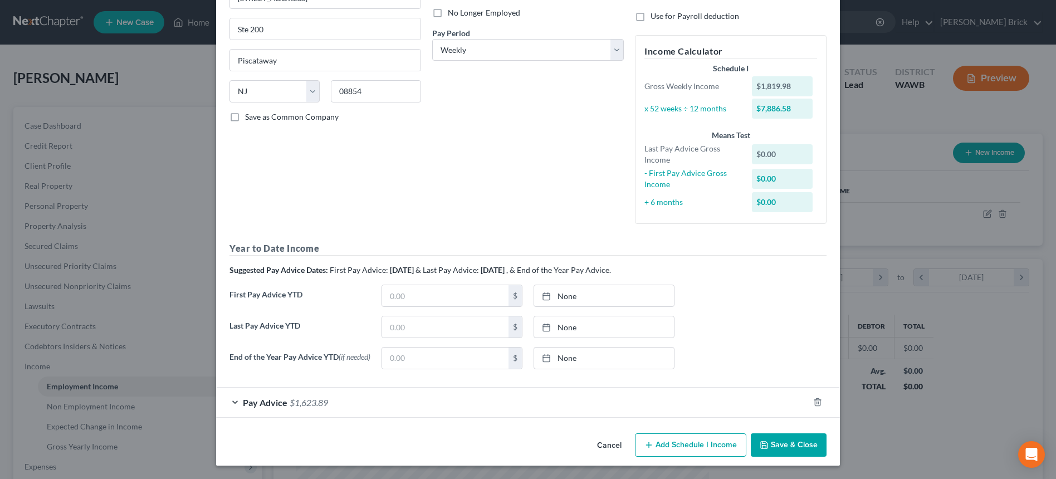
click at [443, 402] on div "Pay Advice $1,623.89" at bounding box center [512, 403] width 593 height 30
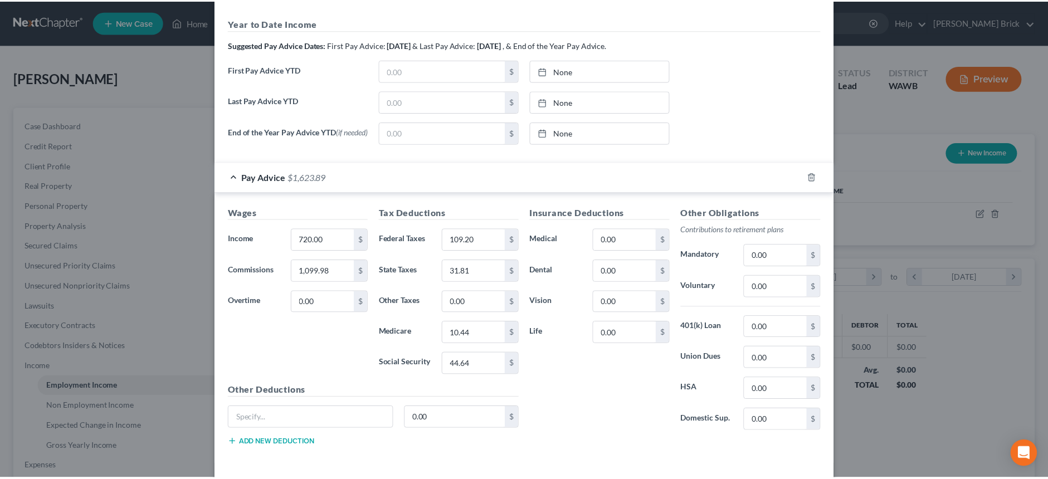
scroll to position [425, 0]
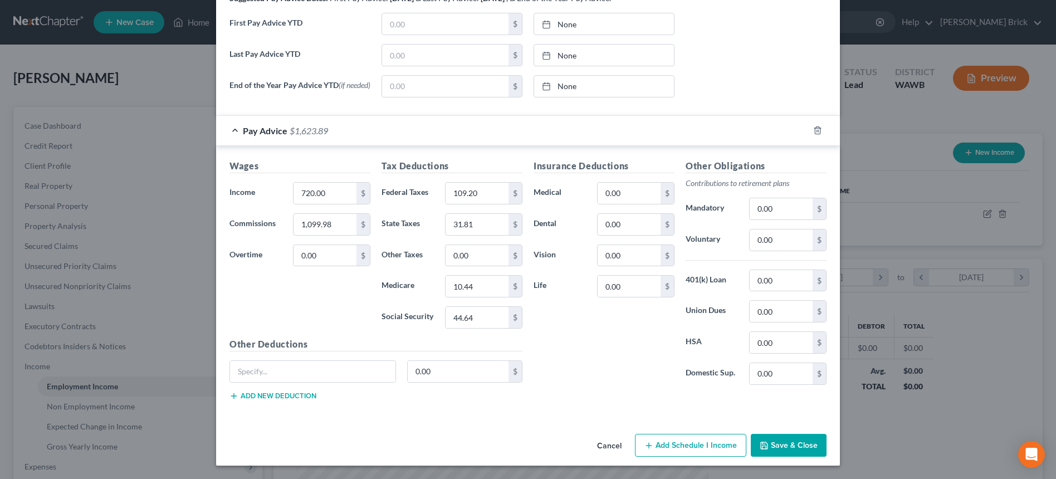
click at [779, 440] on button "Save & Close" at bounding box center [789, 445] width 76 height 23
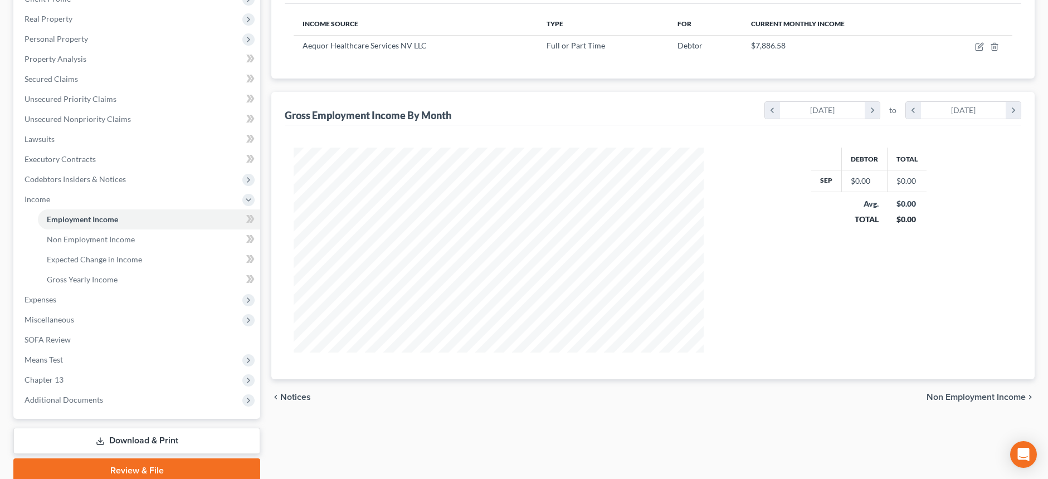
scroll to position [213, 0]
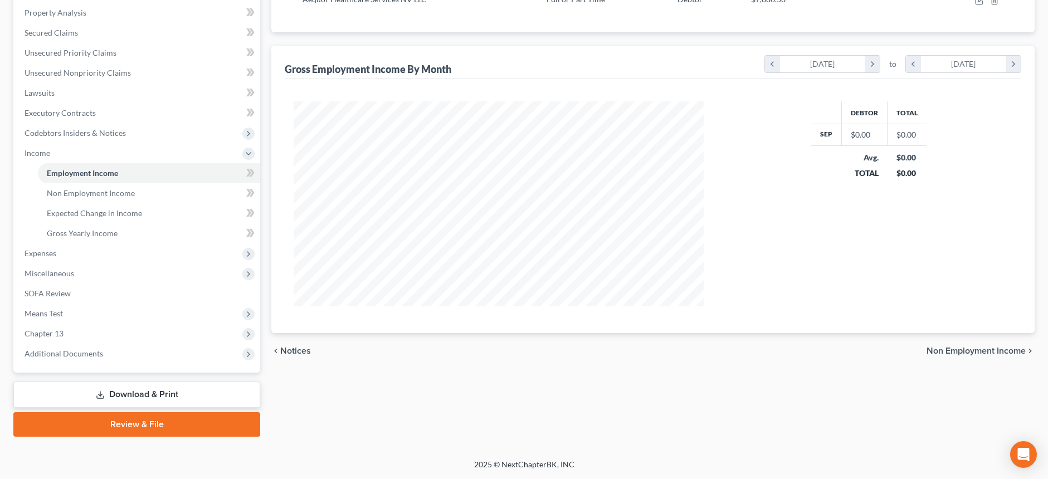
click at [162, 387] on link "Download & Print" at bounding box center [136, 395] width 247 height 26
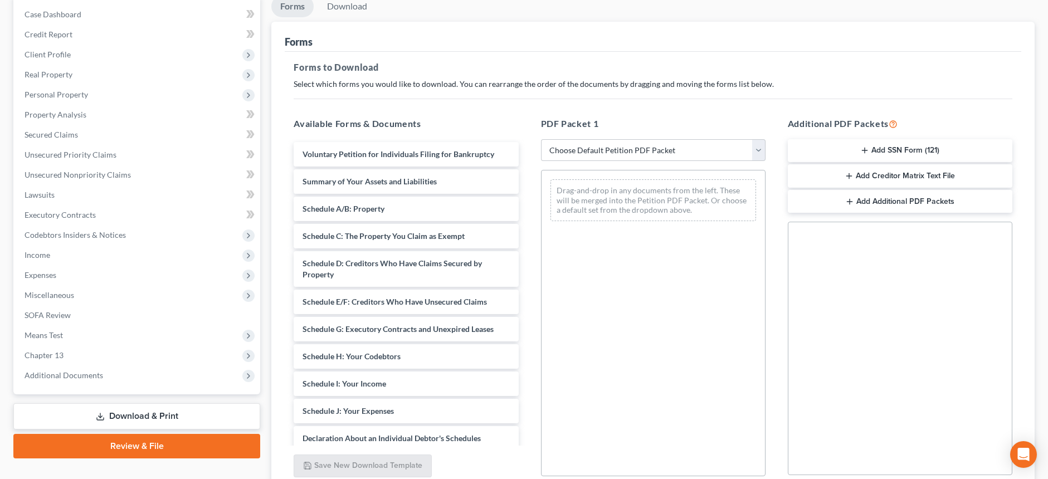
scroll to position [167, 0]
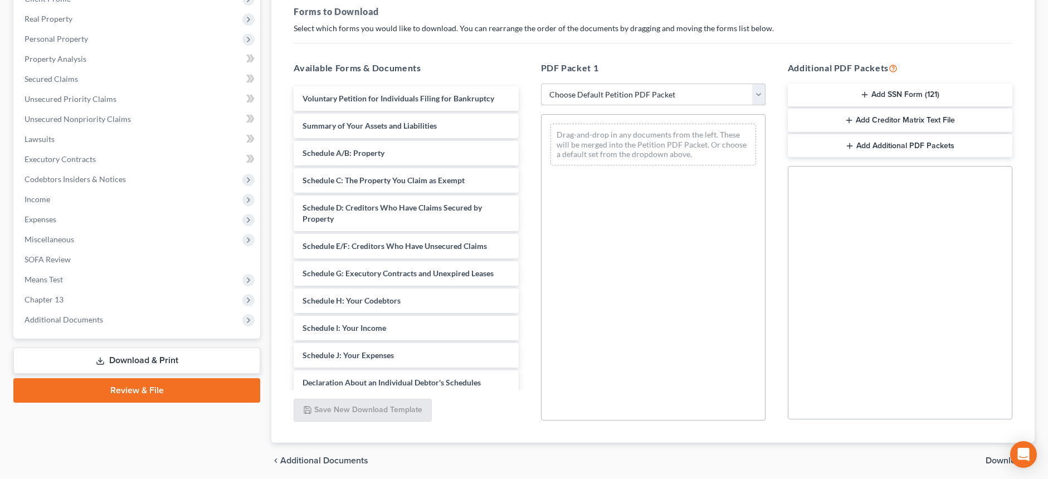
click at [759, 94] on select "Choose Default Petition PDF Packet Complete Bankruptcy Petition (all forms and …" at bounding box center [653, 95] width 225 height 22
select select "2"
click at [541, 84] on select "Choose Default Petition PDF Packet Complete Bankruptcy Petition (all forms and …" at bounding box center [653, 95] width 225 height 22
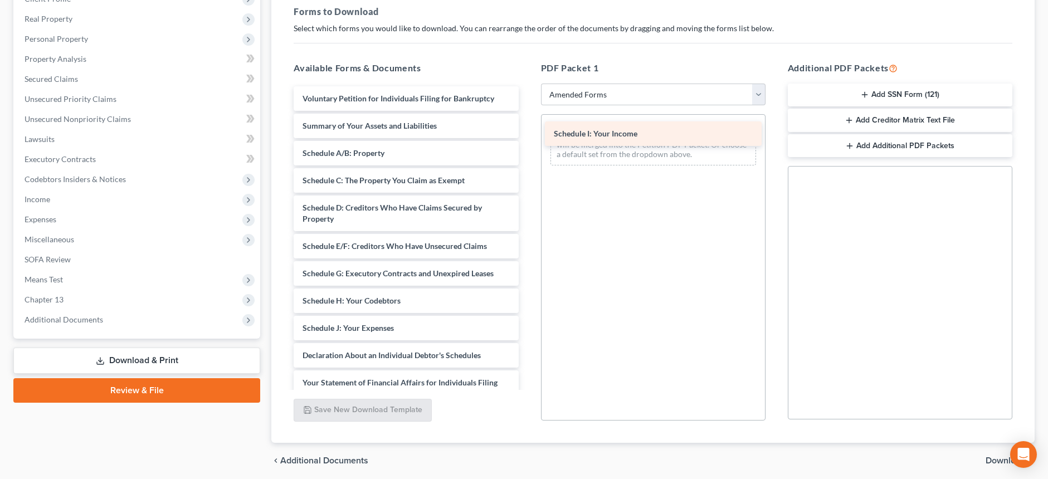
drag, startPoint x: 369, startPoint y: 325, endPoint x: 620, endPoint y: 130, distance: 317.7
click at [527, 130] on div "Schedule I: Your Income Voluntary Petition for Individuals Filing for Bankruptc…" at bounding box center [406, 319] width 242 height 467
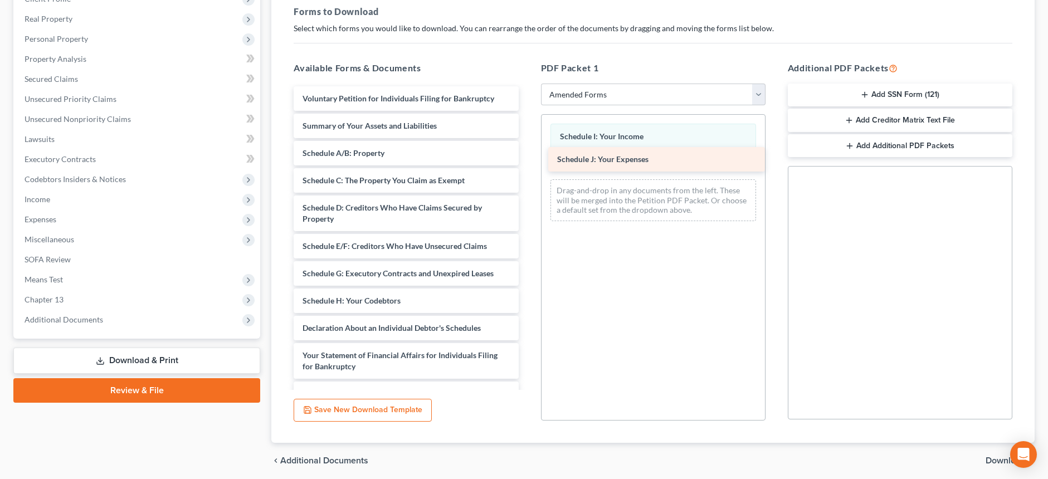
drag, startPoint x: 345, startPoint y: 330, endPoint x: 599, endPoint y: 161, distance: 305.5
click at [527, 161] on div "Schedule J: Your Expenses Voluntary Petition for Individuals Filing for Bankrup…" at bounding box center [406, 306] width 242 height 440
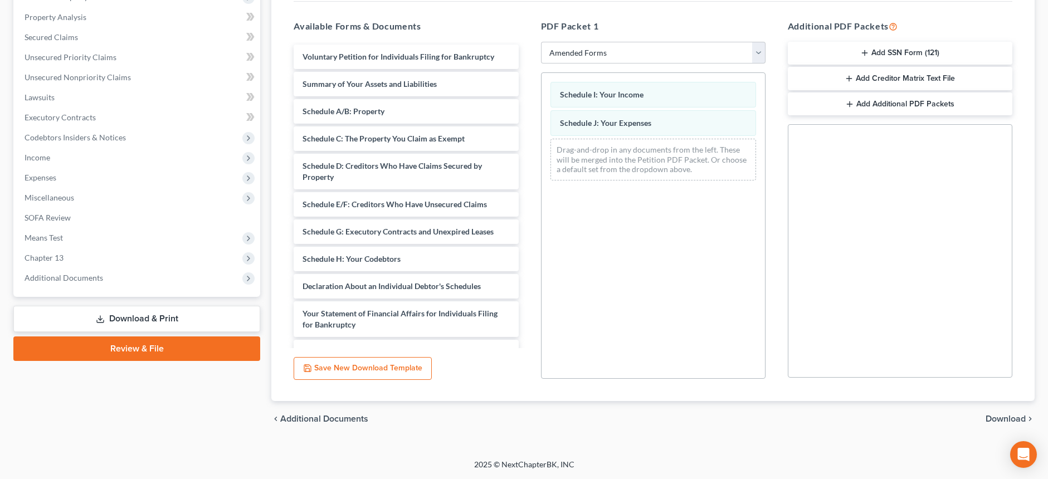
click at [994, 415] on span "Download" at bounding box center [1006, 419] width 40 height 9
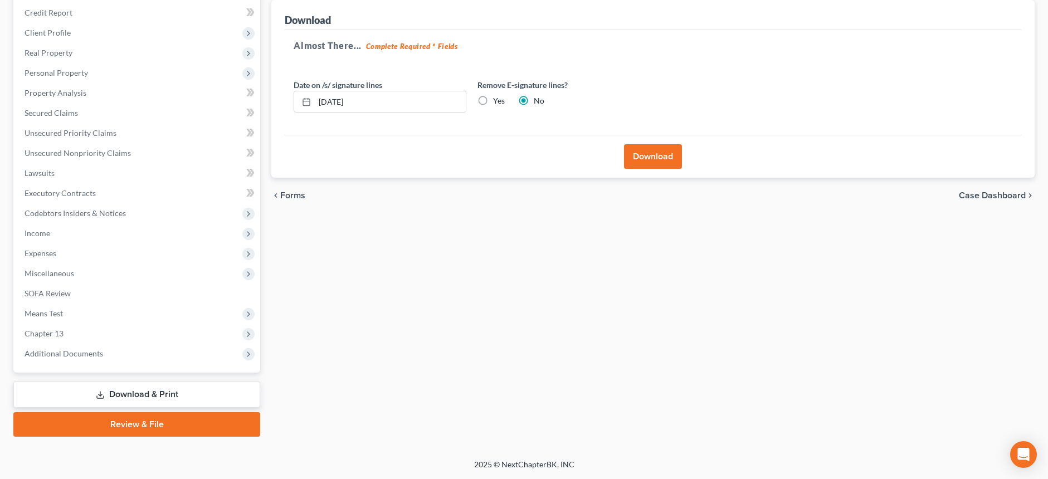
scroll to position [133, 0]
click at [643, 152] on button "Download" at bounding box center [653, 156] width 58 height 25
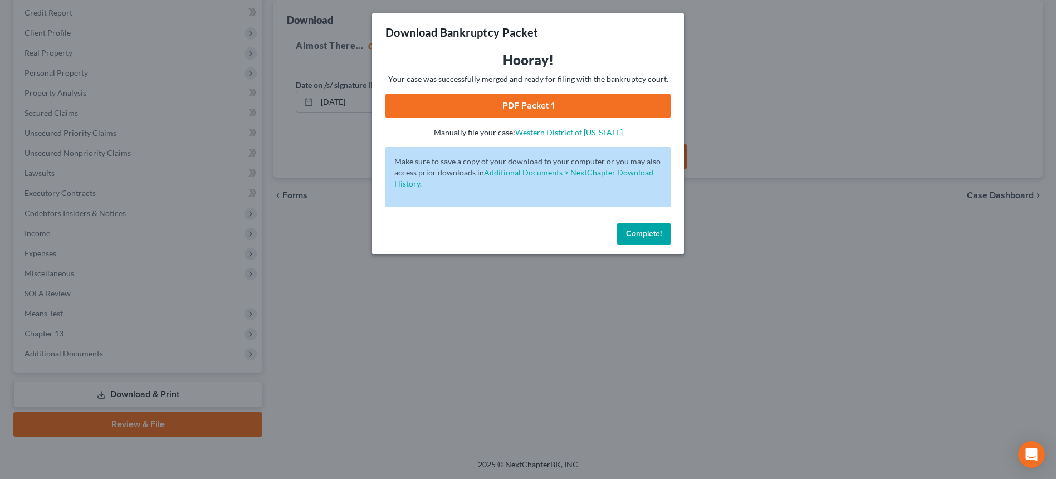
click at [521, 101] on link "PDF Packet 1" at bounding box center [528, 106] width 285 height 25
click at [642, 231] on span "Complete!" at bounding box center [644, 233] width 36 height 9
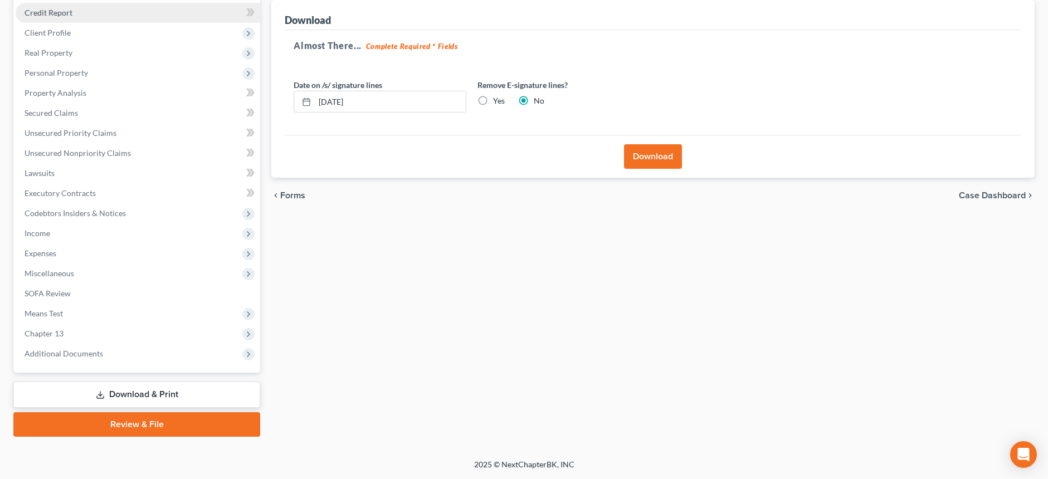
scroll to position [0, 0]
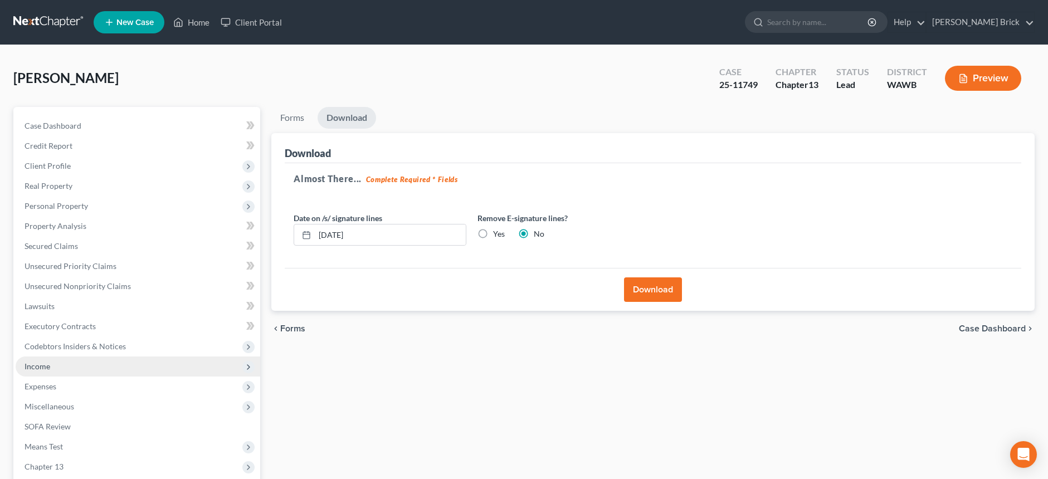
click at [40, 365] on span "Income" at bounding box center [38, 366] width 26 height 9
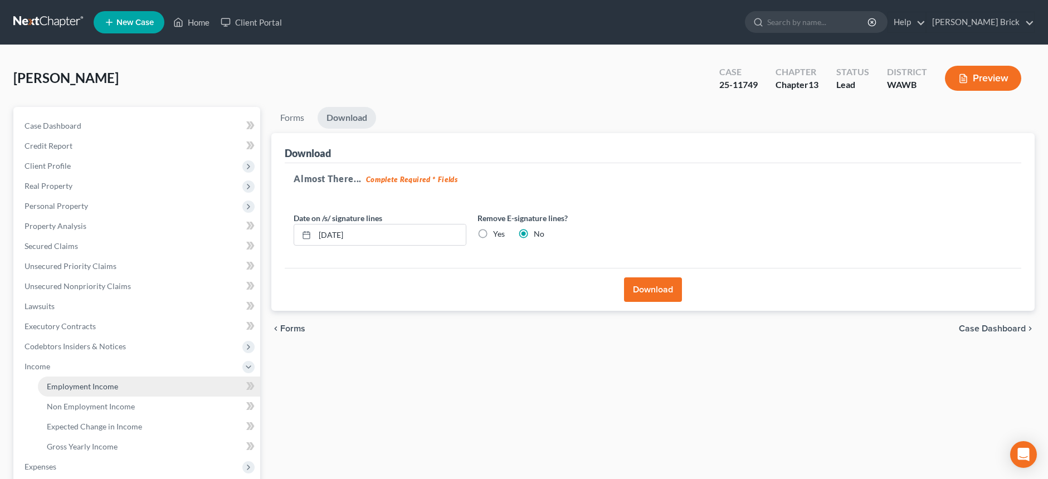
click at [79, 386] on span "Employment Income" at bounding box center [82, 386] width 71 height 9
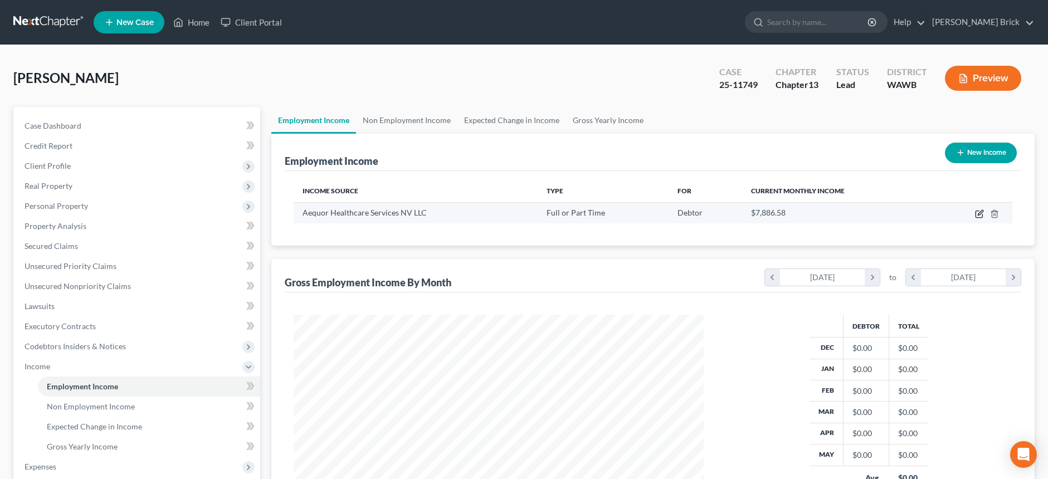
click at [979, 211] on icon "button" at bounding box center [979, 214] width 7 height 7
select select "0"
select select "33"
select select "3"
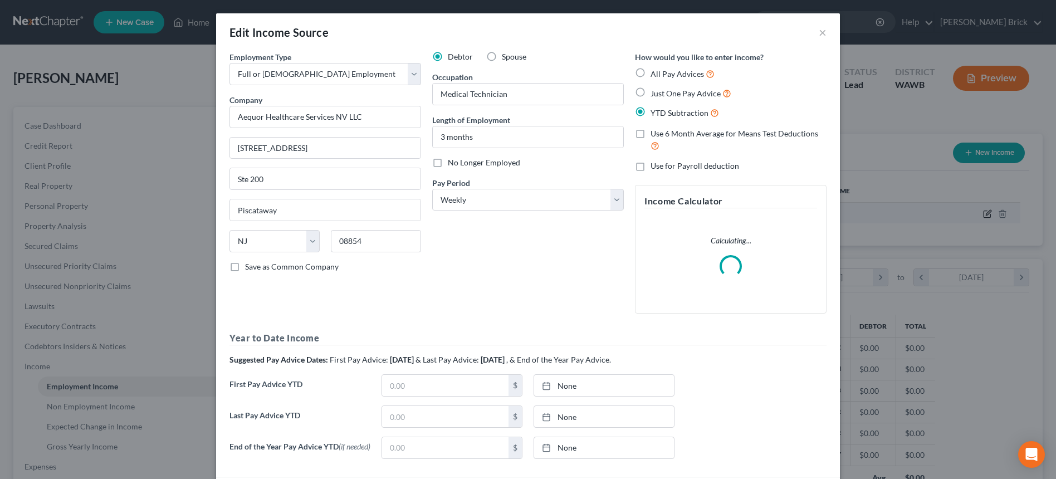
scroll to position [207, 436]
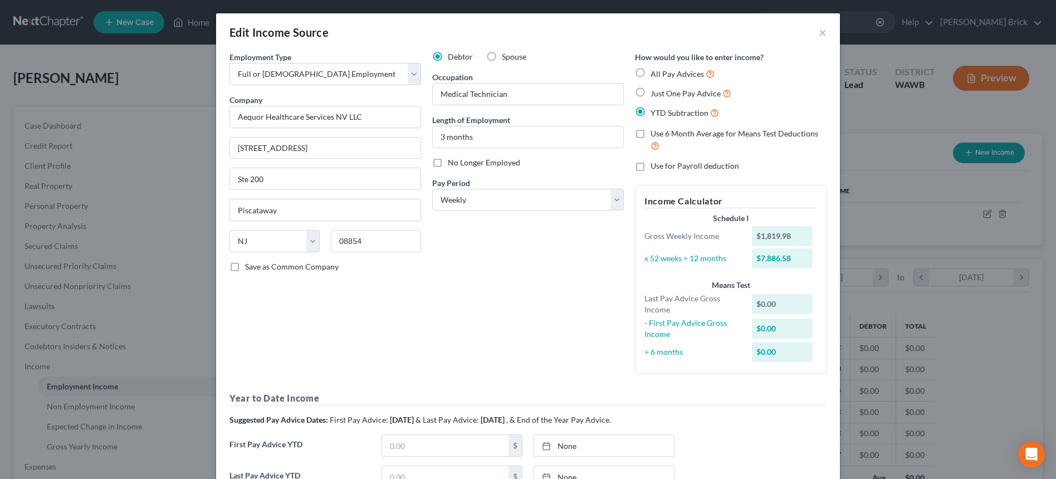
click at [651, 90] on label "Just One Pay Advice" at bounding box center [691, 93] width 81 height 13
click at [655, 90] on input "Just One Pay Advice" at bounding box center [658, 90] width 7 height 7
radio input "true"
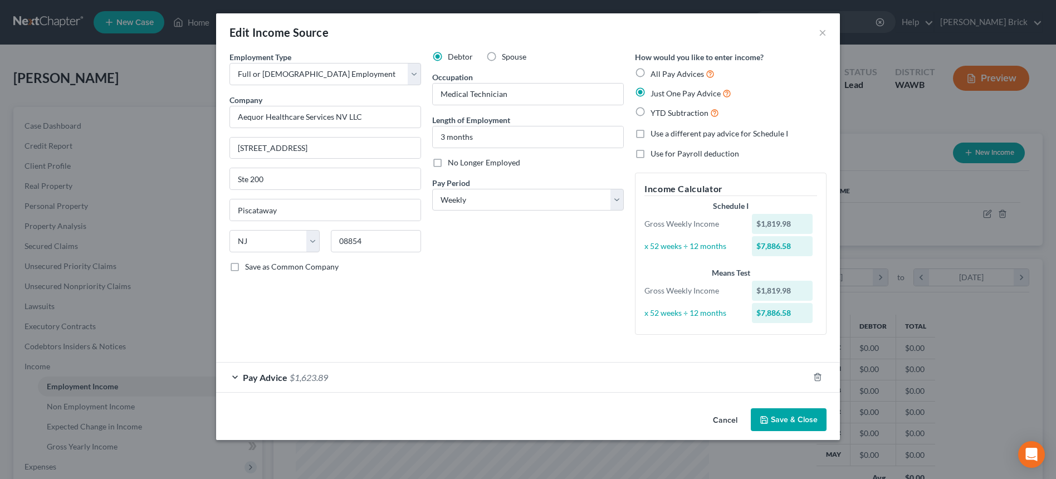
click at [667, 378] on div "Pay Advice $1,623.89" at bounding box center [512, 378] width 593 height 30
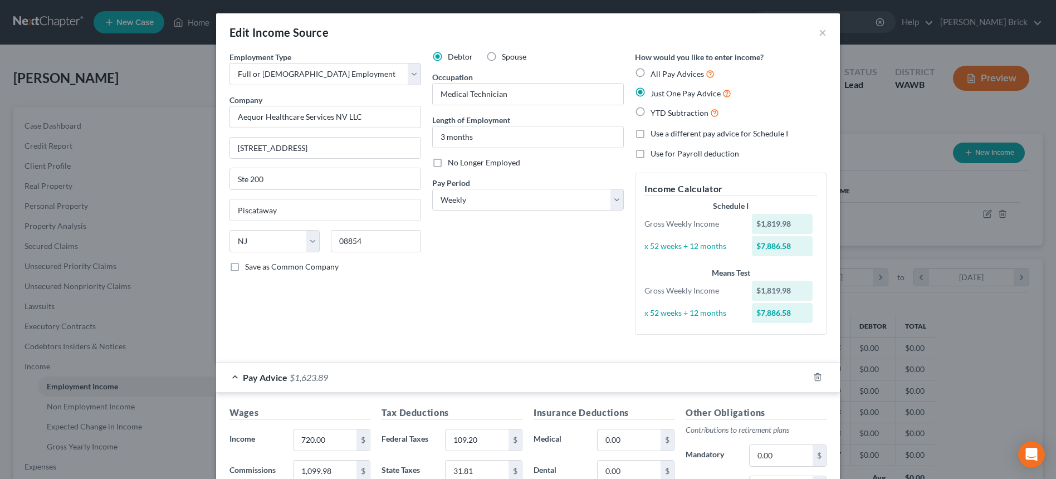
scroll to position [223, 0]
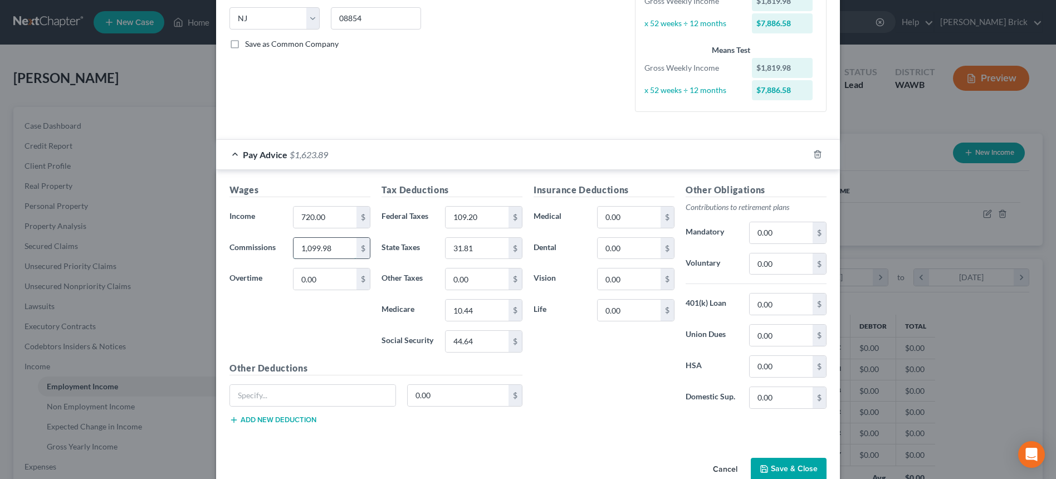
click at [338, 248] on input "1,099.98" at bounding box center [325, 248] width 63 height 21
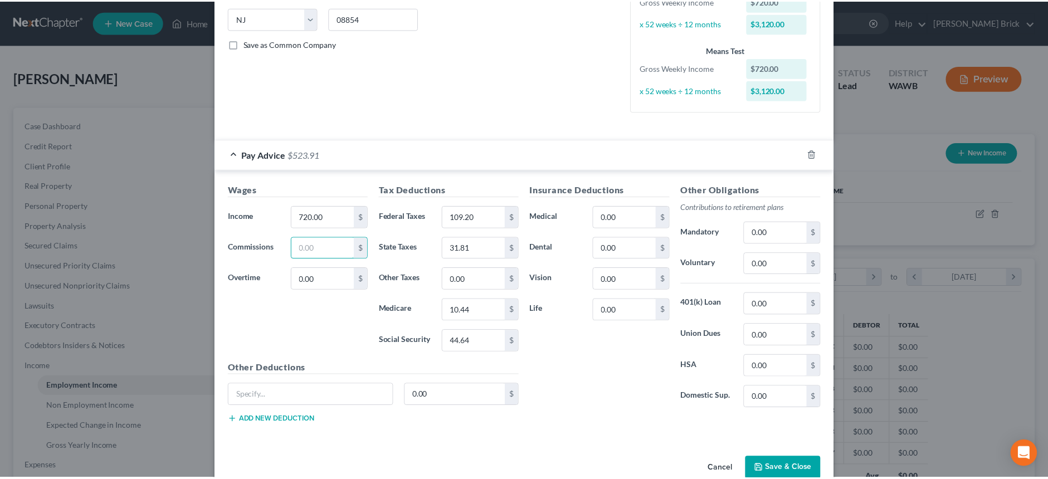
scroll to position [247, 0]
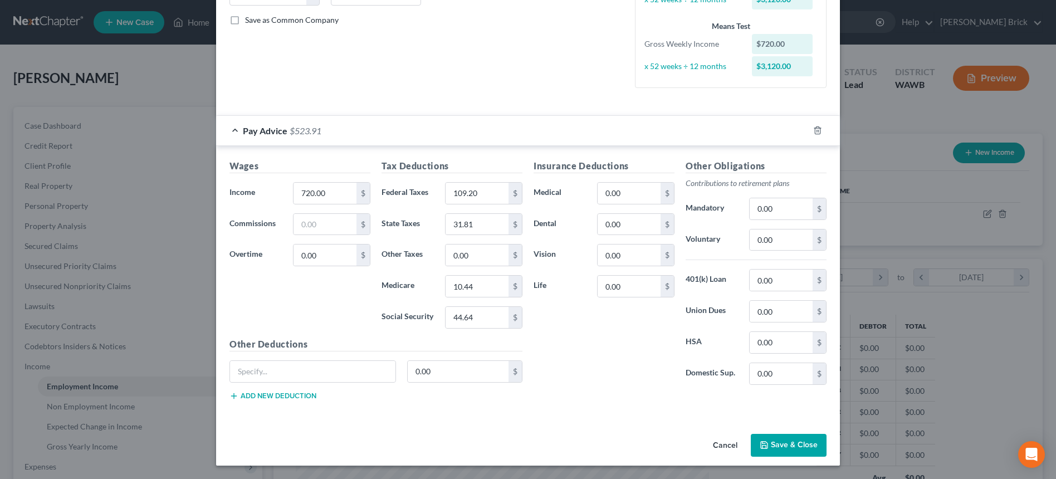
click at [786, 448] on button "Save & Close" at bounding box center [789, 445] width 76 height 23
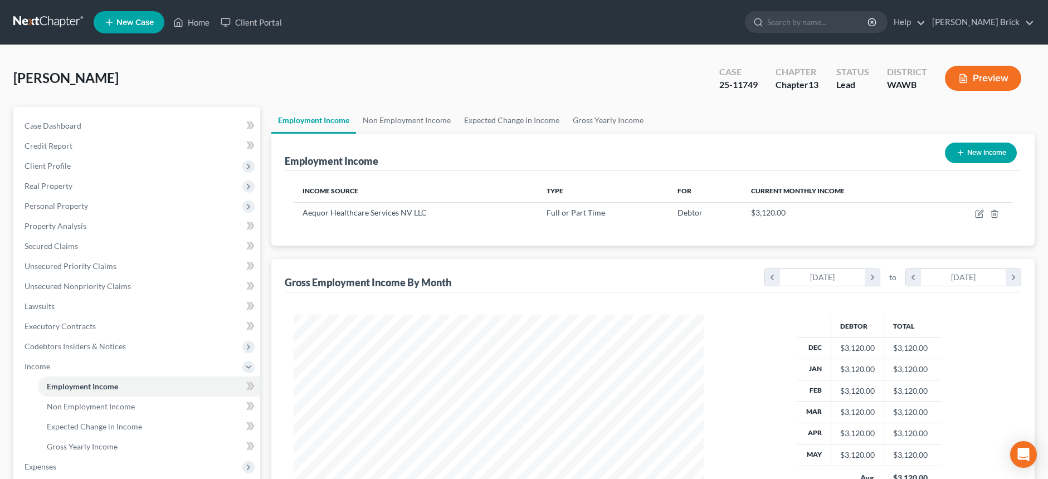
scroll to position [213, 0]
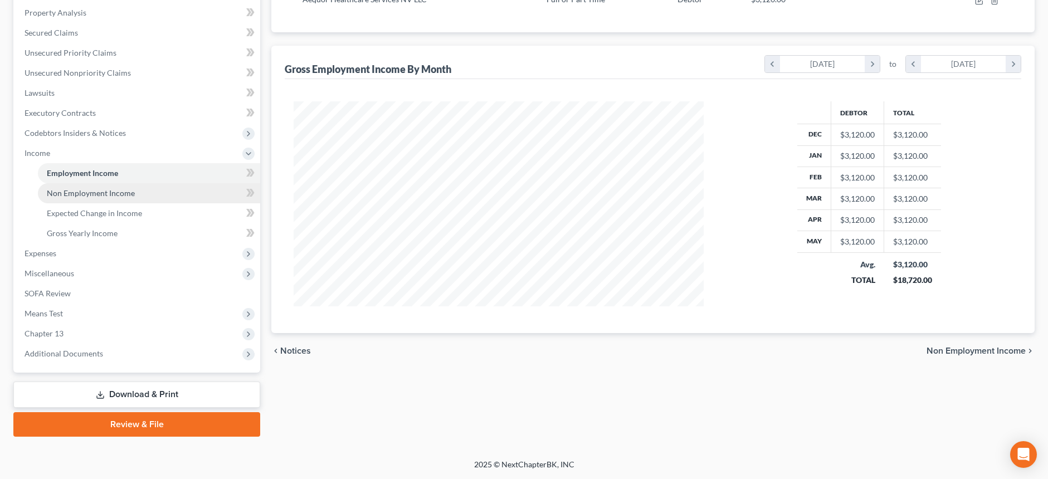
click at [104, 191] on span "Non Employment Income" at bounding box center [91, 192] width 88 height 9
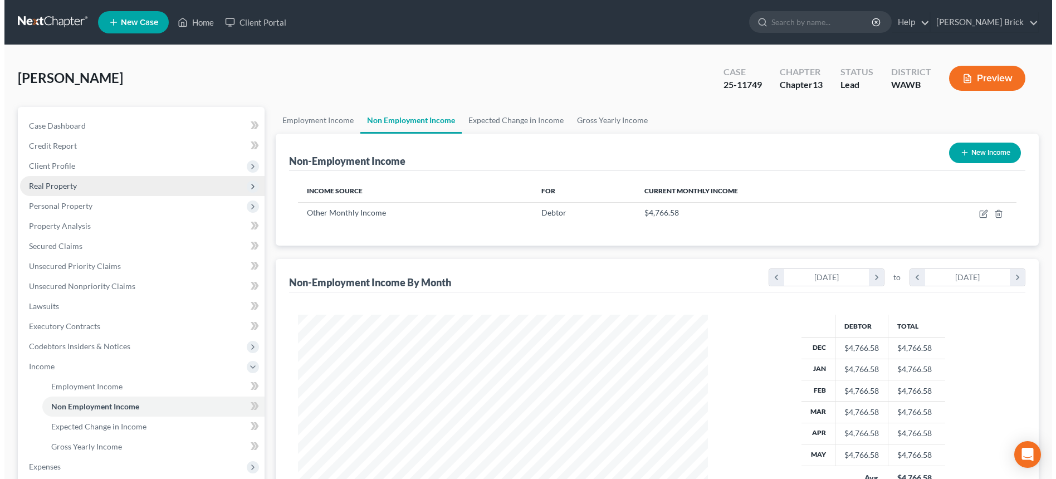
scroll to position [205, 432]
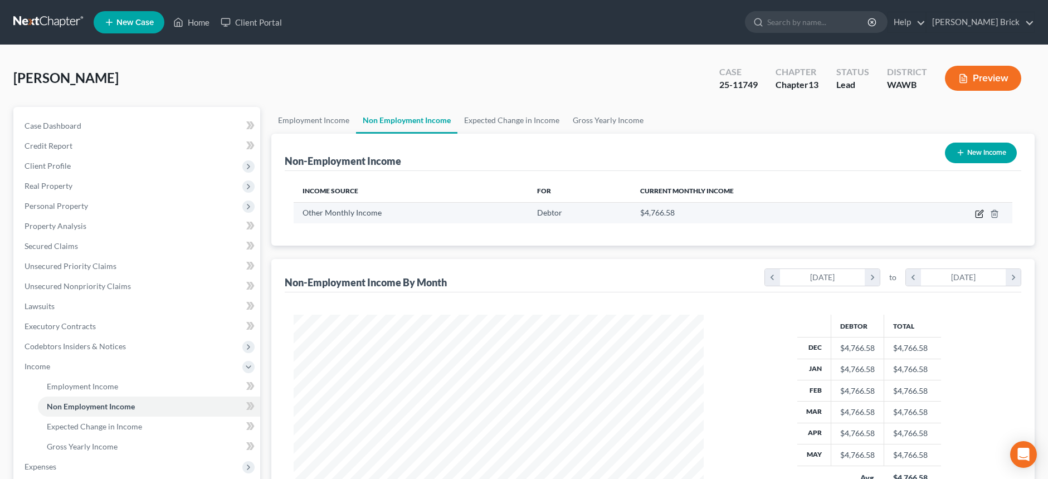
click at [978, 211] on icon "button" at bounding box center [979, 214] width 7 height 7
select select "13"
select select "3"
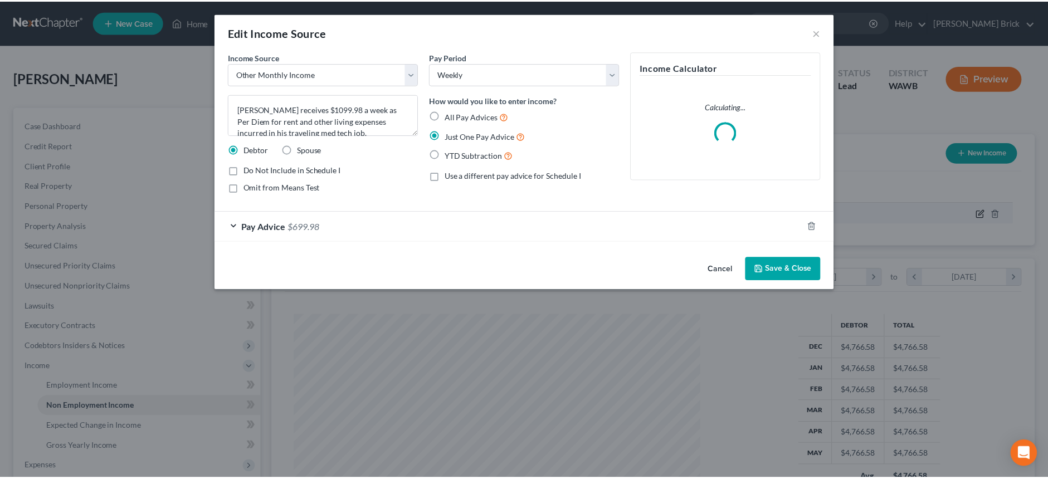
scroll to position [207, 436]
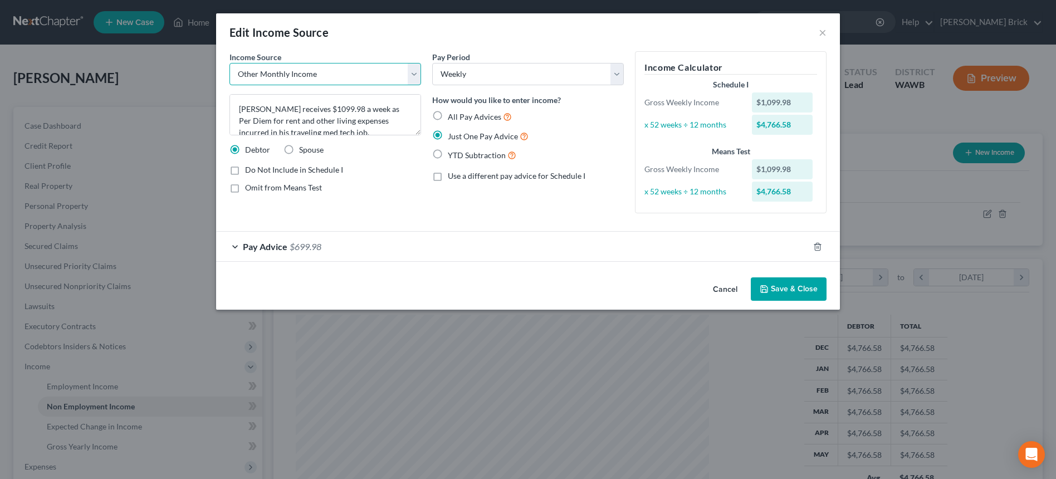
click at [413, 74] on select "Select Unemployment Disability (from employer) Pension Retirement Social Securi…" at bounding box center [326, 74] width 192 height 22
click at [230, 63] on select "Select Unemployment Disability (from employer) Pension Retirement Social Securi…" at bounding box center [326, 74] width 192 height 22
click at [475, 247] on div "Pay Advice $699.98" at bounding box center [512, 247] width 593 height 30
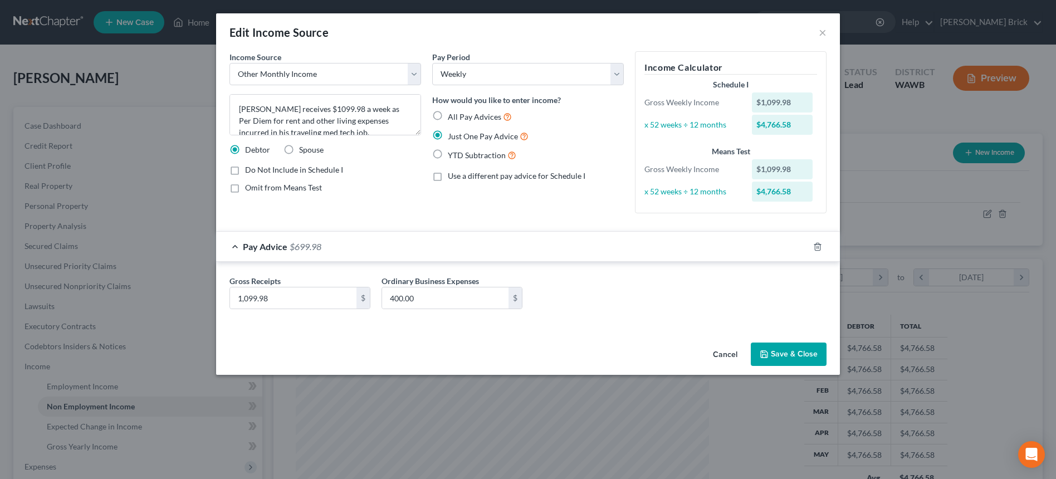
click at [475, 247] on div "Pay Advice $699.98" at bounding box center [512, 247] width 593 height 30
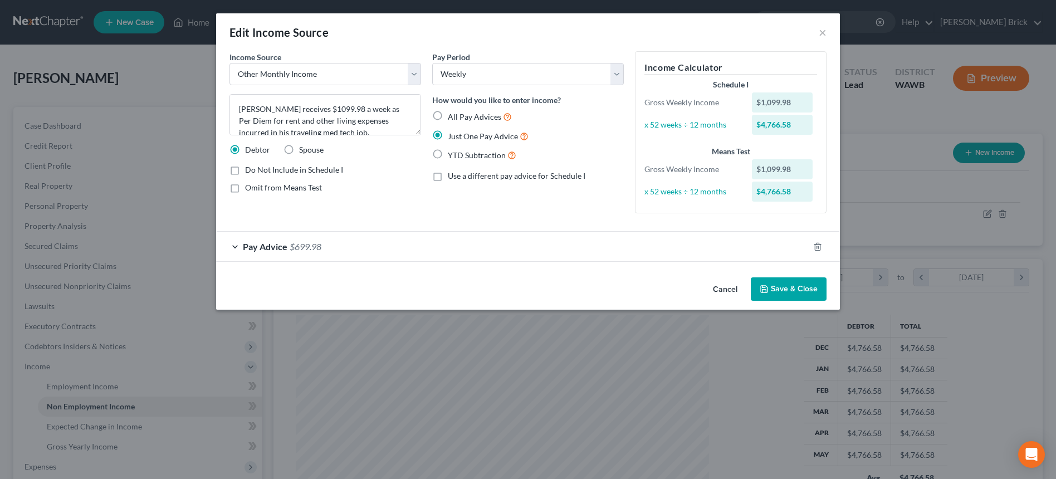
click at [783, 289] on button "Save & Close" at bounding box center [789, 288] width 76 height 23
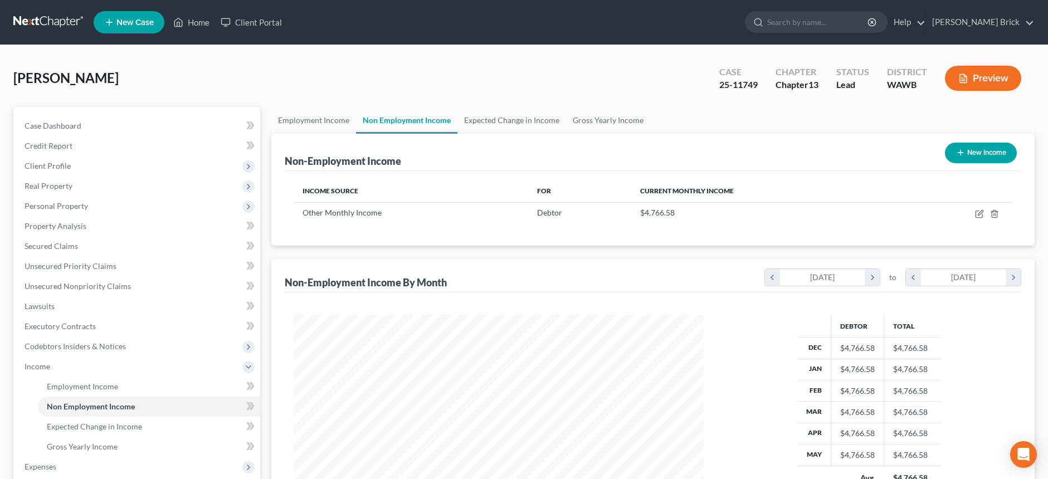
scroll to position [213, 0]
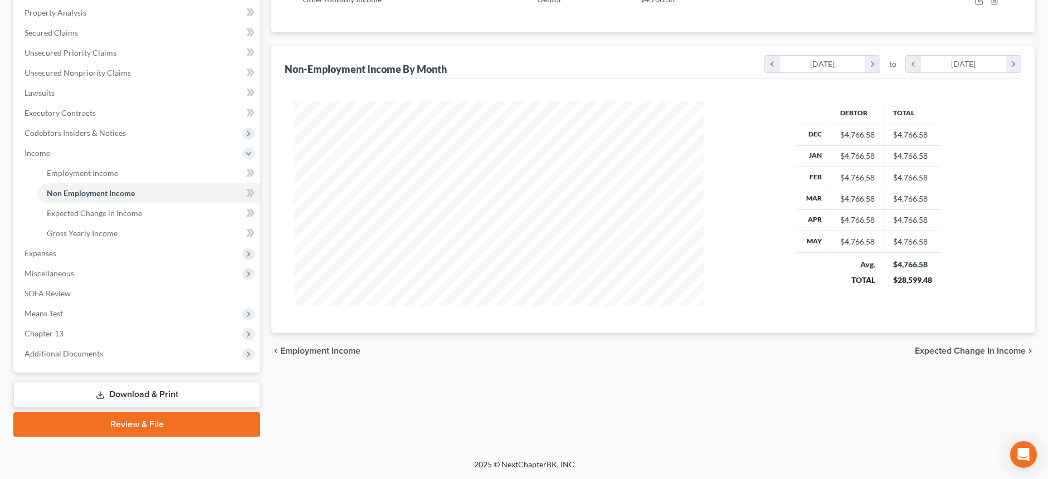
click at [147, 392] on link "Download & Print" at bounding box center [136, 395] width 247 height 26
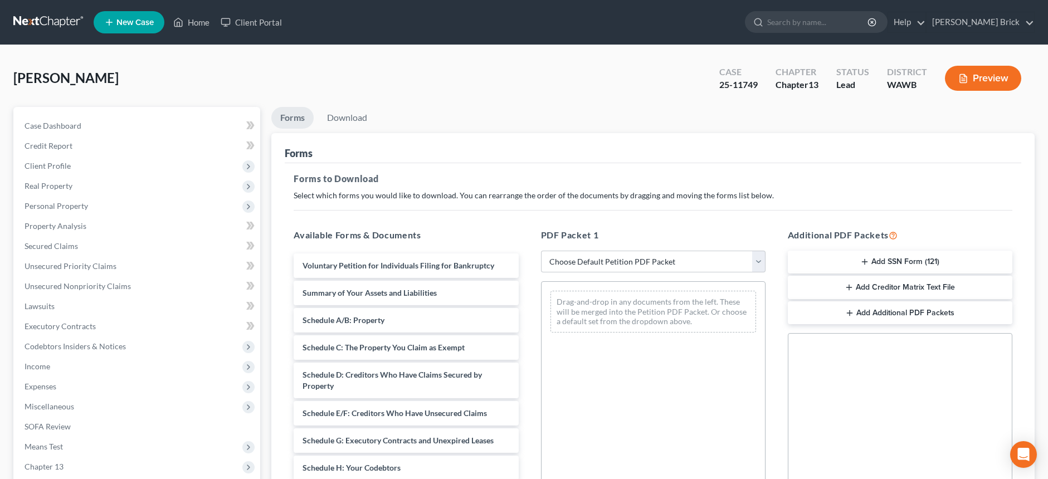
scroll to position [167, 0]
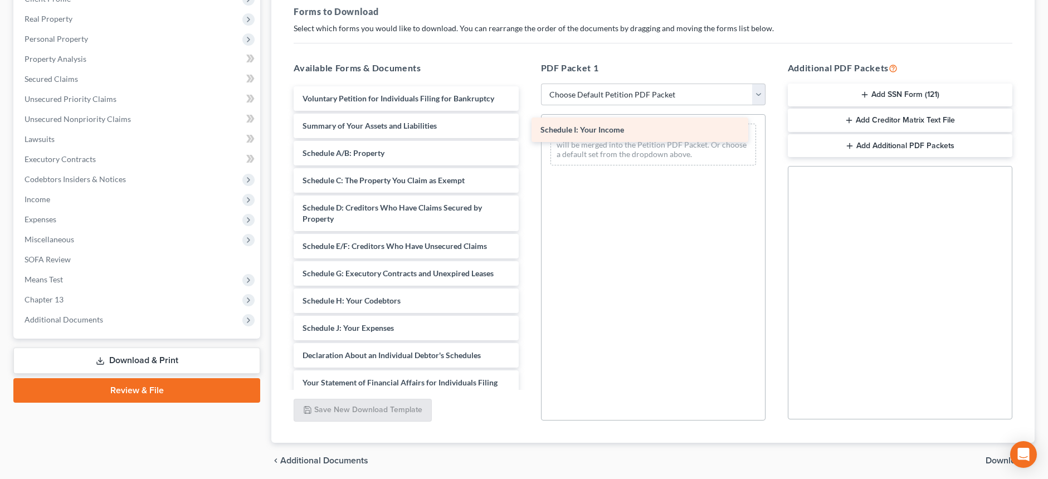
drag, startPoint x: 359, startPoint y: 324, endPoint x: 598, endPoint y: 125, distance: 310.2
click at [527, 125] on div "Schedule I: Your Income Voluntary Petition for Individuals Filing for Bankruptc…" at bounding box center [406, 333] width 242 height 495
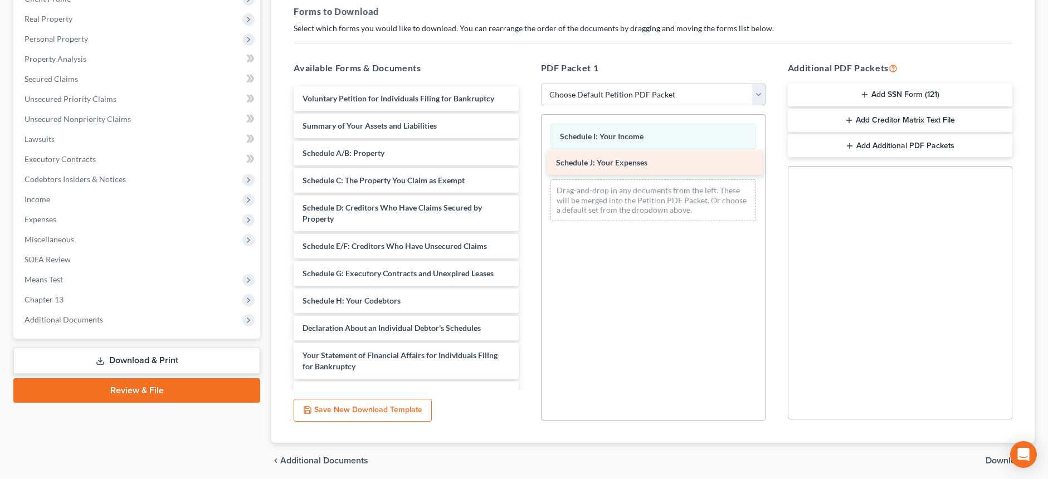
drag, startPoint x: 342, startPoint y: 325, endPoint x: 595, endPoint y: 159, distance: 302.7
click at [527, 159] on div "Schedule J: Your Expenses Voluntary Petition for Individuals Filing for Bankrup…" at bounding box center [406, 319] width 242 height 467
click at [759, 91] on select "Choose Default Petition PDF Packet Complete Bankruptcy Petition (all forms and …" at bounding box center [653, 95] width 225 height 22
select select "2"
click at [541, 84] on select "Choose Default Petition PDF Packet Complete Bankruptcy Petition (all forms and …" at bounding box center [653, 95] width 225 height 22
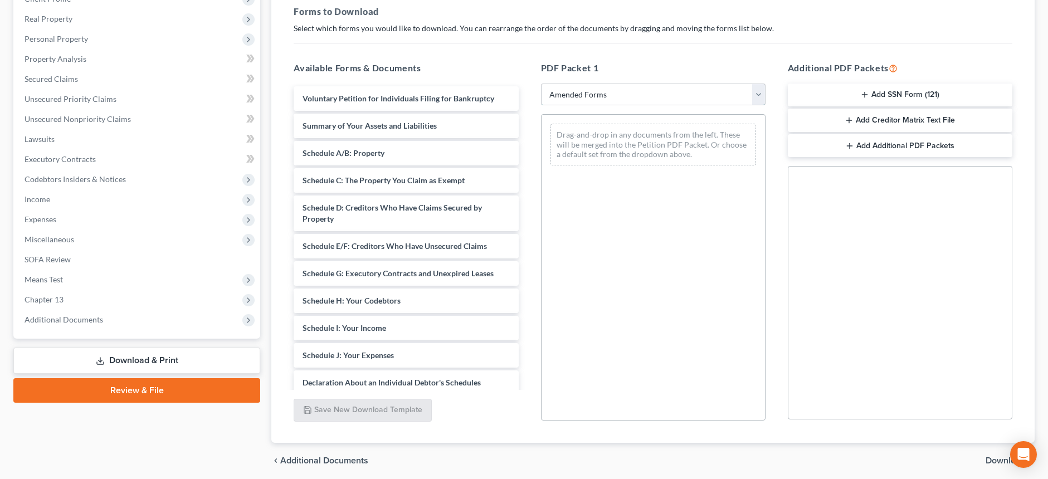
scroll to position [209, 0]
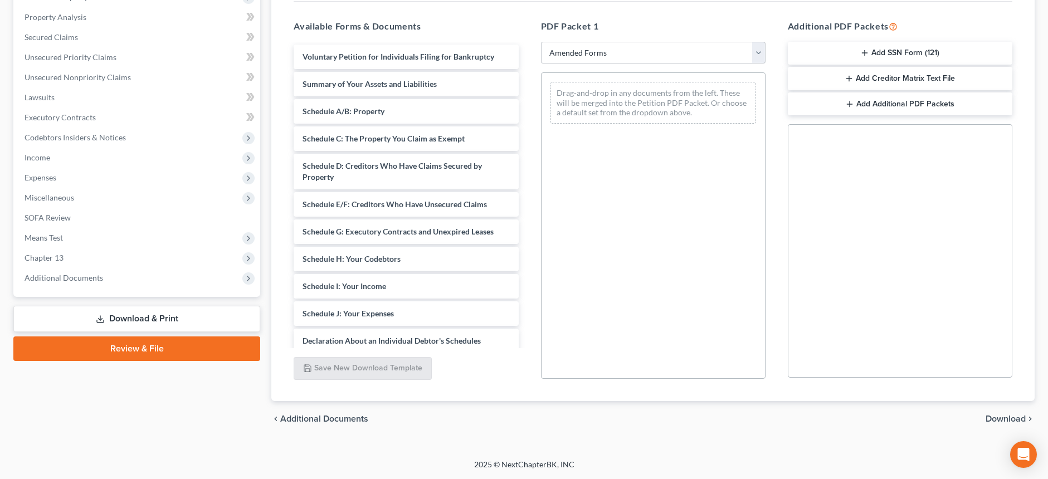
click at [1002, 415] on span "Download" at bounding box center [1006, 419] width 40 height 9
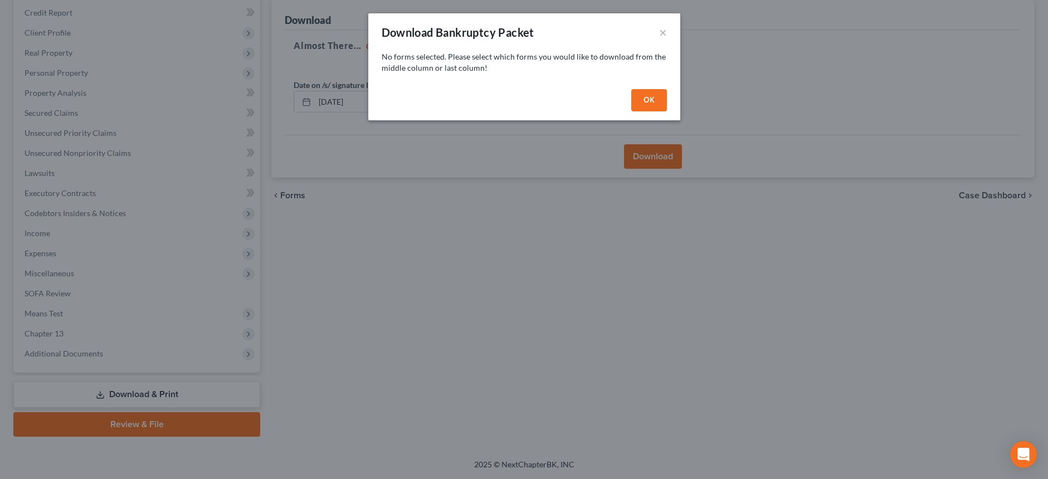
scroll to position [133, 0]
click at [650, 96] on button "OK" at bounding box center [653, 100] width 36 height 22
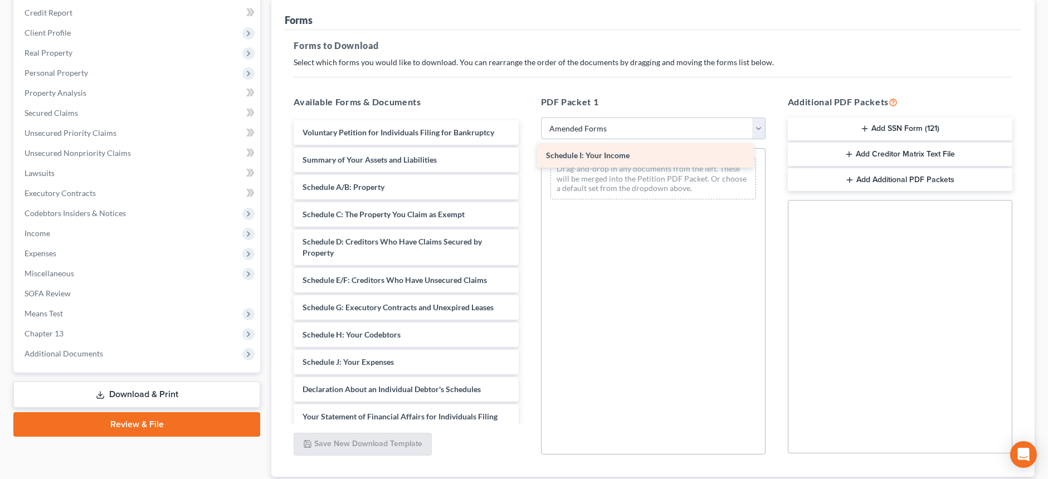
drag, startPoint x: 375, startPoint y: 359, endPoint x: 618, endPoint y: 152, distance: 319.4
click at [527, 152] on div "Schedule I: Your Income Voluntary Petition for Individuals Filing for Bankruptc…" at bounding box center [406, 367] width 242 height 495
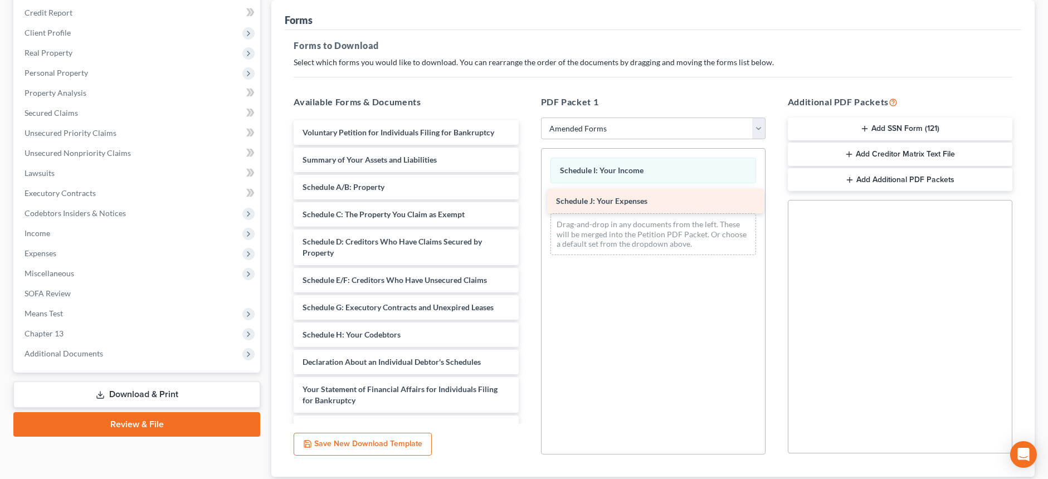
drag, startPoint x: 350, startPoint y: 361, endPoint x: 604, endPoint y: 199, distance: 300.9
click at [527, 199] on div "Schedule J: Your Expenses Voluntary Petition for Individuals Filing for Bankrup…" at bounding box center [406, 353] width 242 height 467
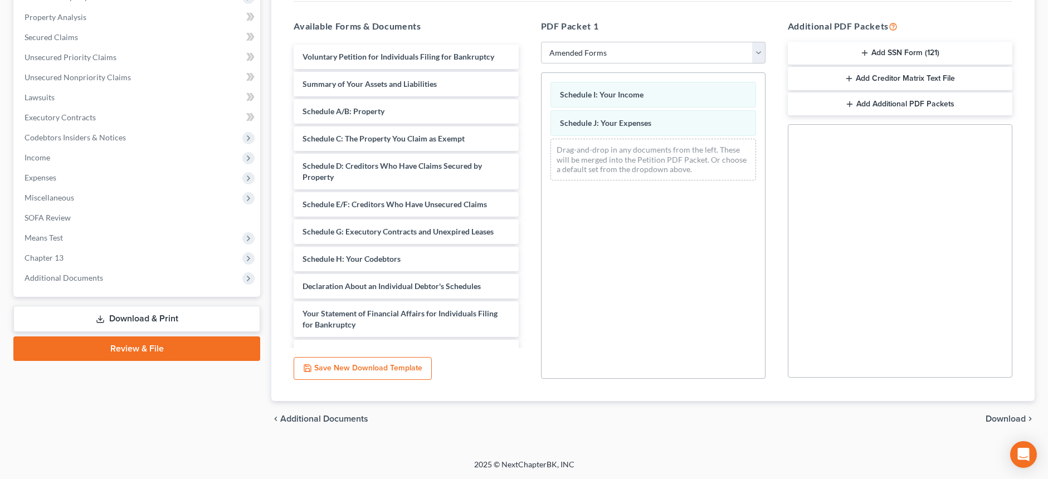
click at [998, 416] on span "Download" at bounding box center [1006, 419] width 40 height 9
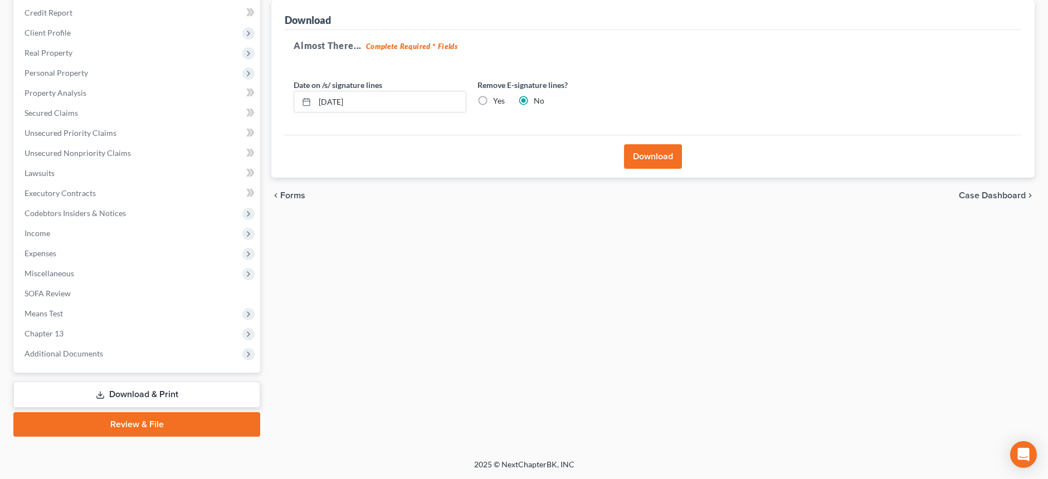
scroll to position [133, 0]
click at [647, 152] on button "Download" at bounding box center [653, 156] width 58 height 25
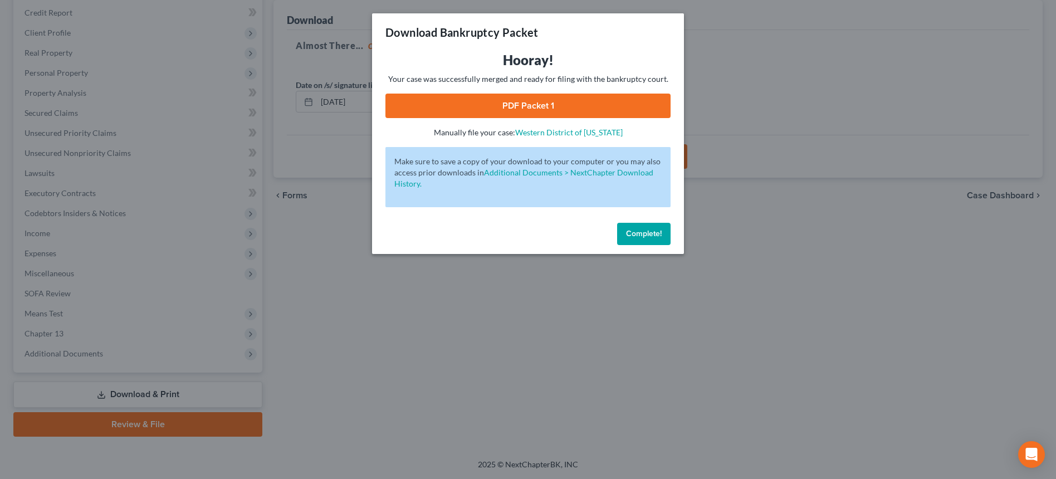
click at [503, 104] on link "PDF Packet 1" at bounding box center [528, 106] width 285 height 25
click at [637, 228] on button "Complete!" at bounding box center [643, 234] width 53 height 22
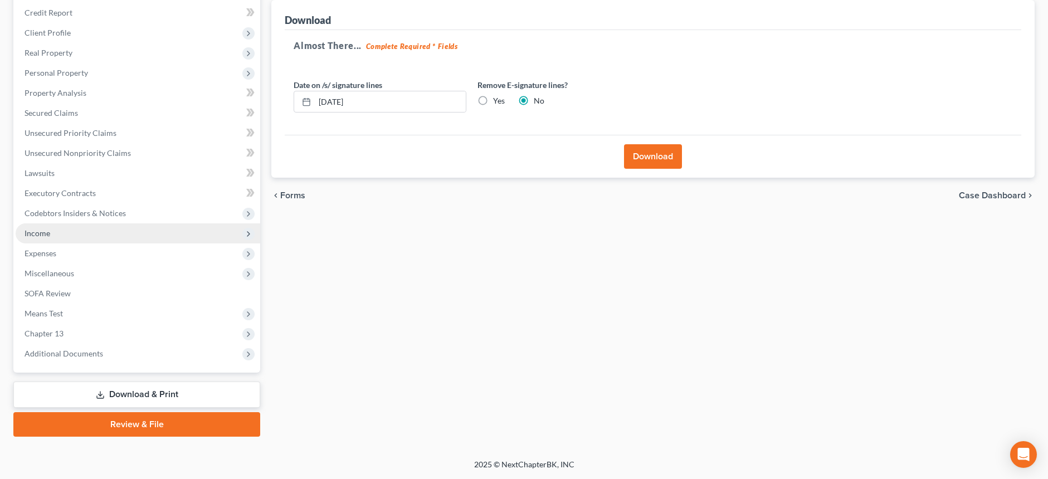
click at [42, 236] on span "Income" at bounding box center [38, 232] width 26 height 9
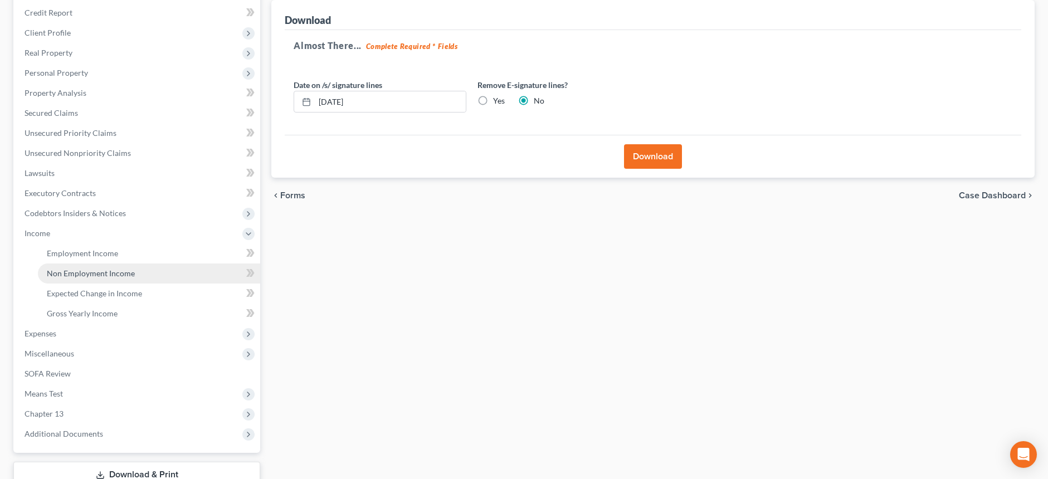
click at [70, 271] on span "Non Employment Income" at bounding box center [91, 273] width 88 height 9
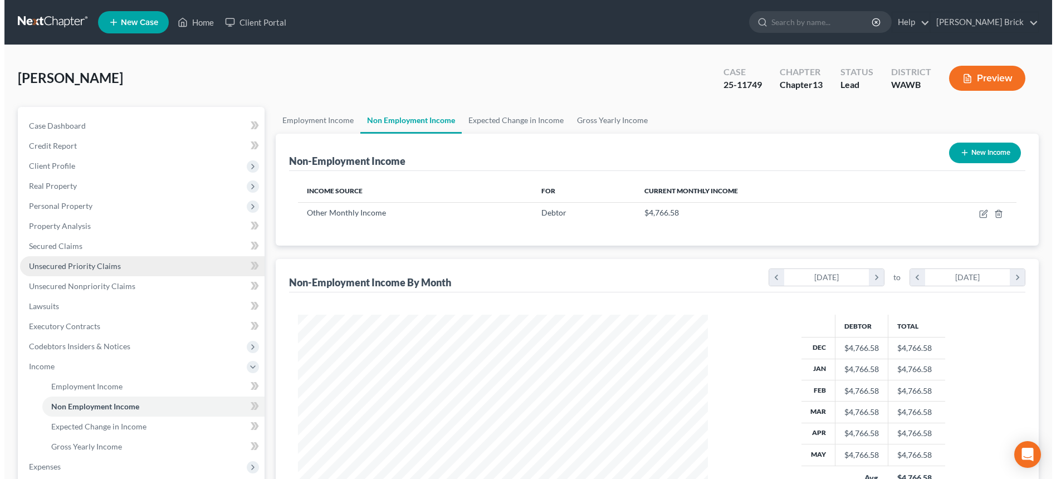
scroll to position [205, 432]
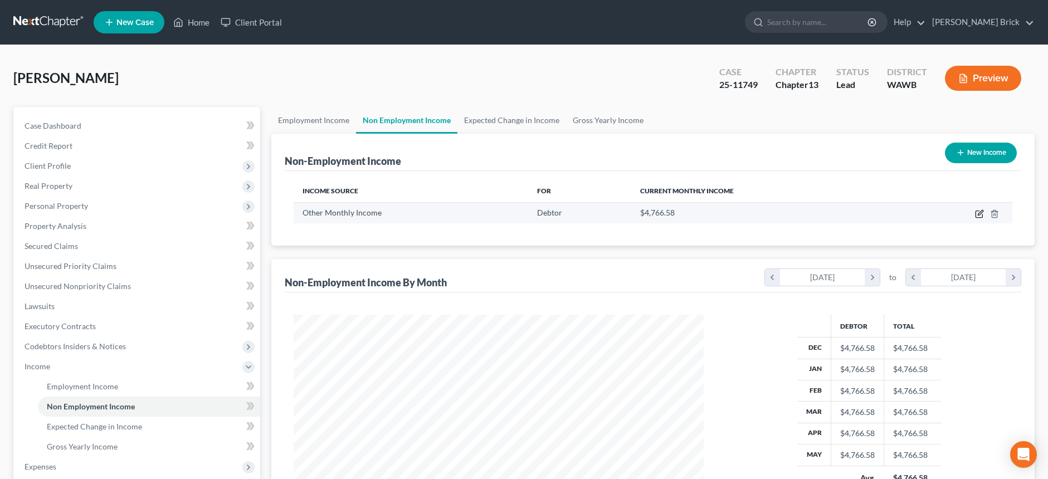
click at [980, 211] on icon "button" at bounding box center [979, 213] width 9 height 9
select select "13"
select select "3"
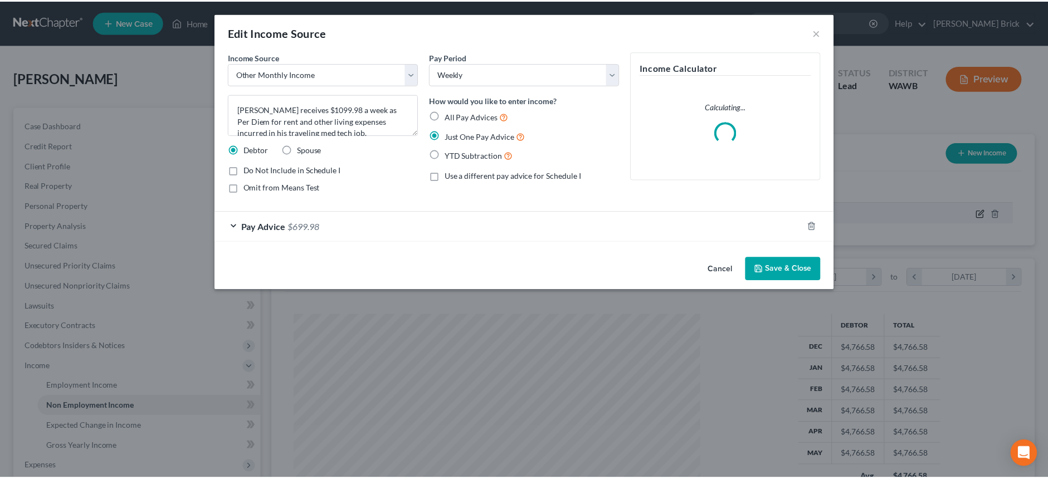
scroll to position [207, 436]
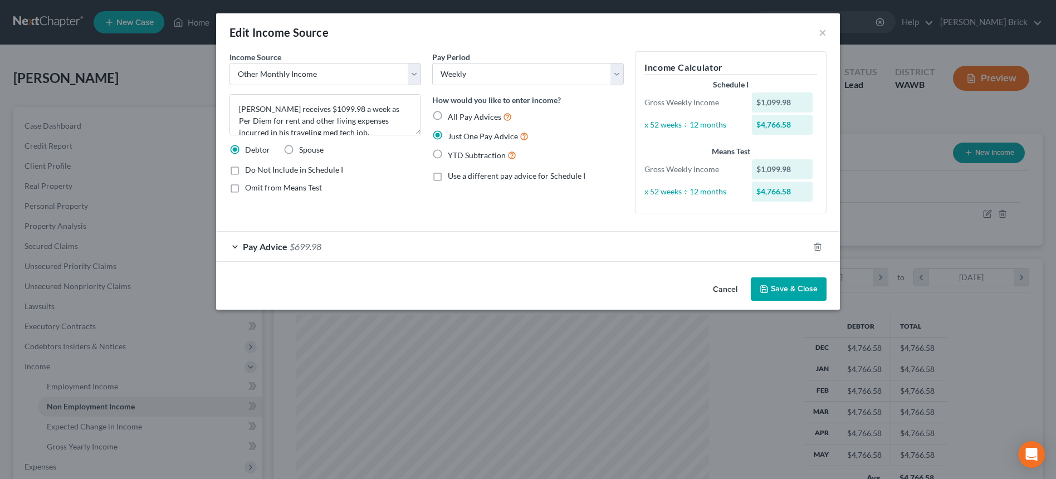
click at [245, 188] on label "Omit from Means Test" at bounding box center [283, 187] width 77 height 11
click at [250, 188] on input "Omit from Means Test" at bounding box center [253, 185] width 7 height 7
checkbox input "true"
click at [779, 286] on button "Save & Close" at bounding box center [789, 288] width 76 height 23
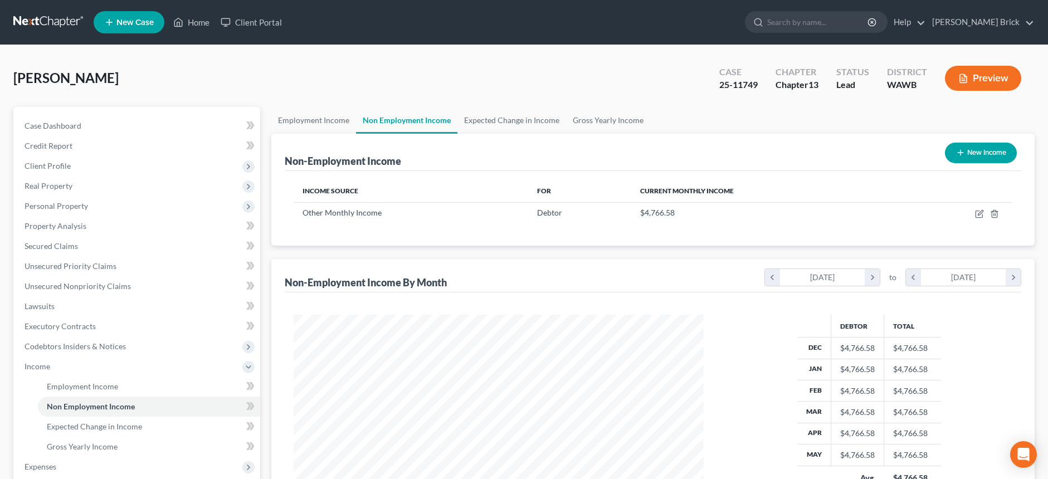
scroll to position [213, 0]
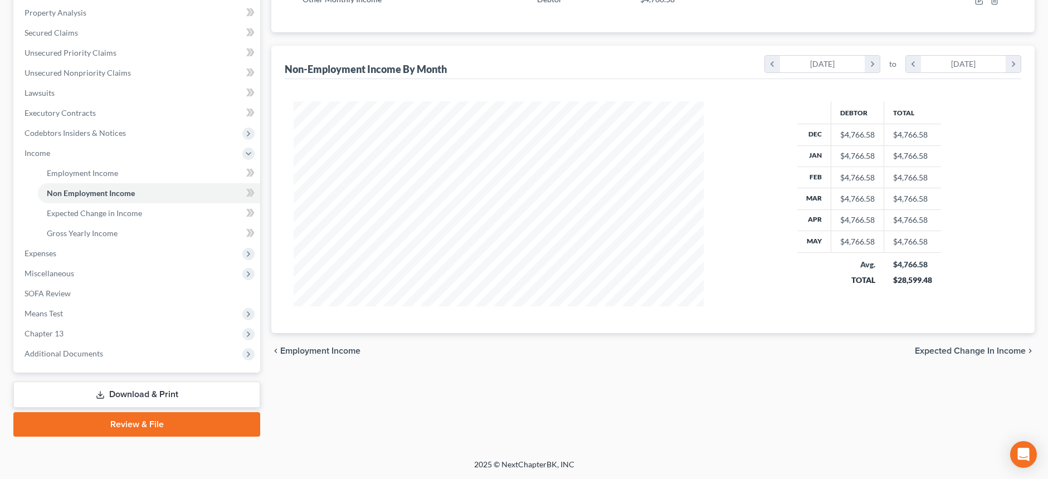
click at [138, 391] on link "Download & Print" at bounding box center [136, 395] width 247 height 26
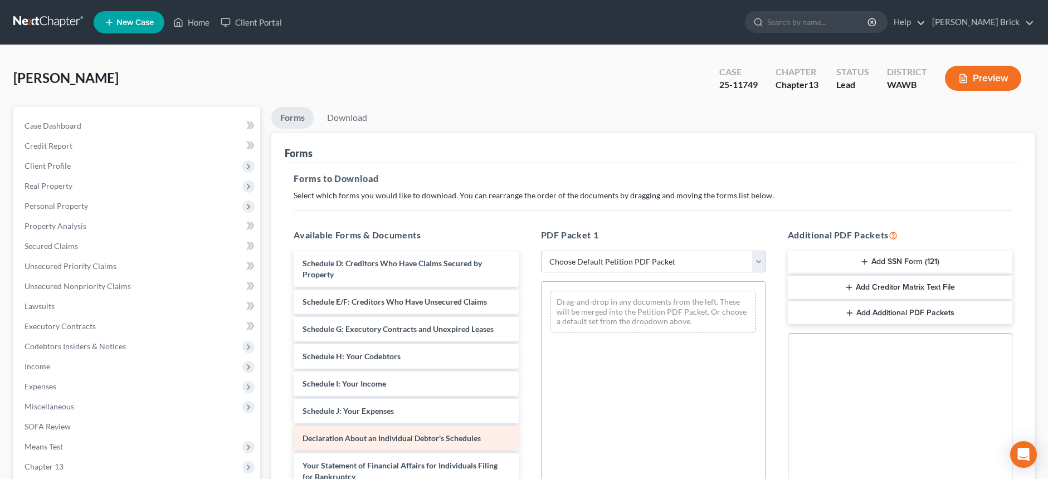
scroll to position [167, 0]
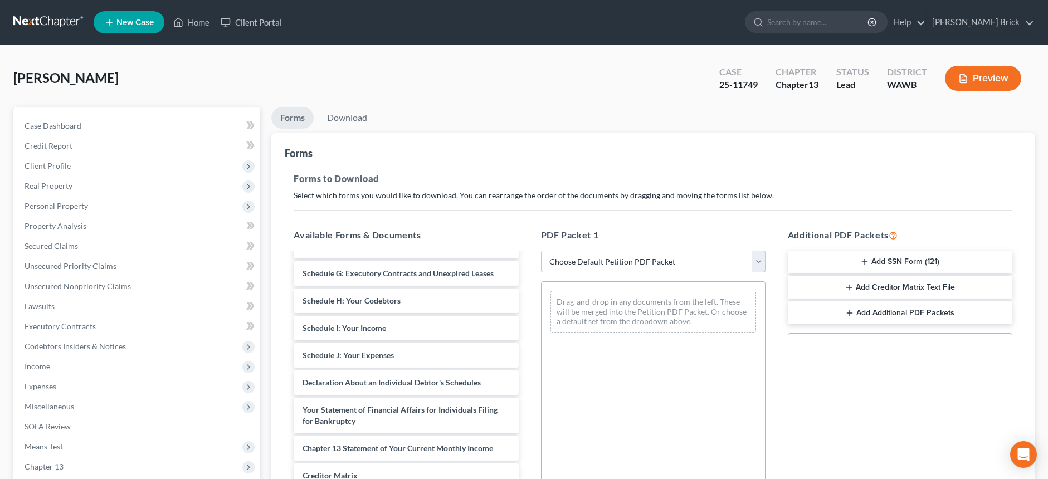
click at [759, 259] on select "Choose Default Petition PDF Packet Complete Bankruptcy Petition (all forms and …" at bounding box center [653, 262] width 225 height 22
select select "2"
click at [541, 251] on select "Choose Default Petition PDF Packet Complete Bankruptcy Petition (all forms and …" at bounding box center [653, 262] width 225 height 22
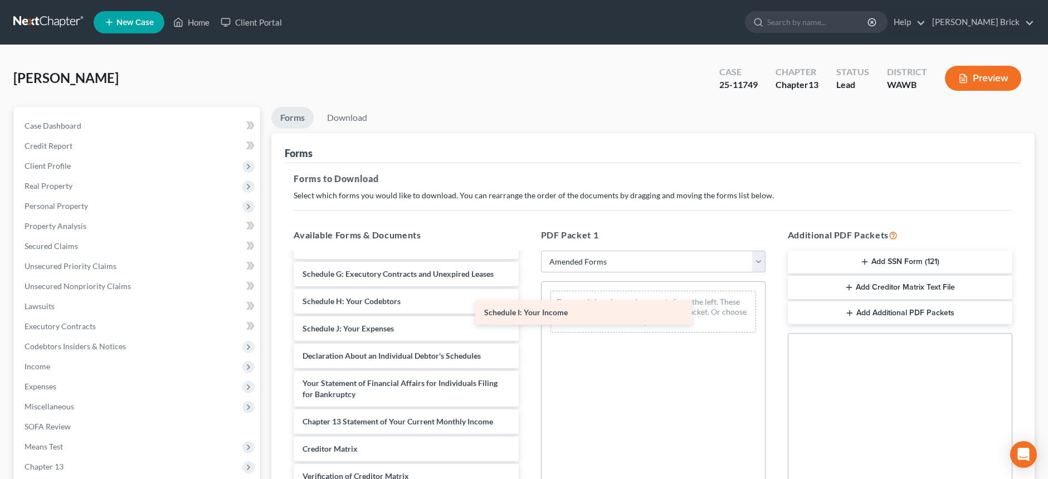
scroll to position [167, 0]
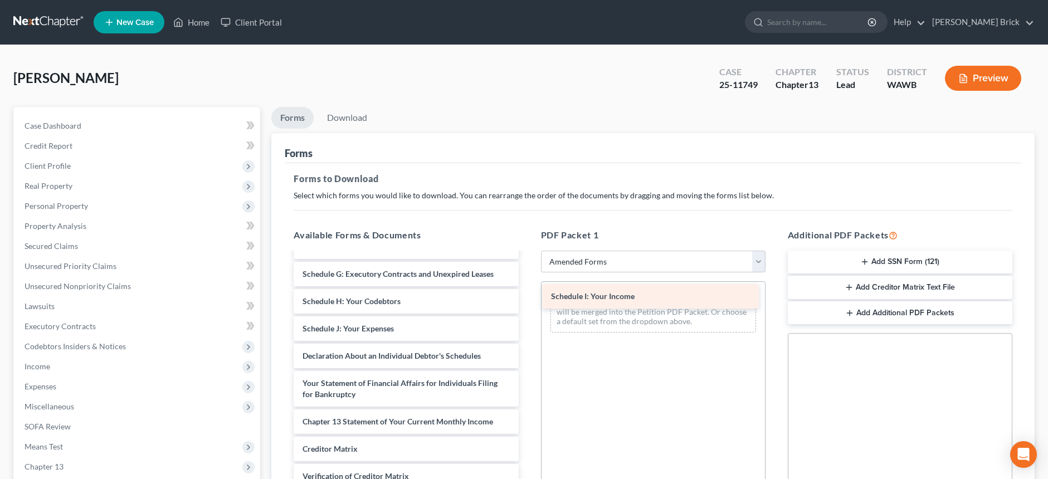
drag, startPoint x: 362, startPoint y: 328, endPoint x: 611, endPoint y: 296, distance: 250.5
click at [527, 296] on div "Schedule I: Your Income Voluntary Petition for Individuals Filing for Bankruptc…" at bounding box center [406, 320] width 242 height 467
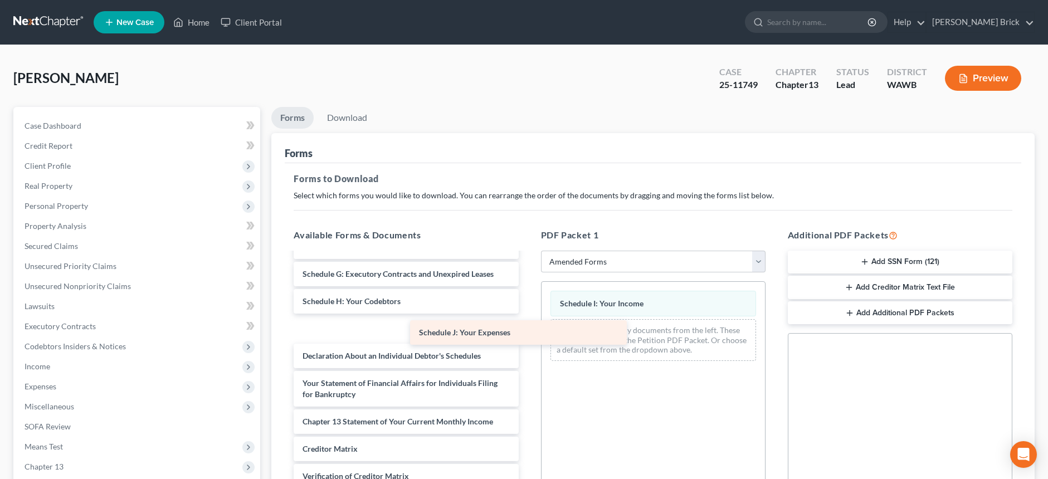
scroll to position [139, 0]
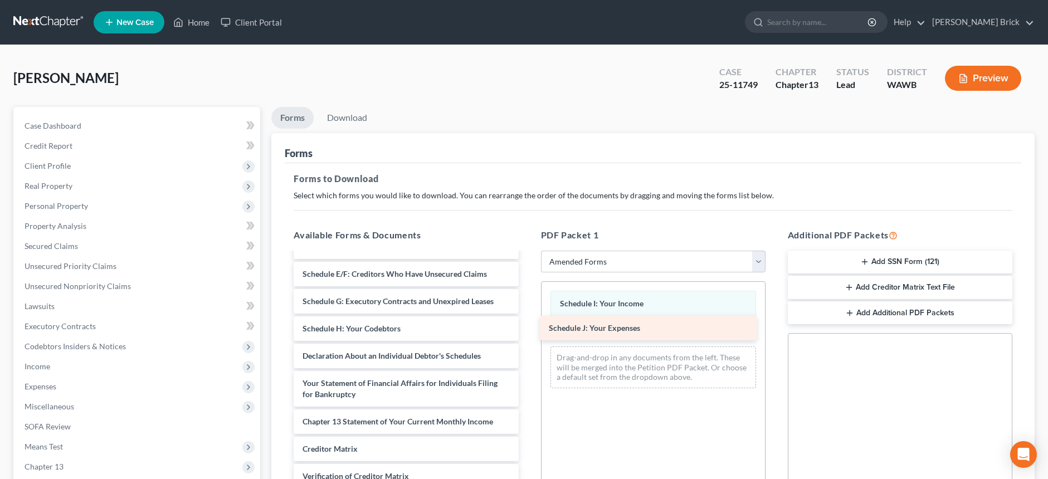
drag, startPoint x: 357, startPoint y: 333, endPoint x: 603, endPoint y: 332, distance: 246.3
click at [527, 332] on div "Schedule J: Your Expenses Voluntary Petition for Individuals Filing for Bankrup…" at bounding box center [406, 334] width 242 height 440
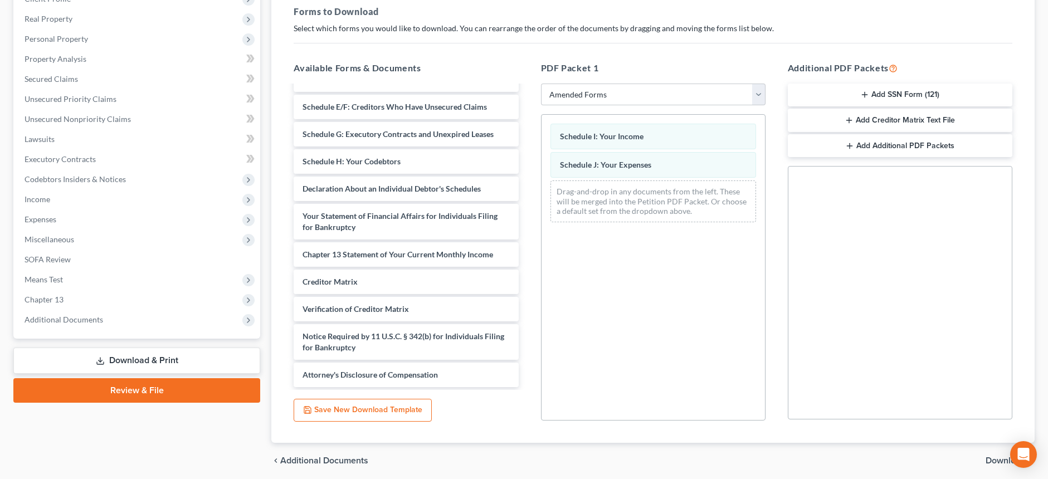
scroll to position [209, 0]
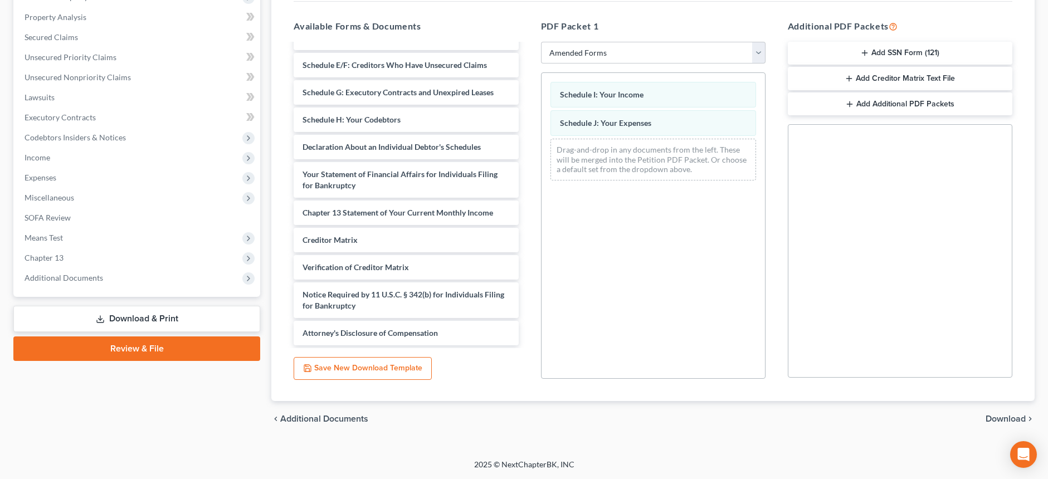
click at [1003, 418] on span "Download" at bounding box center [1006, 419] width 40 height 9
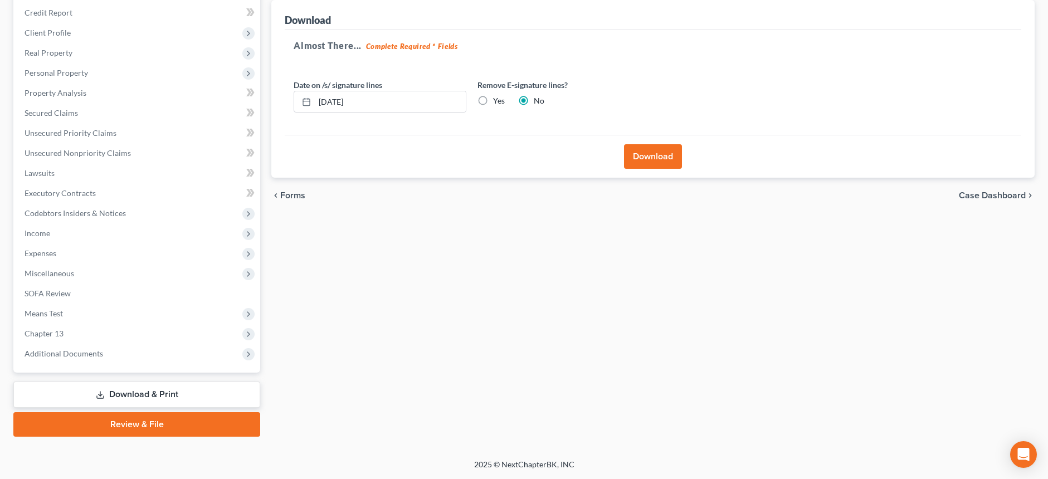
click at [652, 154] on button "Download" at bounding box center [653, 156] width 58 height 25
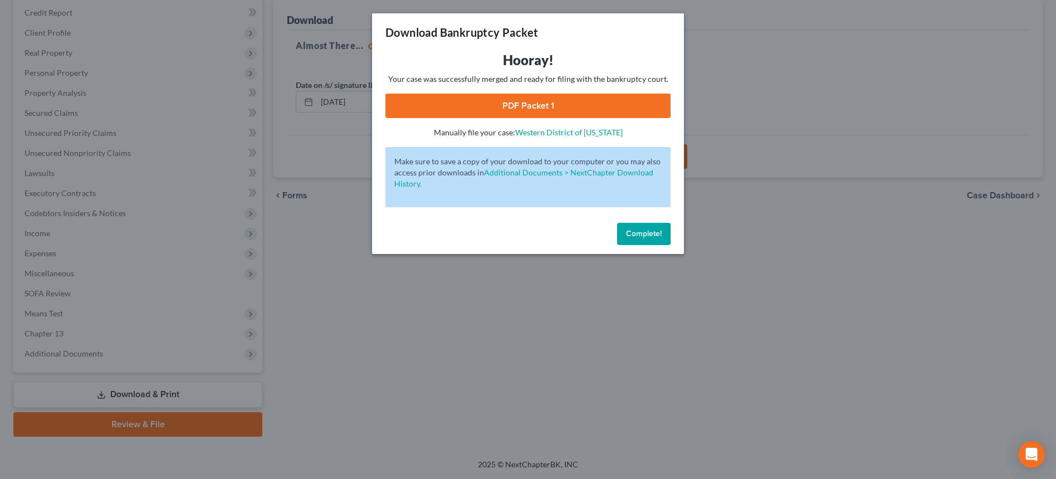
click at [524, 104] on link "PDF Packet 1" at bounding box center [528, 106] width 285 height 25
click at [638, 231] on span "Complete!" at bounding box center [644, 233] width 36 height 9
